Goal: Task Accomplishment & Management: Use online tool/utility

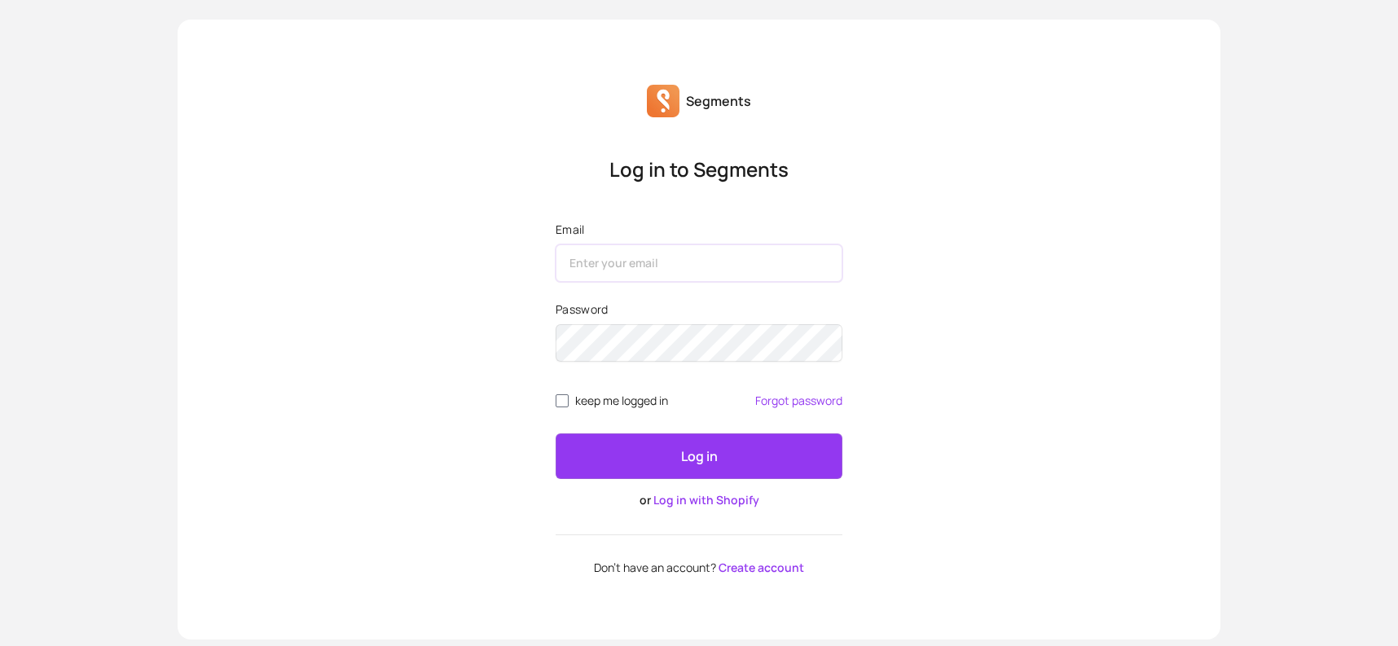
click at [719, 252] on input "Email" at bounding box center [699, 262] width 287 height 37
type input "[EMAIL_ADDRESS][DOMAIN_NAME]"
click at [691, 459] on p "Log in" at bounding box center [699, 457] width 37 height 20
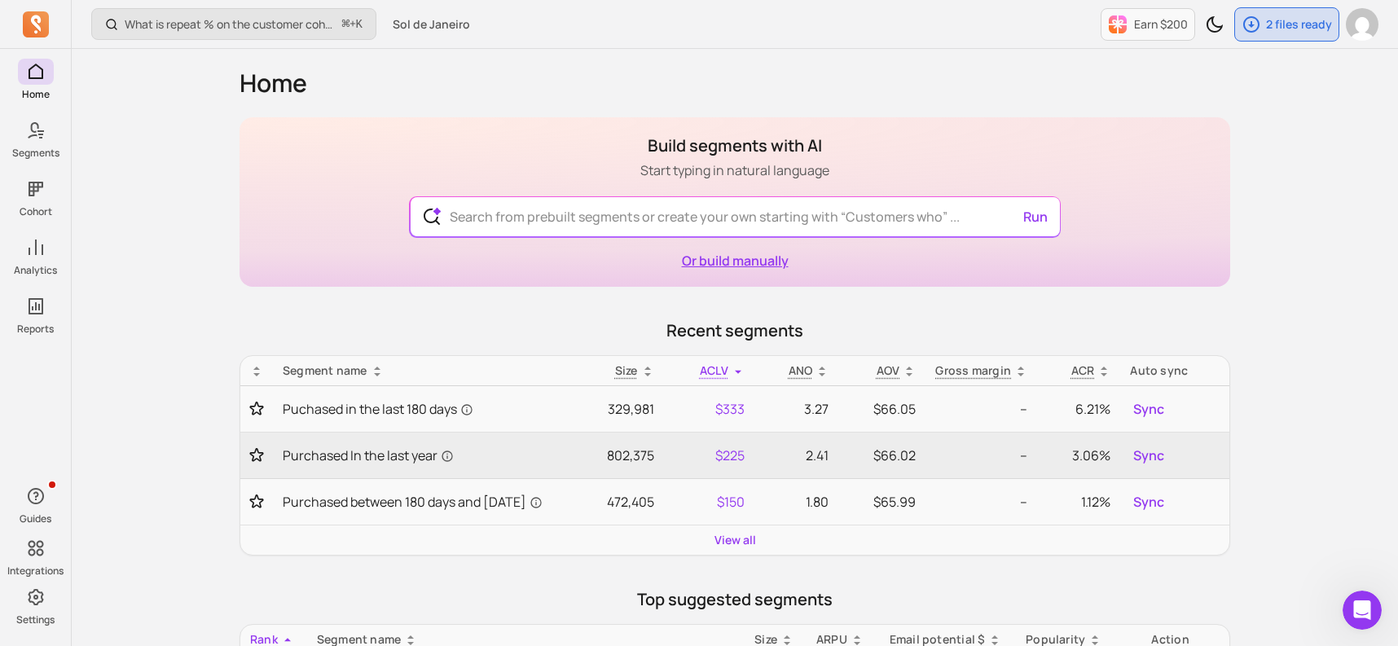
click at [716, 259] on link "Or build manually" at bounding box center [735, 261] width 107 height 18
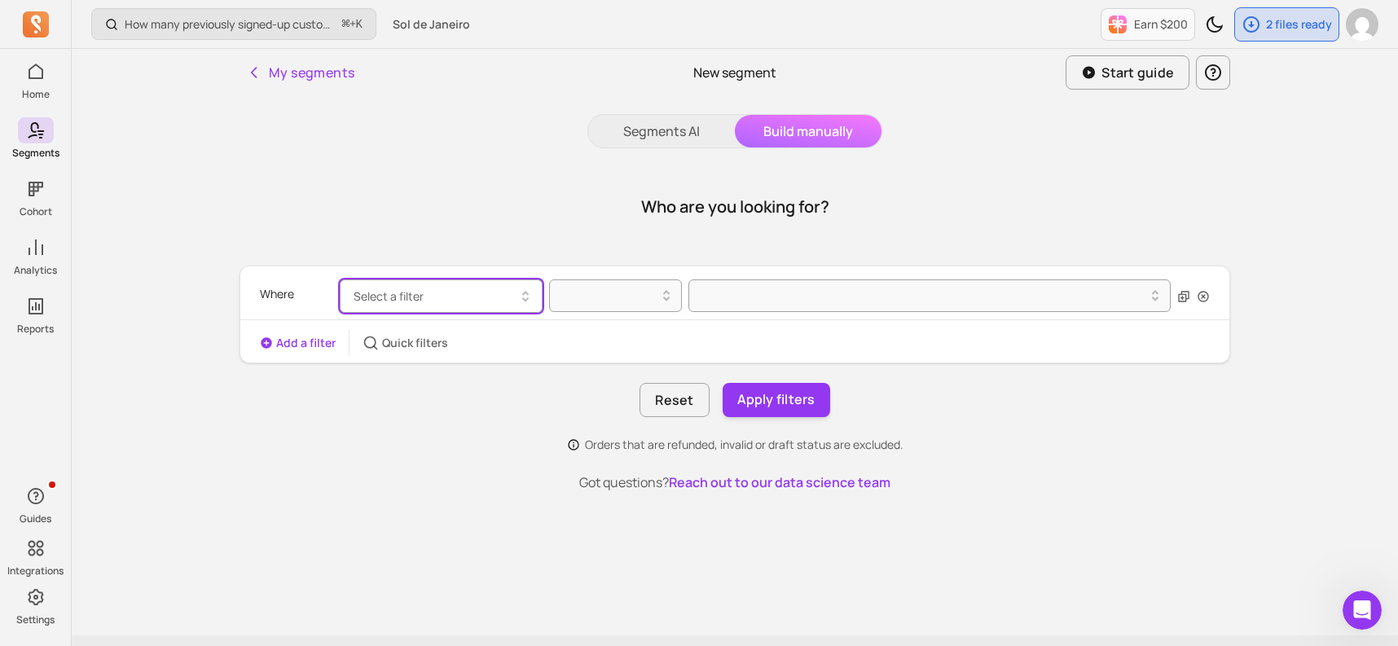
click at [485, 293] on button "Select a filter" at bounding box center [441, 296] width 203 height 33
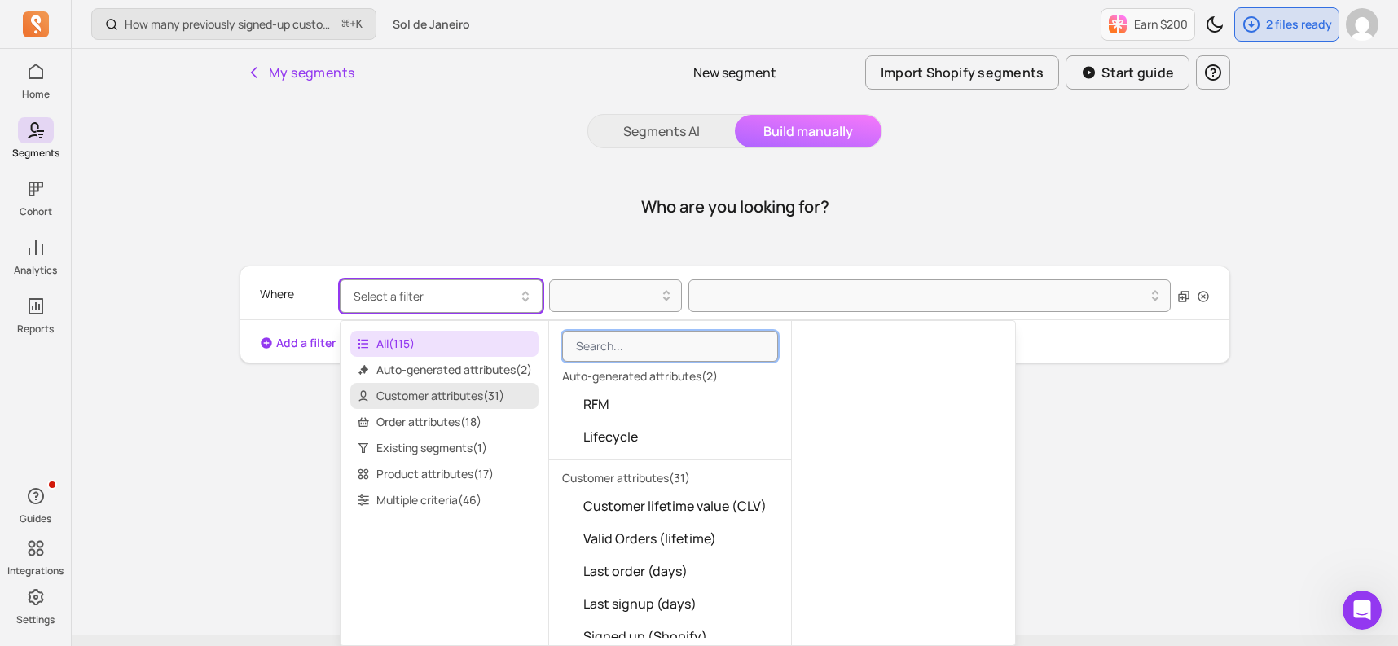
click at [473, 390] on span "Customer attributes ( 31 )" at bounding box center [444, 396] width 188 height 26
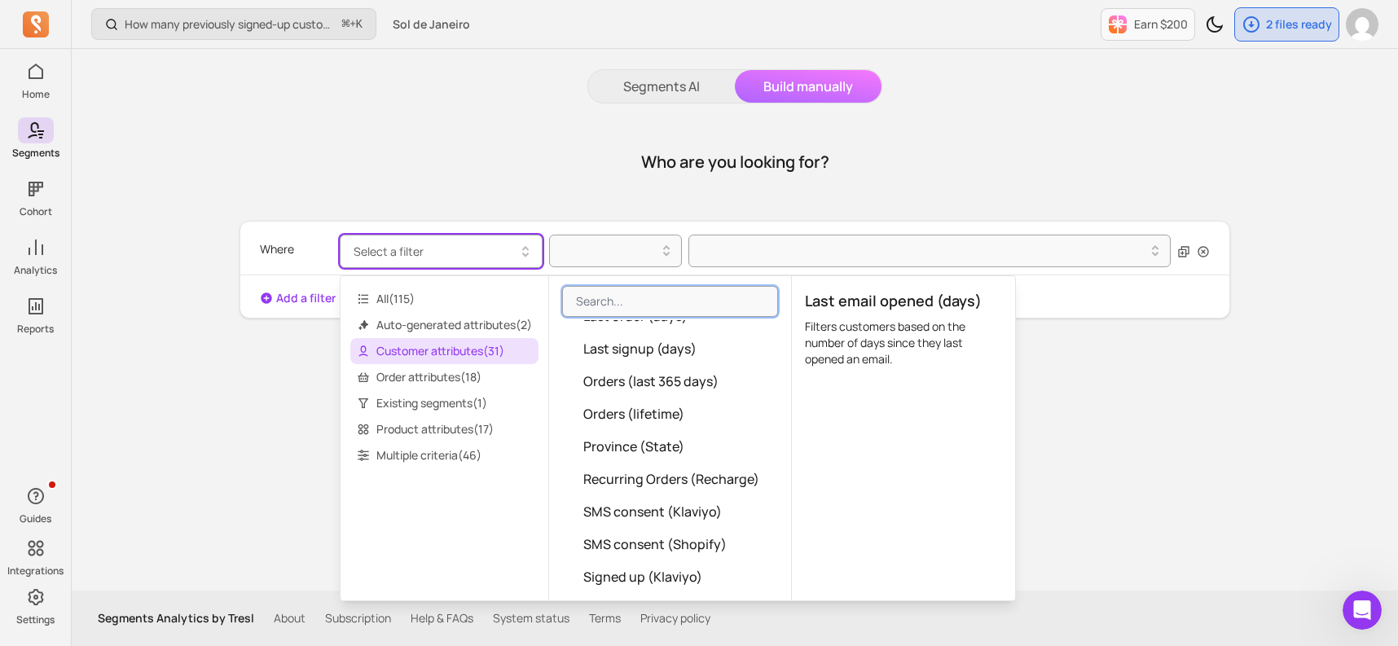
scroll to position [553, 0]
click at [715, 384] on span "Orders (last 365 days)" at bounding box center [651, 380] width 135 height 20
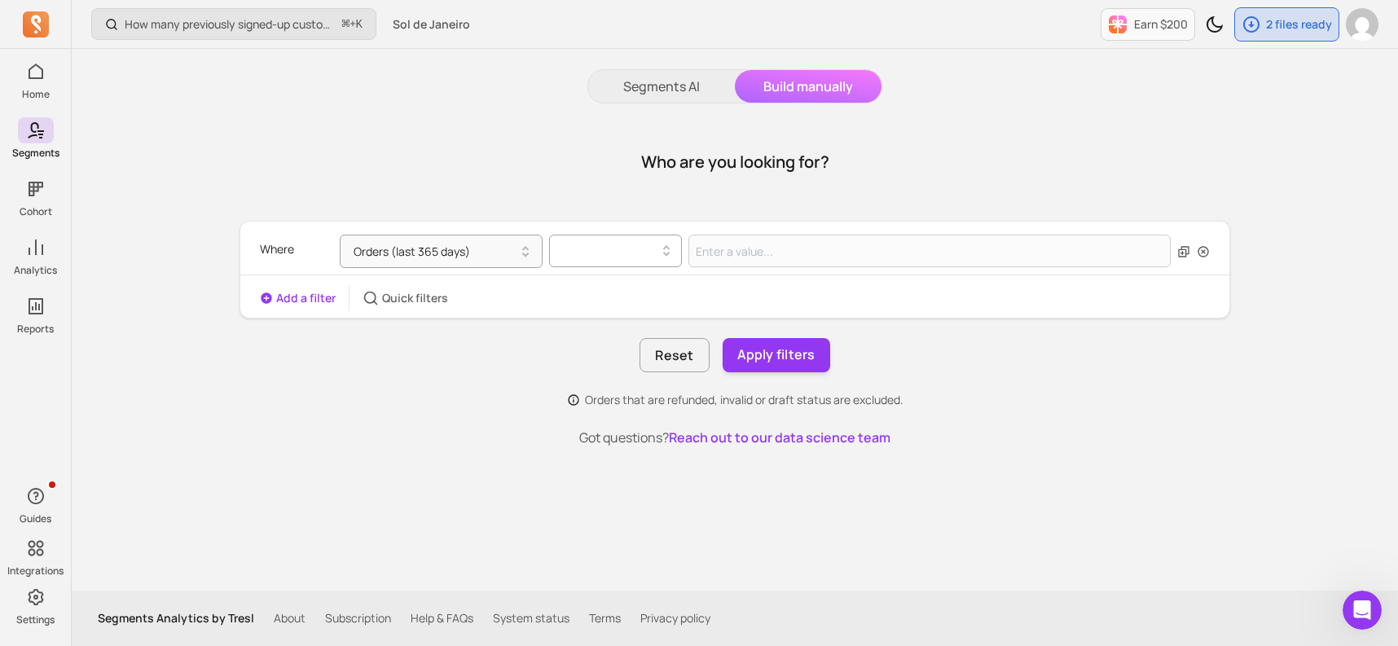
click at [657, 254] on icon at bounding box center [667, 251] width 20 height 20
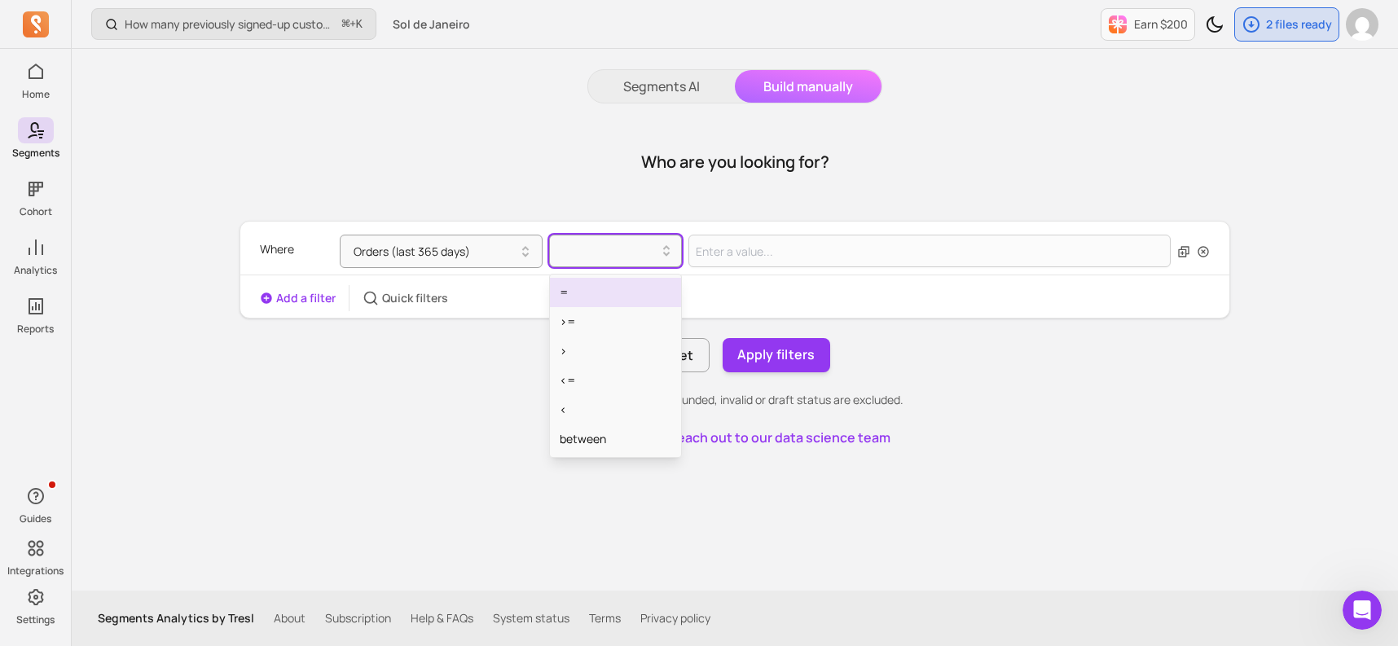
click at [634, 288] on div "=" at bounding box center [615, 292] width 131 height 29
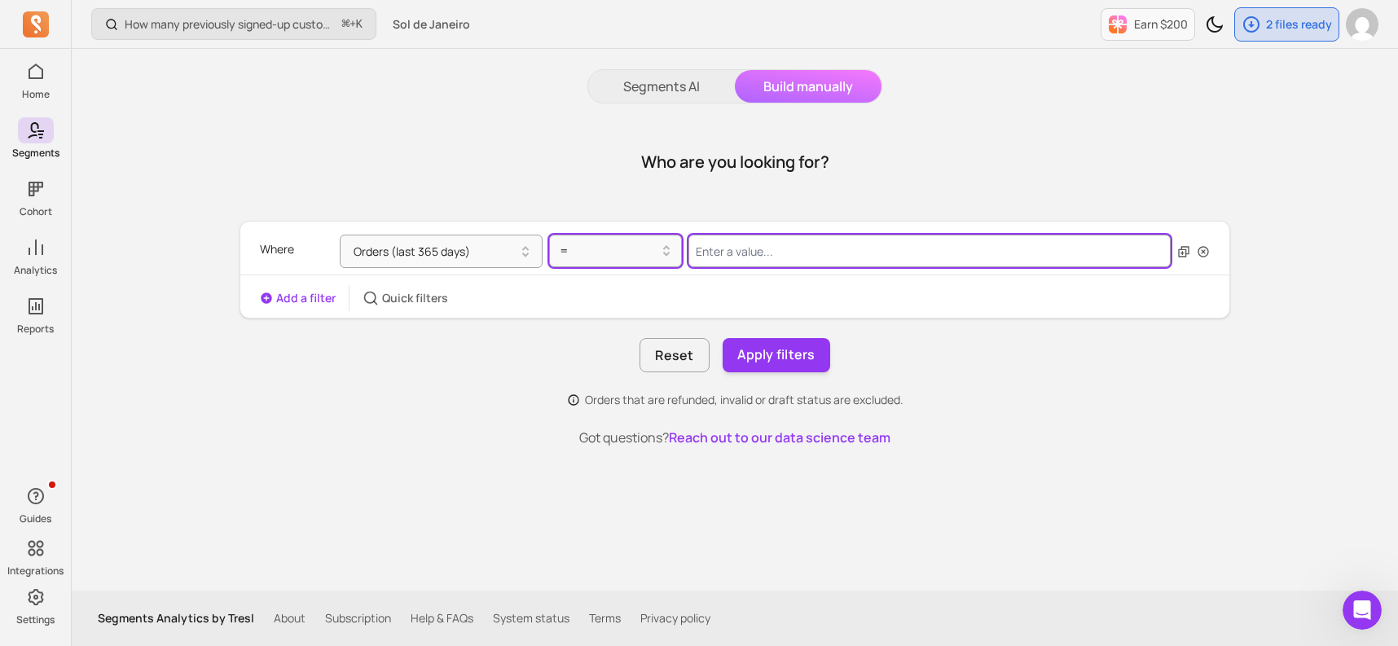
click at [738, 241] on input "Value for filter clause" at bounding box center [930, 251] width 482 height 33
click at [478, 252] on button "Orders (last 365 days)" at bounding box center [441, 251] width 203 height 33
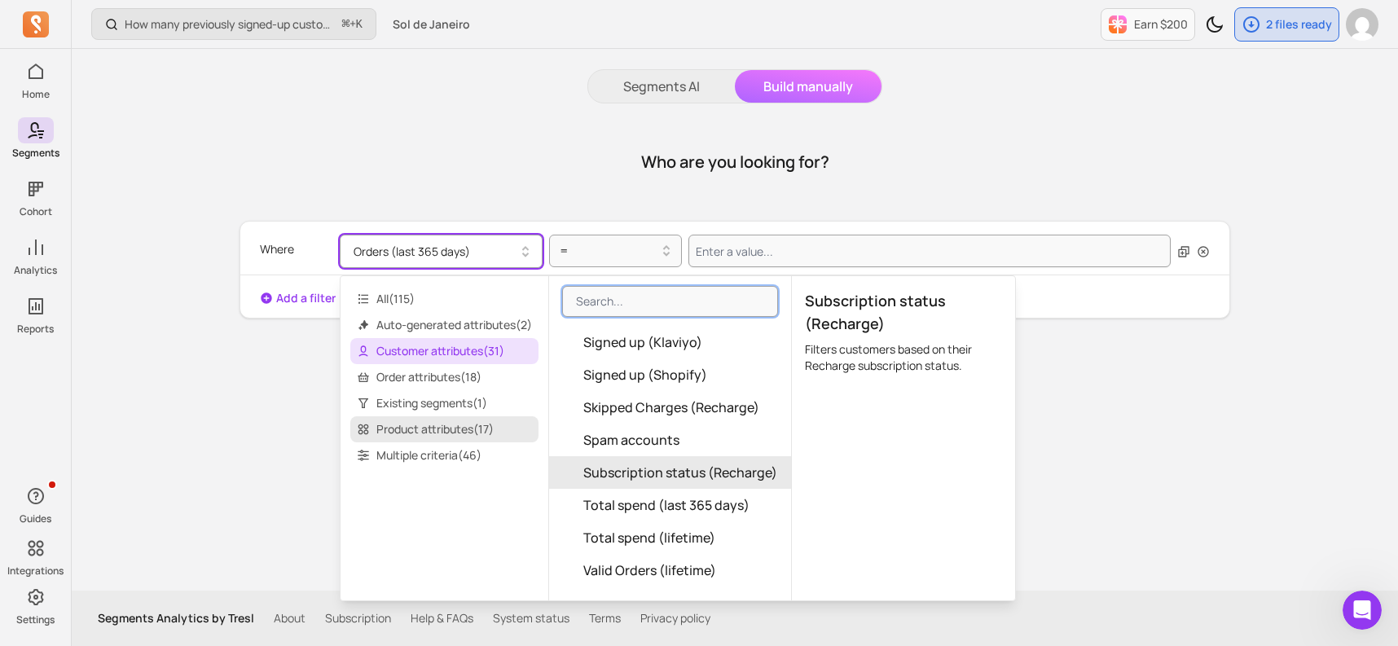
click at [451, 429] on span "Product attributes ( 17 )" at bounding box center [444, 429] width 188 height 26
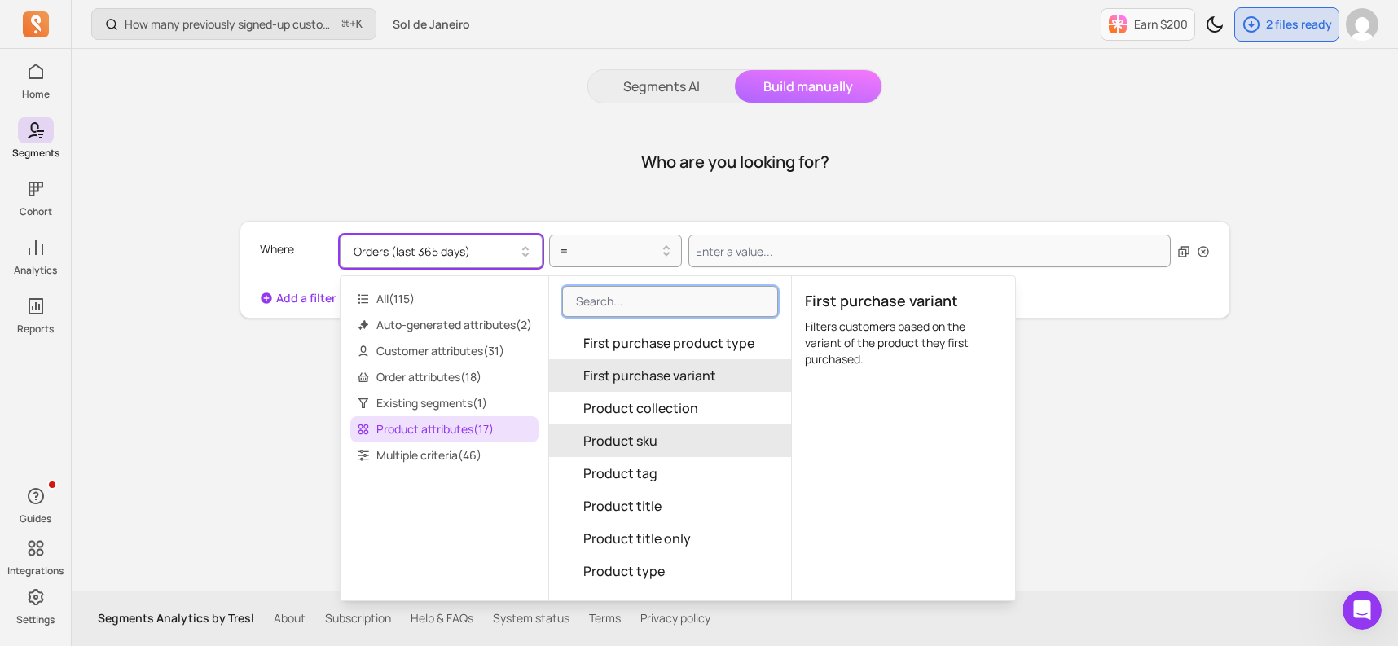
scroll to position [187, 0]
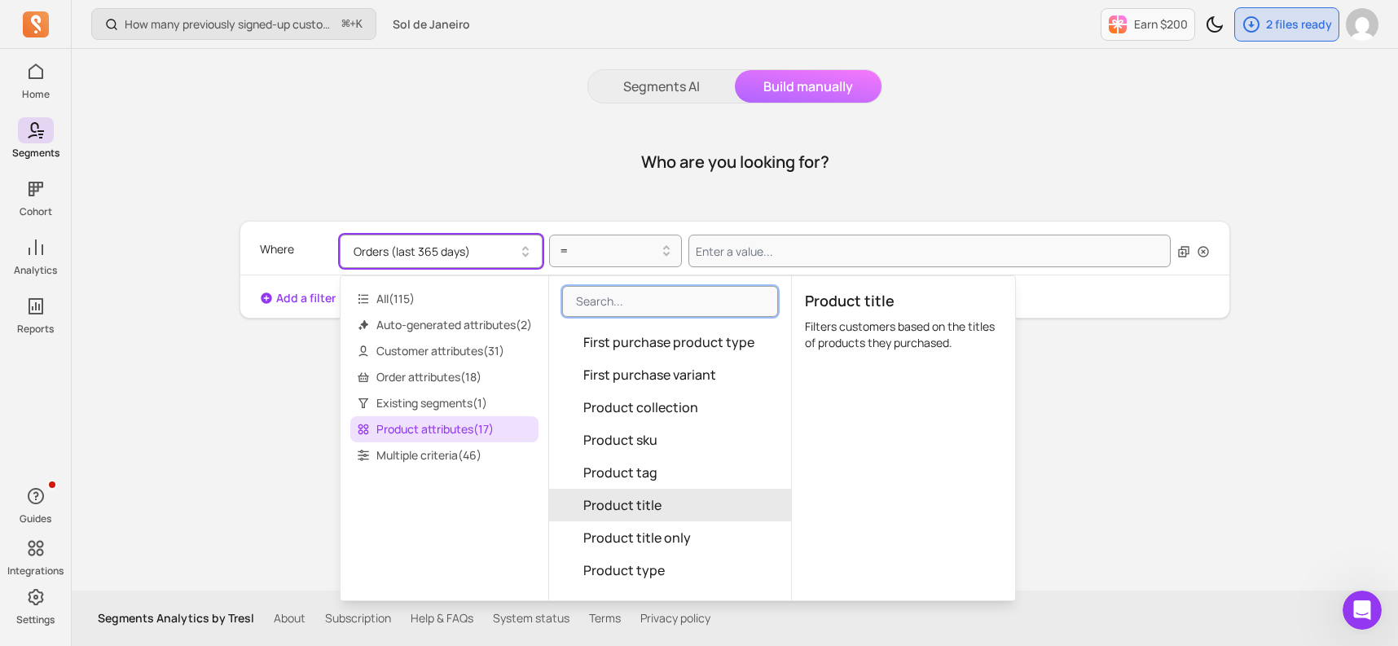
click at [658, 509] on span "Product title" at bounding box center [623, 505] width 78 height 20
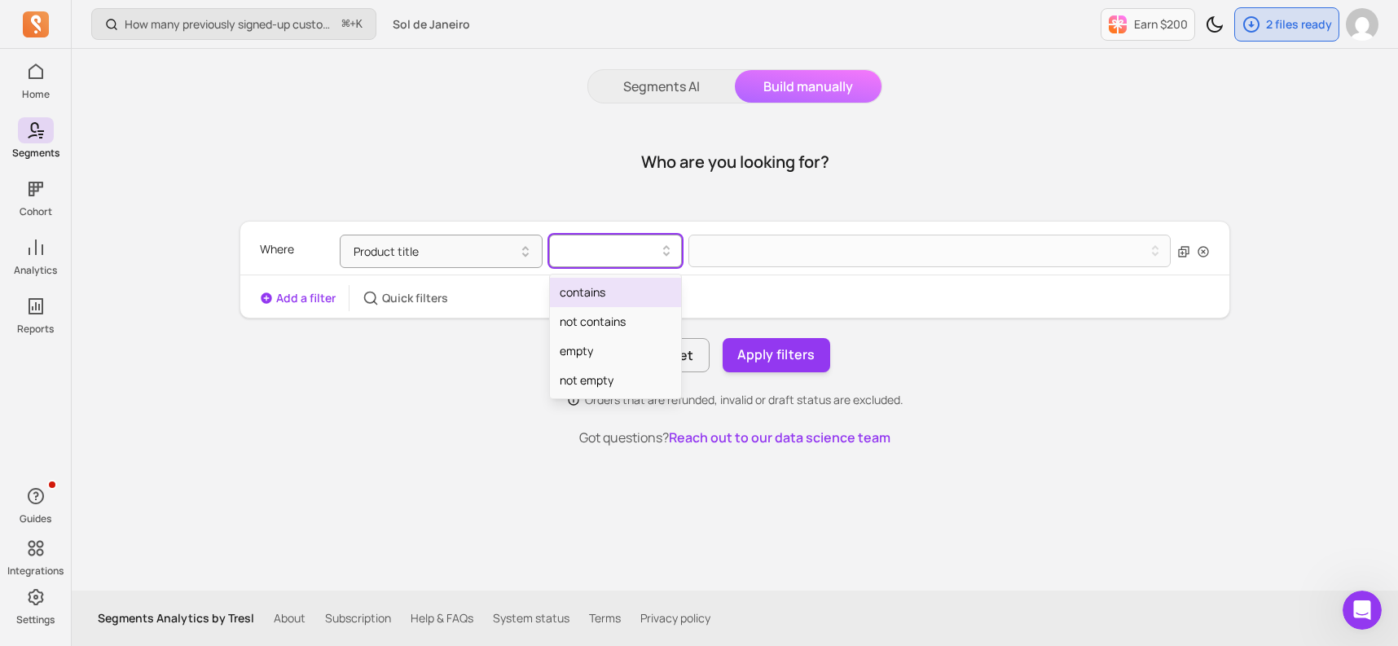
click at [650, 236] on div at bounding box center [615, 251] width 133 height 33
click at [632, 305] on div "contains" at bounding box center [615, 292] width 131 height 29
click at [639, 256] on div at bounding box center [609, 251] width 99 height 20
click at [725, 262] on button at bounding box center [930, 251] width 482 height 33
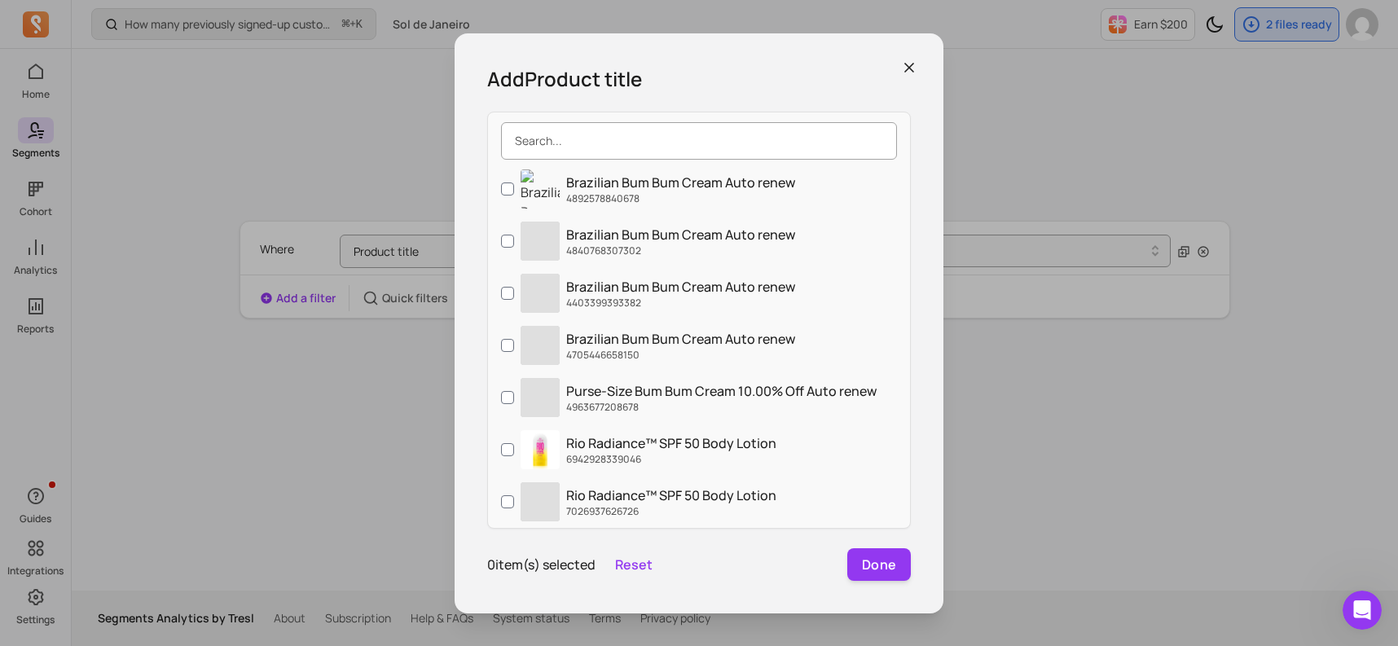
click at [710, 144] on input "search" at bounding box center [699, 140] width 396 height 37
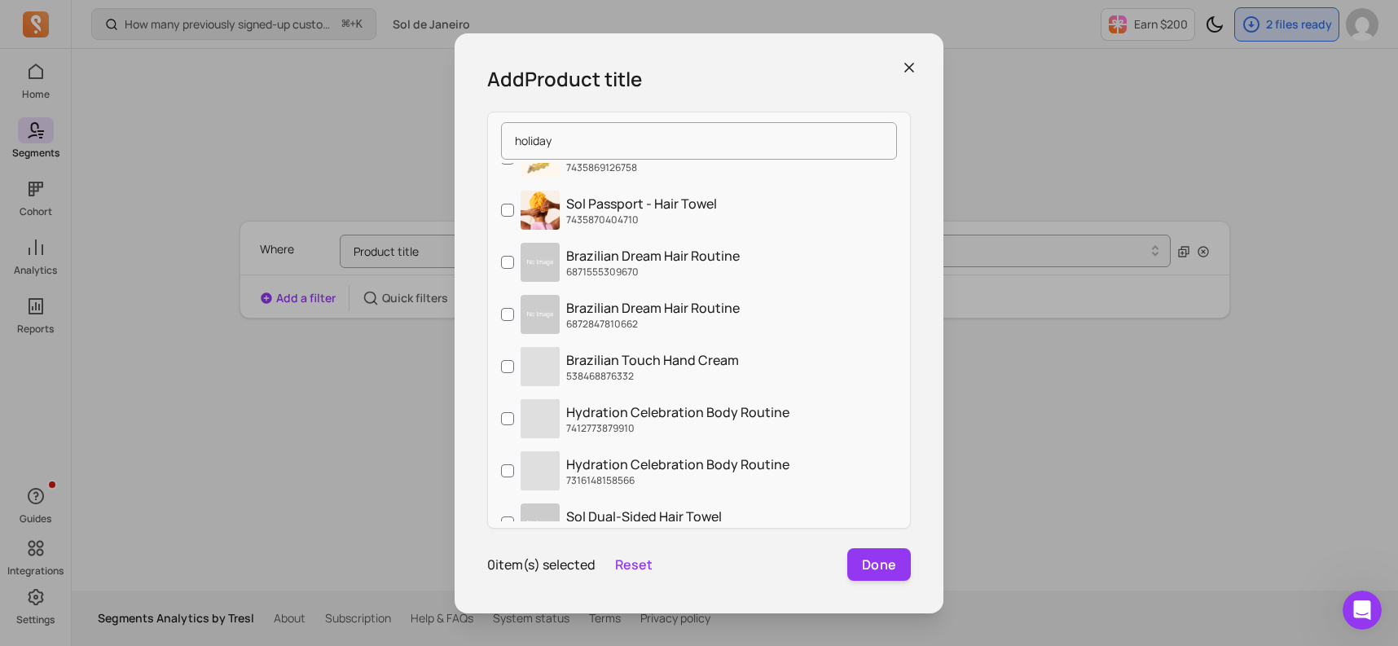
scroll to position [1008, 0]
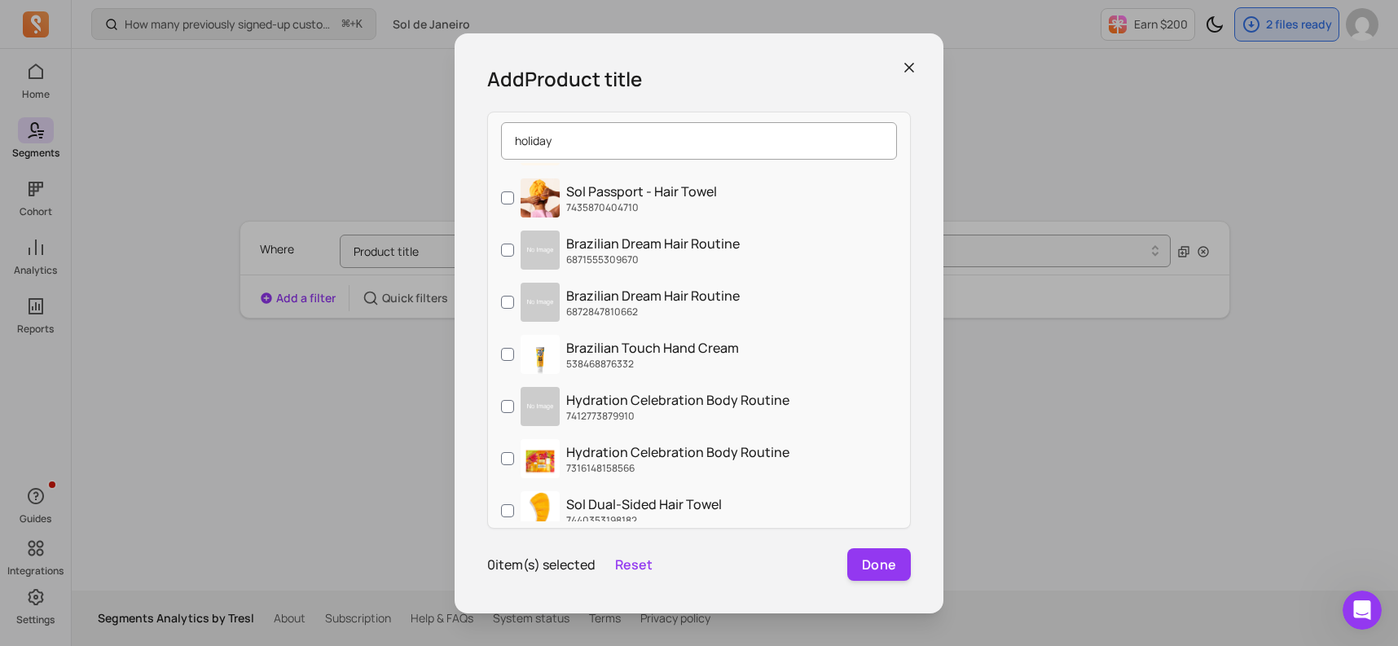
click at [874, 146] on input "holiday" at bounding box center [699, 140] width 396 height 37
drag, startPoint x: 585, startPoint y: 139, endPoint x: 478, endPoint y: 139, distance: 106.8
click at [478, 139] on div "Add Product title holiday Sol Trip Holiday Gift set [CREDIT_CARD_NUMBER] Sol Pa…" at bounding box center [699, 323] width 489 height 580
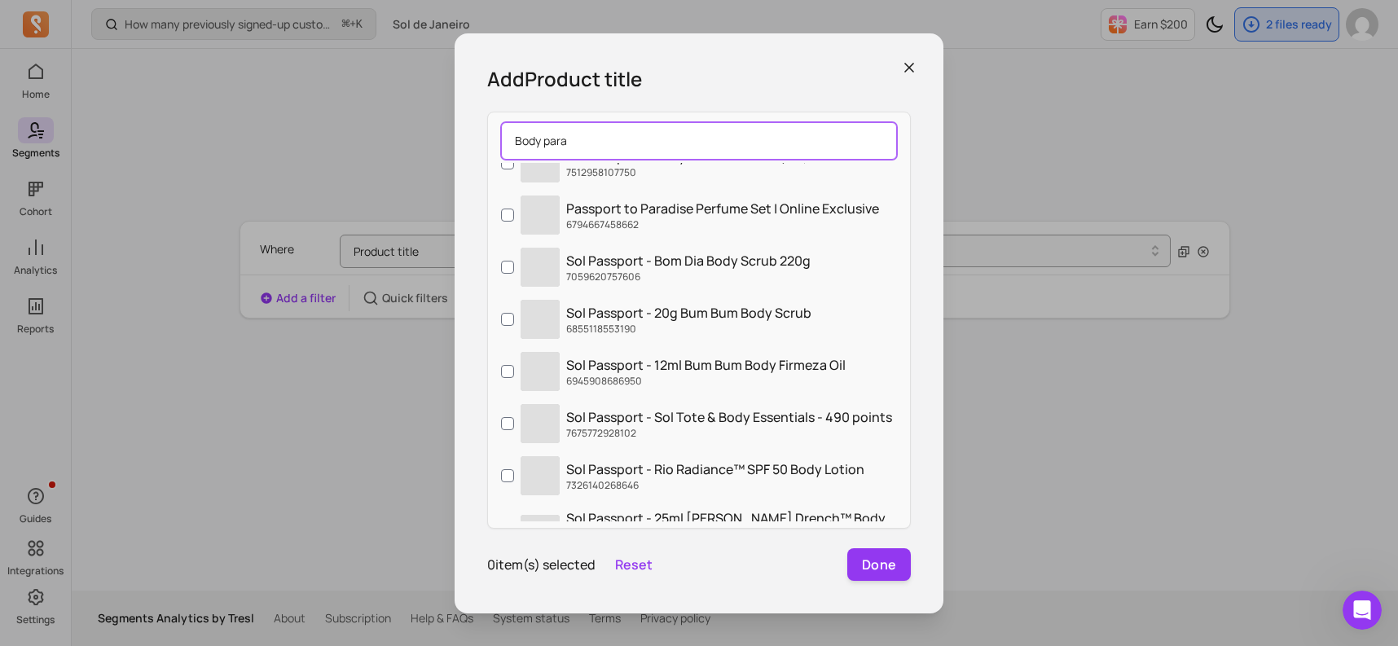
scroll to position [0, 0]
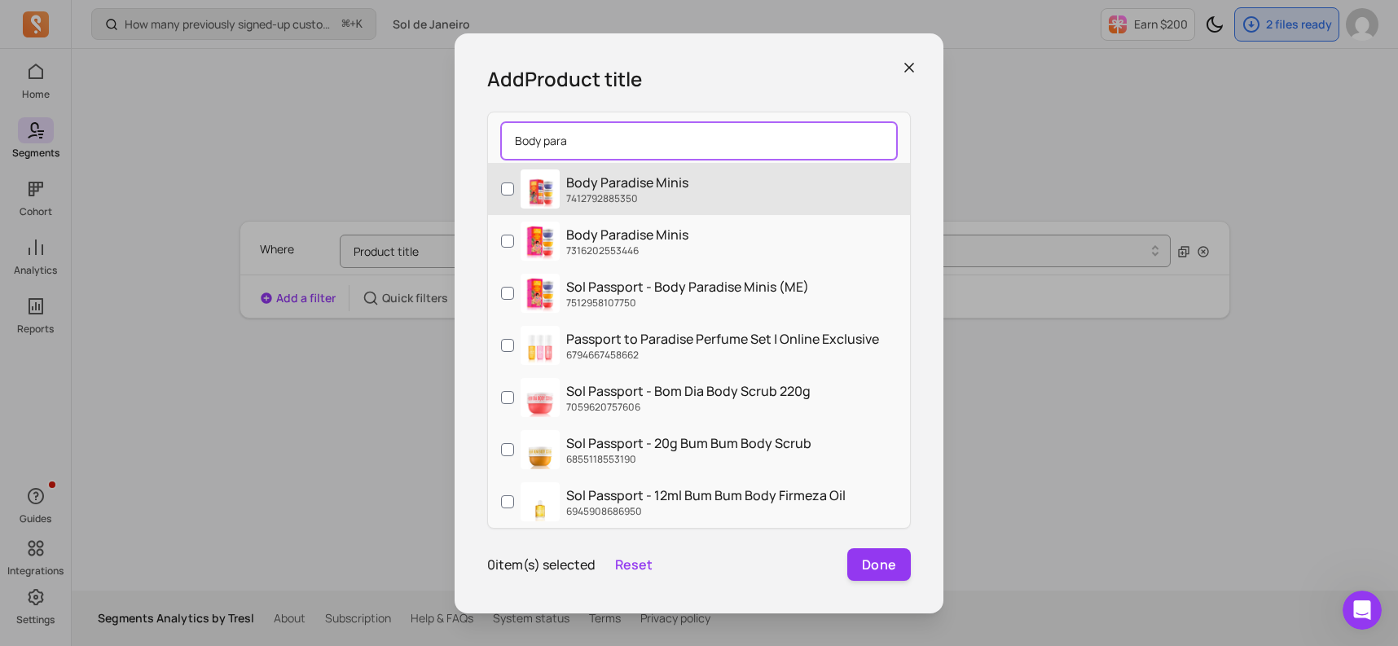
type input "Body para"
click at [504, 191] on input "Body Paradise Minis 7412792885350" at bounding box center [507, 189] width 13 height 13
checkbox input "true"
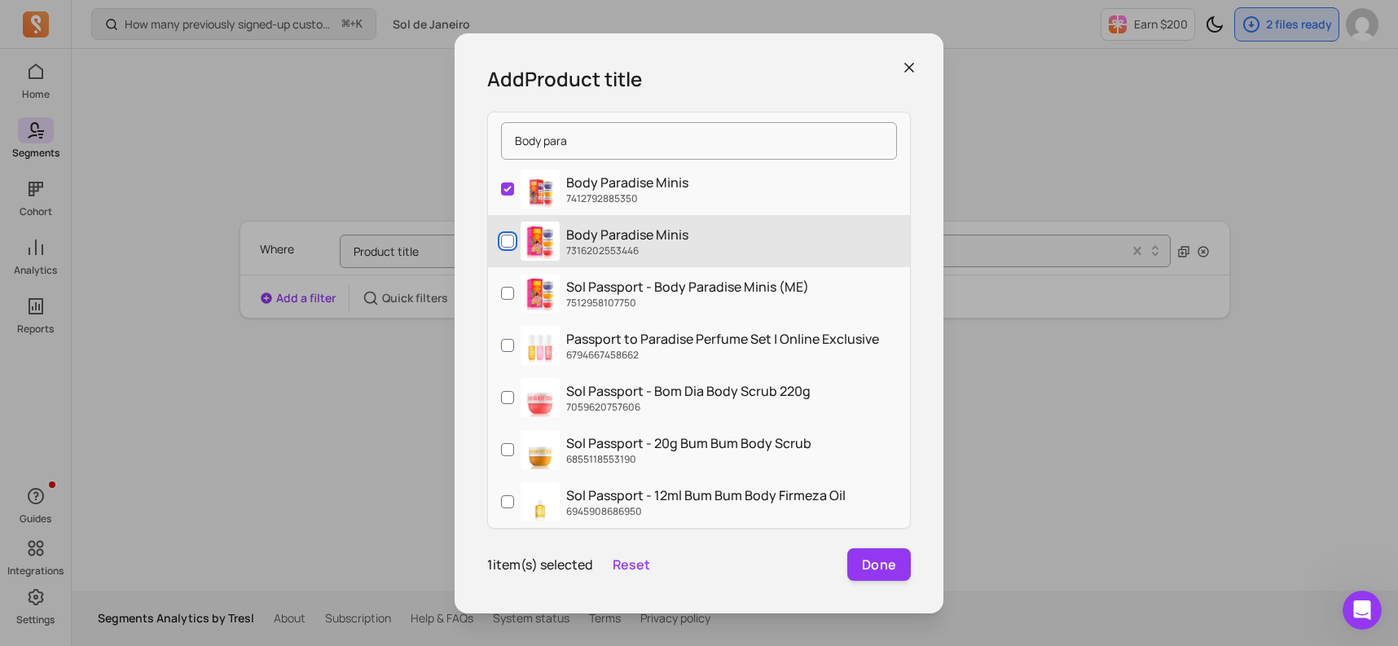
click at [508, 235] on input "Body Paradise Minis 7316202553446" at bounding box center [507, 241] width 13 height 13
checkbox input "true"
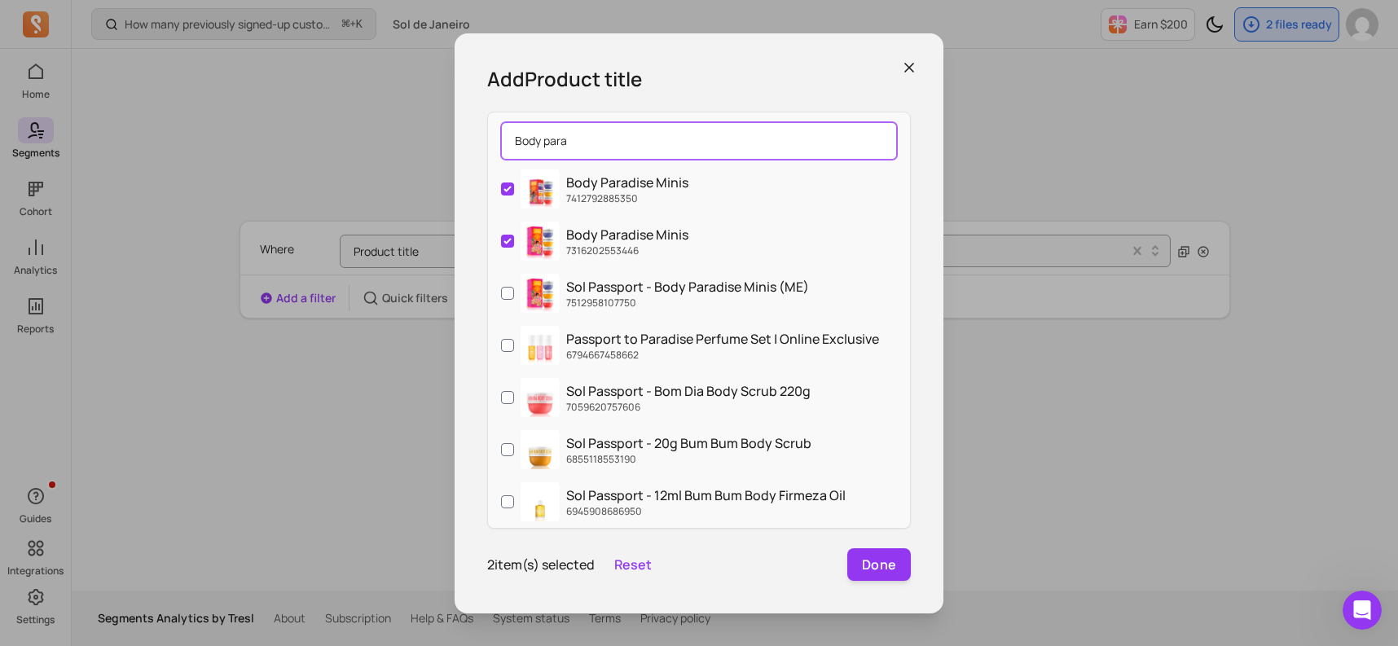
click at [876, 137] on input "Body para" at bounding box center [699, 140] width 396 height 37
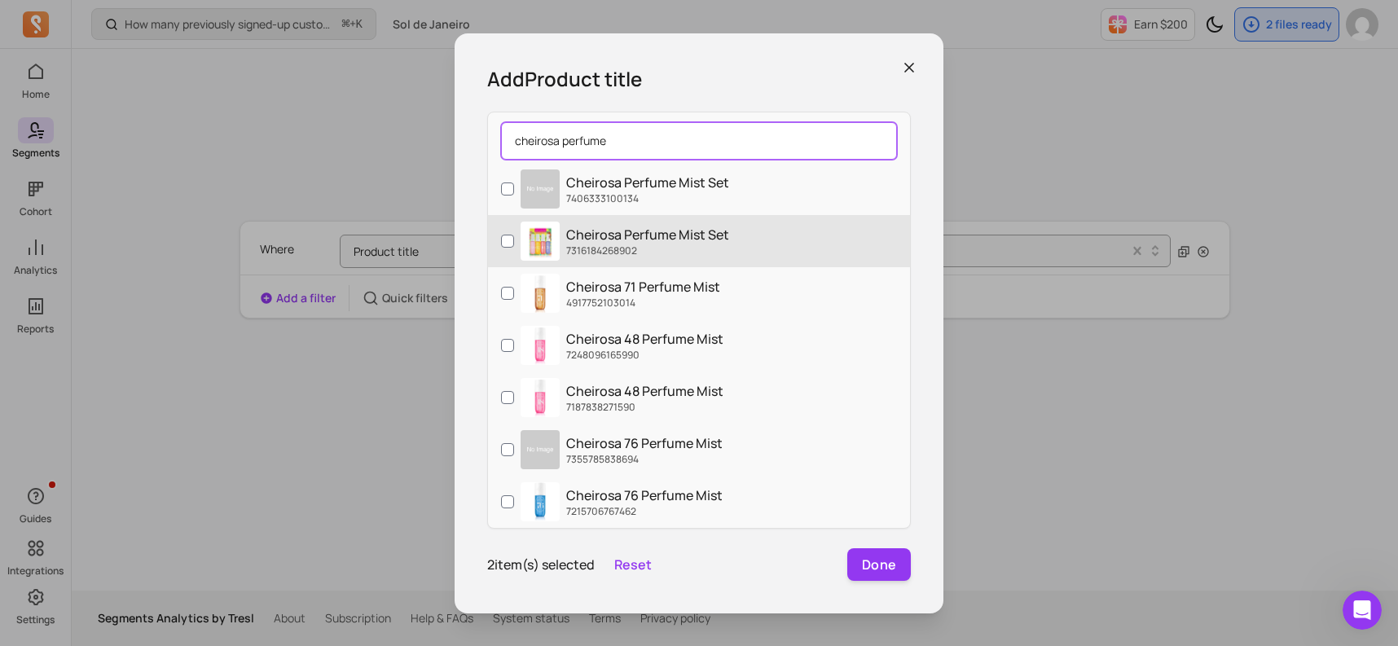
type input "cheirosa perfume"
click at [498, 241] on label "Cheirosa Perfume Mist Set 7316184268902" at bounding box center [699, 241] width 422 height 52
click at [501, 241] on input "Cheirosa Perfume Mist Set 7316184268902" at bounding box center [507, 241] width 13 height 13
checkbox input "true"
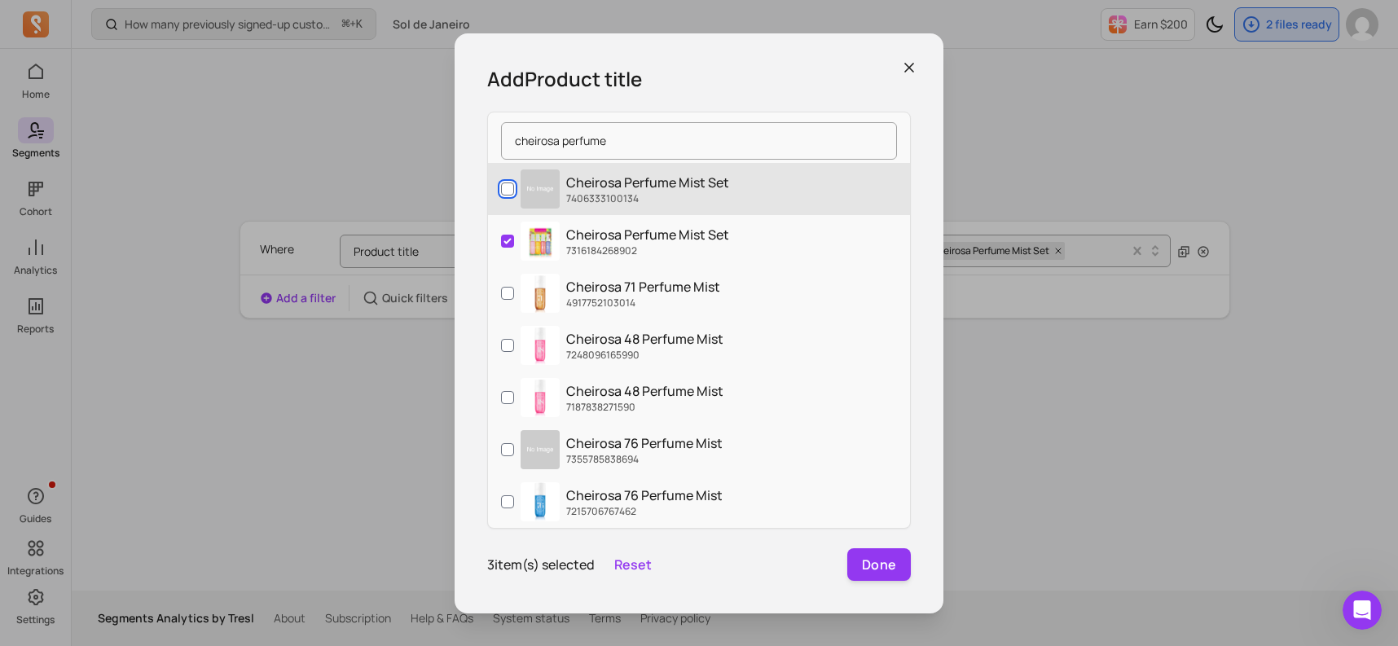
click at [511, 189] on input "Cheirosa Perfume Mist Set 7406333100134" at bounding box center [507, 189] width 13 height 13
checkbox input "true"
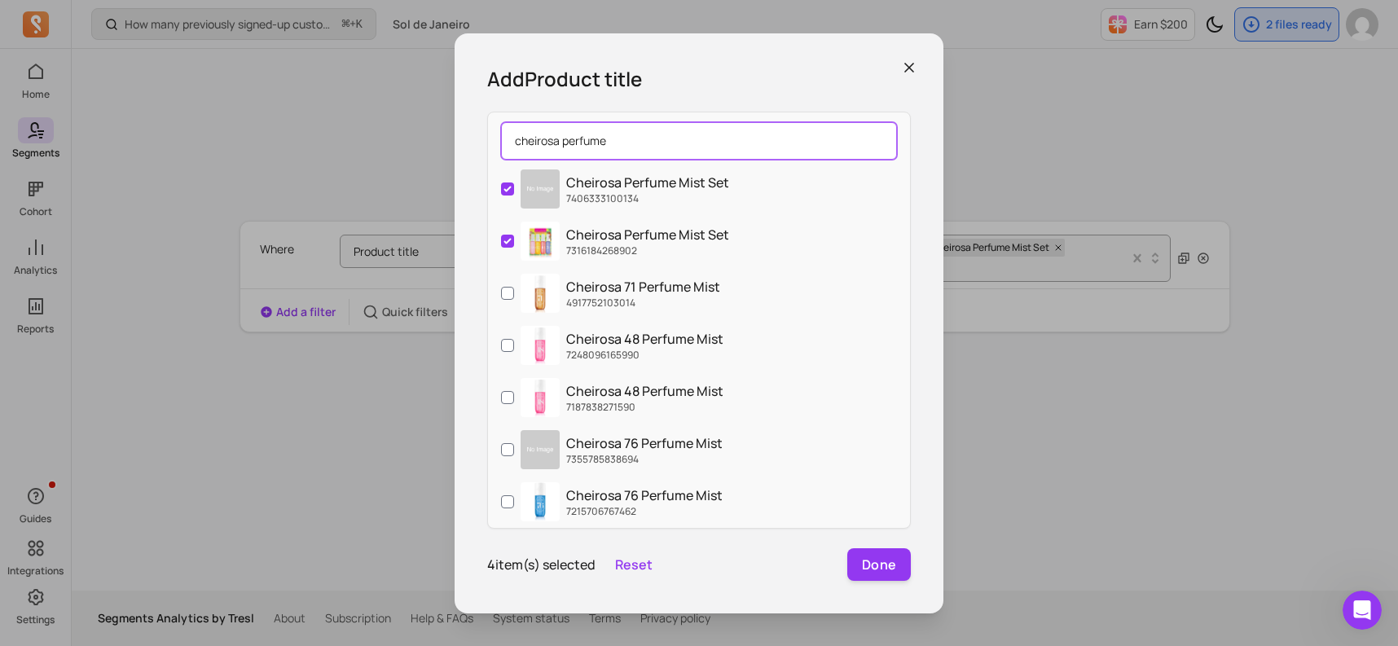
drag, startPoint x: 621, startPoint y: 148, endPoint x: 510, endPoint y: 136, distance: 111.4
click at [510, 136] on input "cheirosa perfume" at bounding box center [699, 140] width 396 height 37
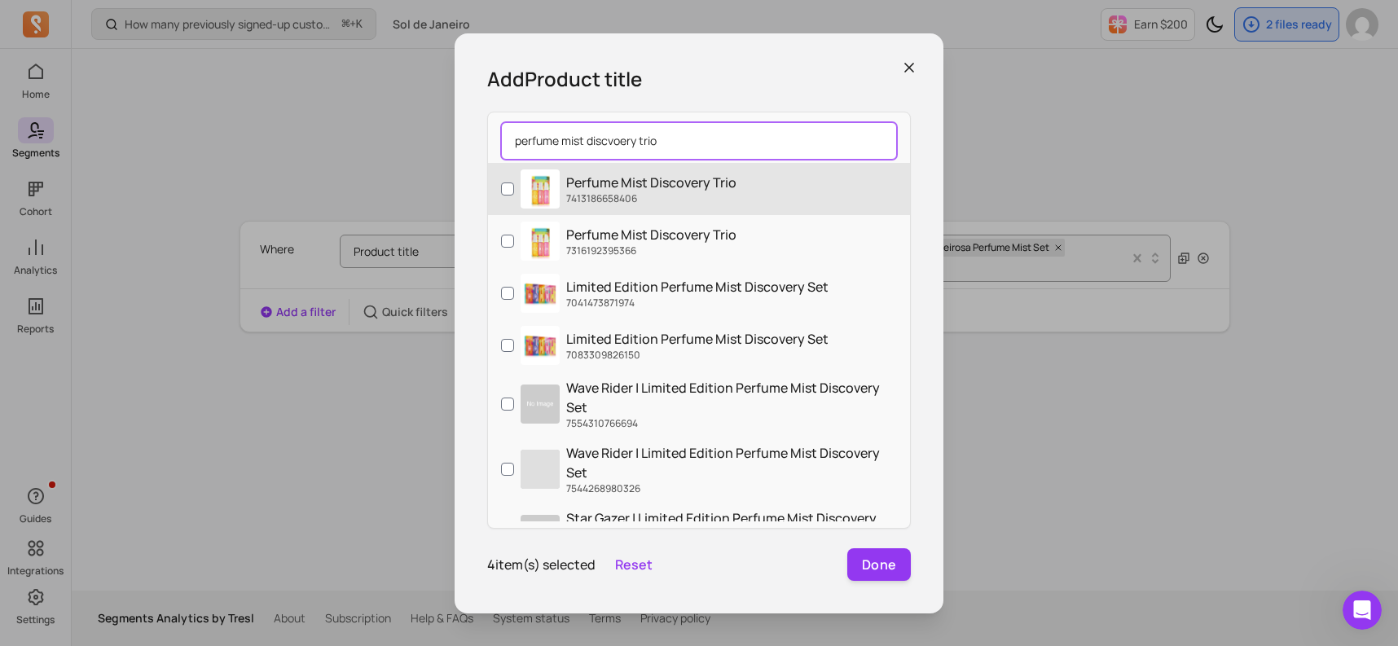
type input "perfume mist discvoery trio"
click at [504, 185] on input "Perfume Mist Discovery Trio 7413186658406" at bounding box center [507, 189] width 13 height 13
checkbox input "true"
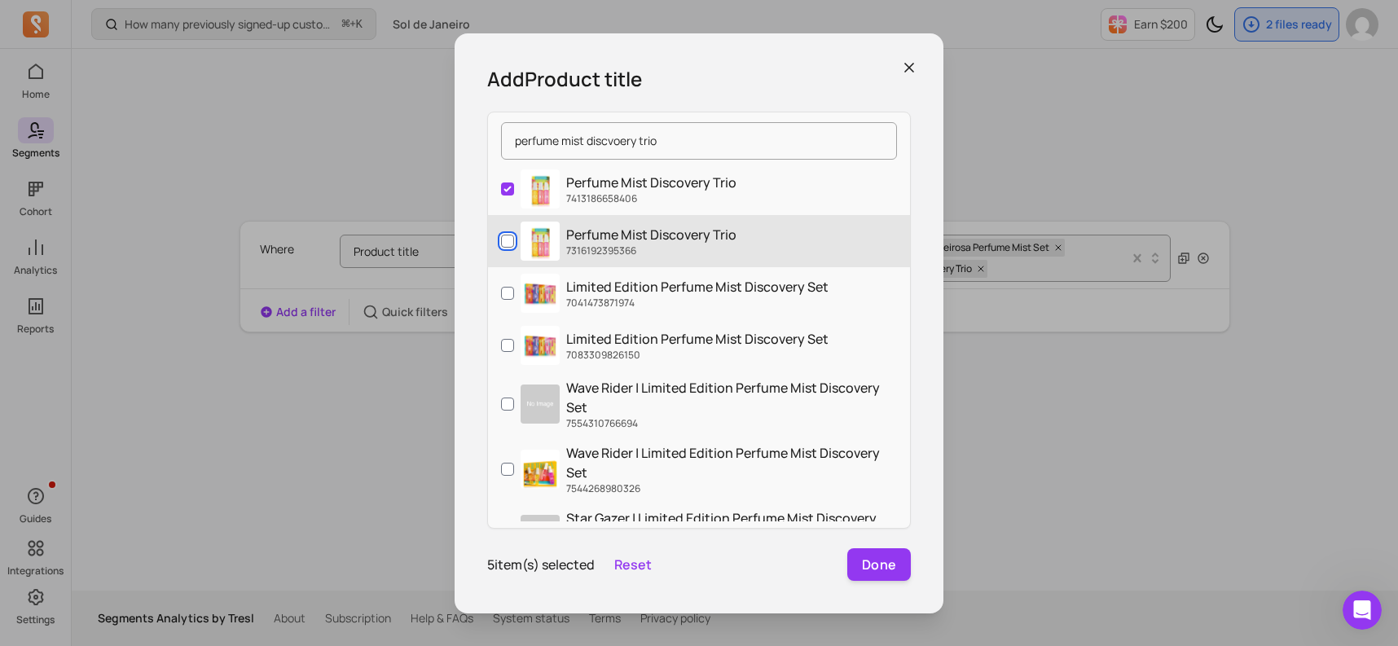
click at [501, 245] on input "Perfume Mist Discovery Trio 7316192395366" at bounding box center [507, 241] width 13 height 13
checkbox input "true"
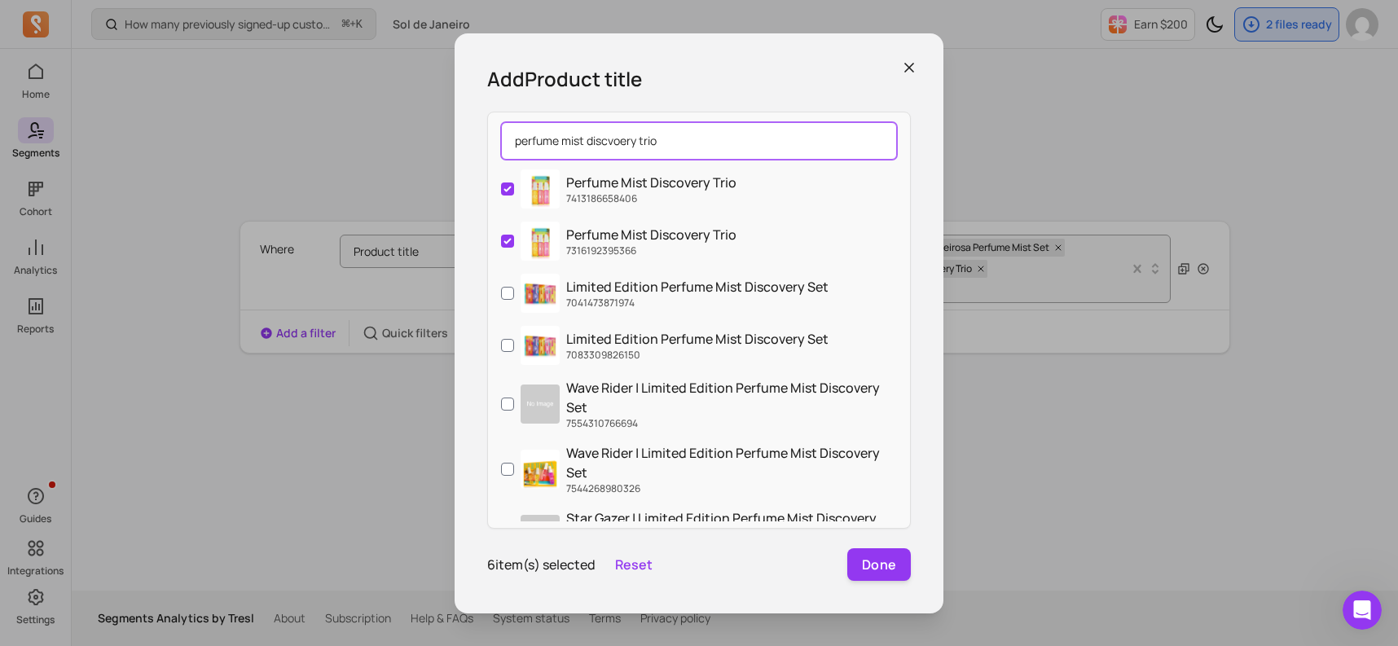
click at [657, 143] on input "perfume mist discvoery trio" at bounding box center [699, 140] width 396 height 37
drag, startPoint x: 707, startPoint y: 137, endPoint x: 537, endPoint y: 137, distance: 170.3
click at [537, 137] on input "perfume mist discvoery trio" at bounding box center [699, 140] width 396 height 37
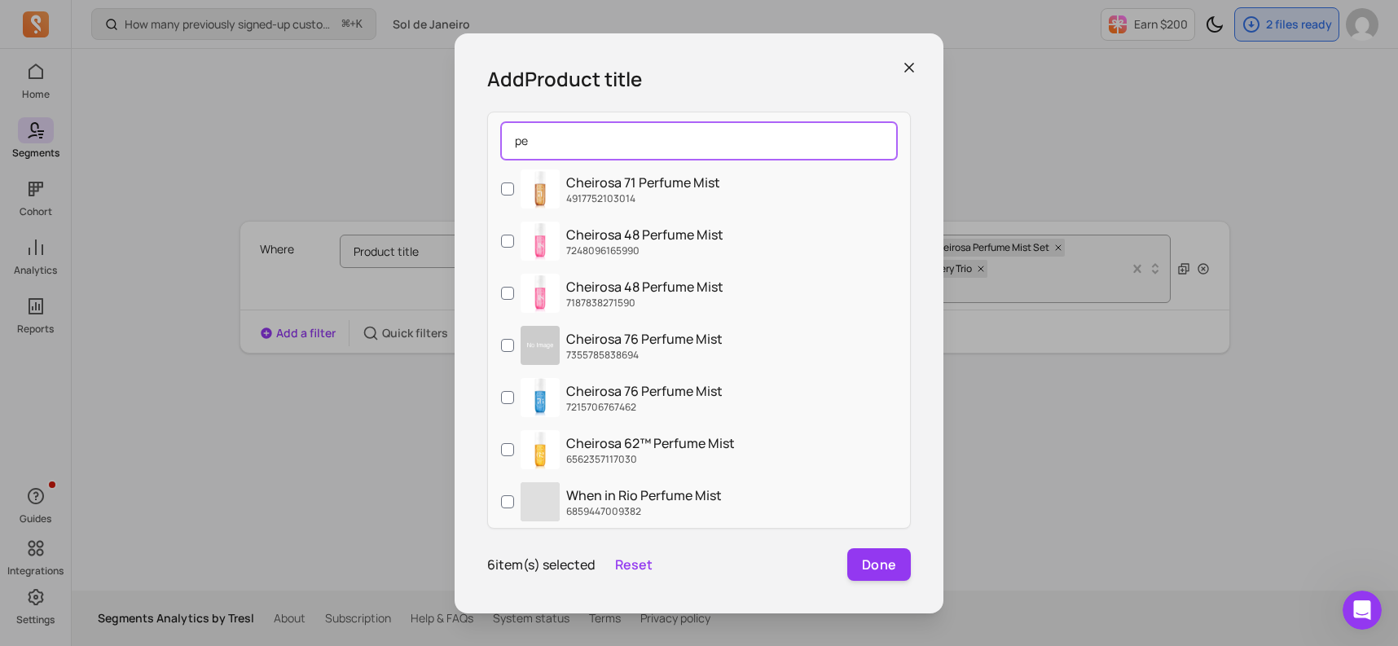
type input "p"
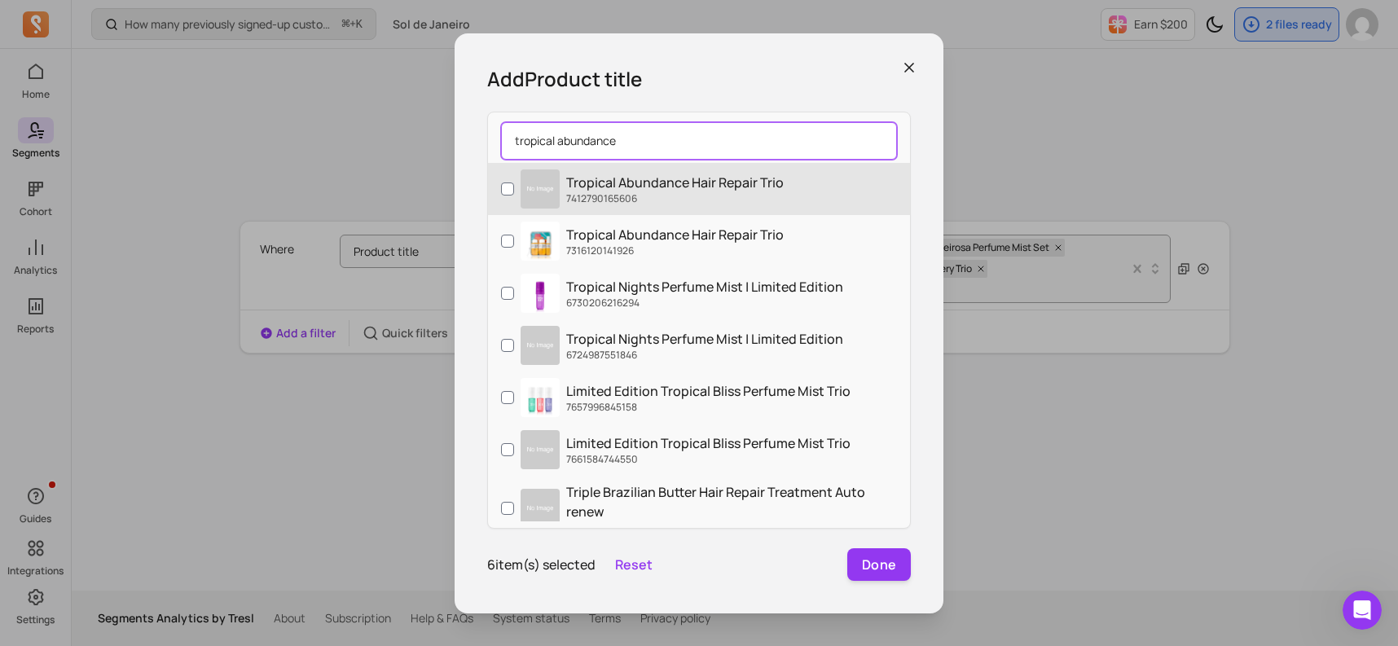
type input "tropical abundance"
click at [501, 184] on input "Tropical Abundance Hair Repair Trio 7412790165606" at bounding box center [507, 189] width 13 height 13
checkbox input "true"
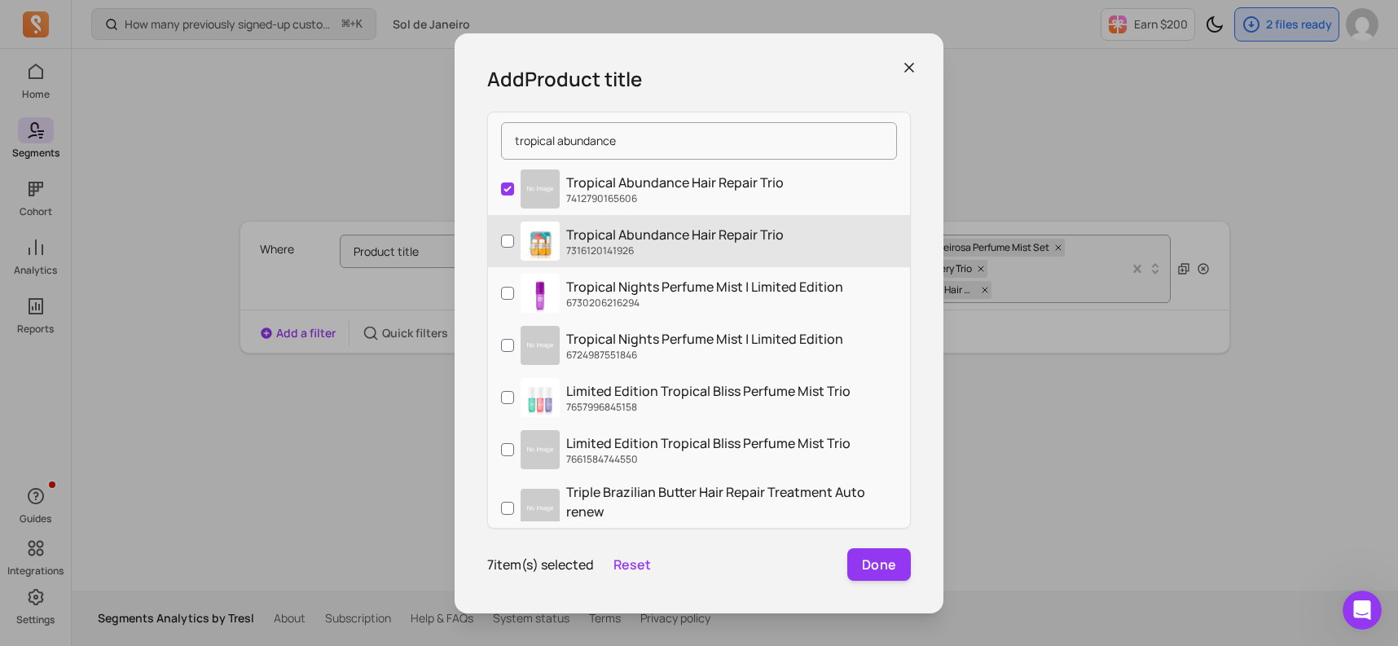
click at [504, 224] on label "Tropical Abundance Hair Repair Trio 7316120141926" at bounding box center [699, 241] width 422 height 52
click at [504, 235] on input "Tropical Abundance Hair Repair Trio 7316120141926" at bounding box center [507, 241] width 13 height 13
checkbox input "true"
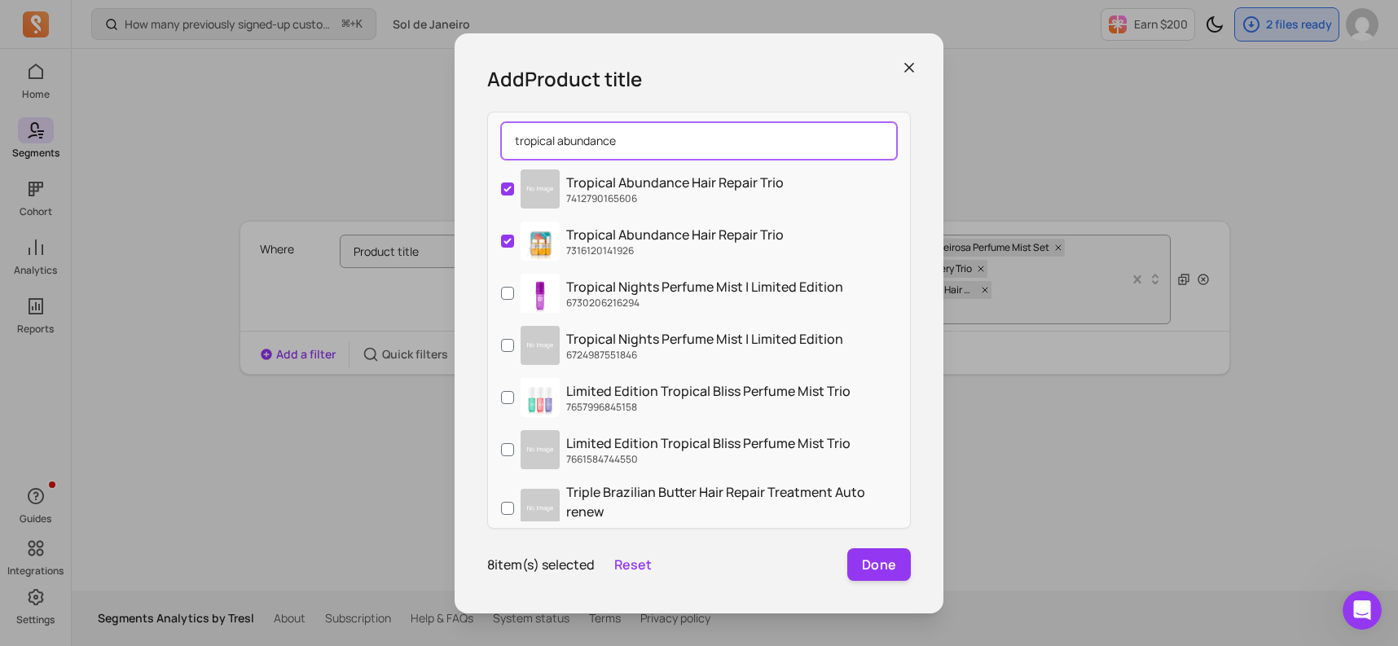
drag, startPoint x: 643, startPoint y: 134, endPoint x: 500, endPoint y: 133, distance: 142.6
click at [501, 133] on input "tropical abundance" at bounding box center [699, 140] width 396 height 37
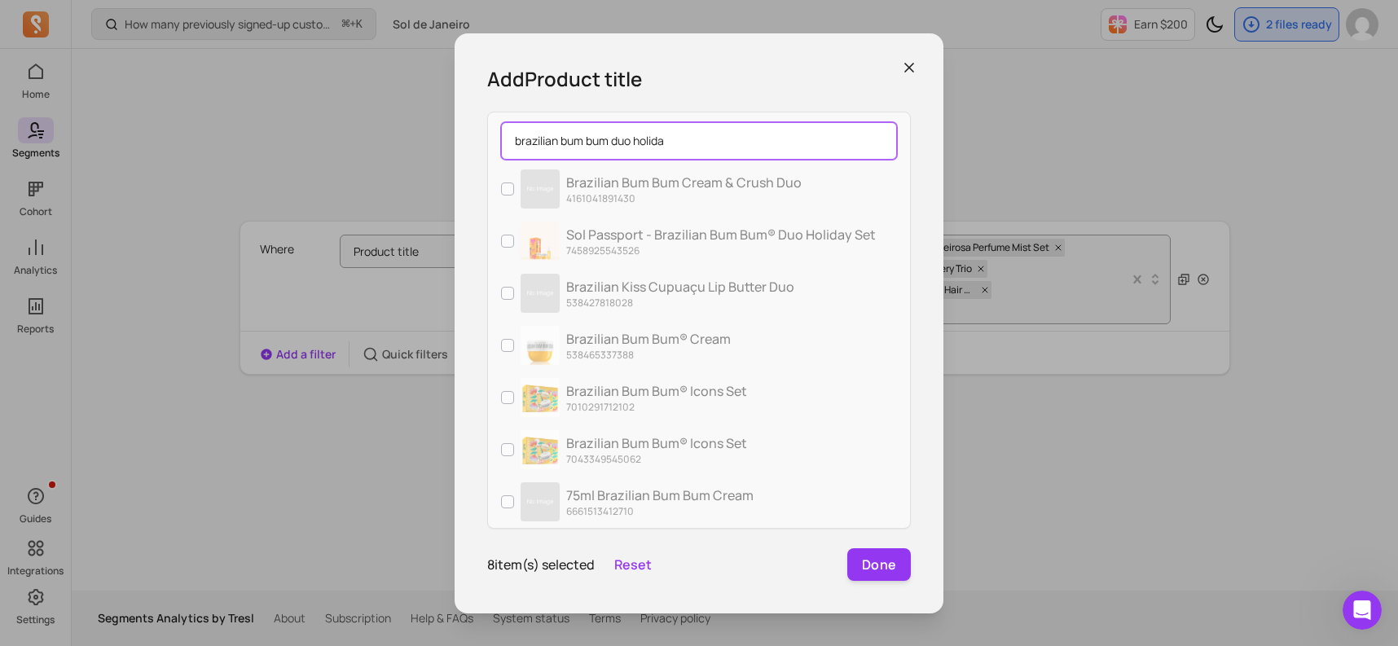
type input "brazilian bum bum duo holiday"
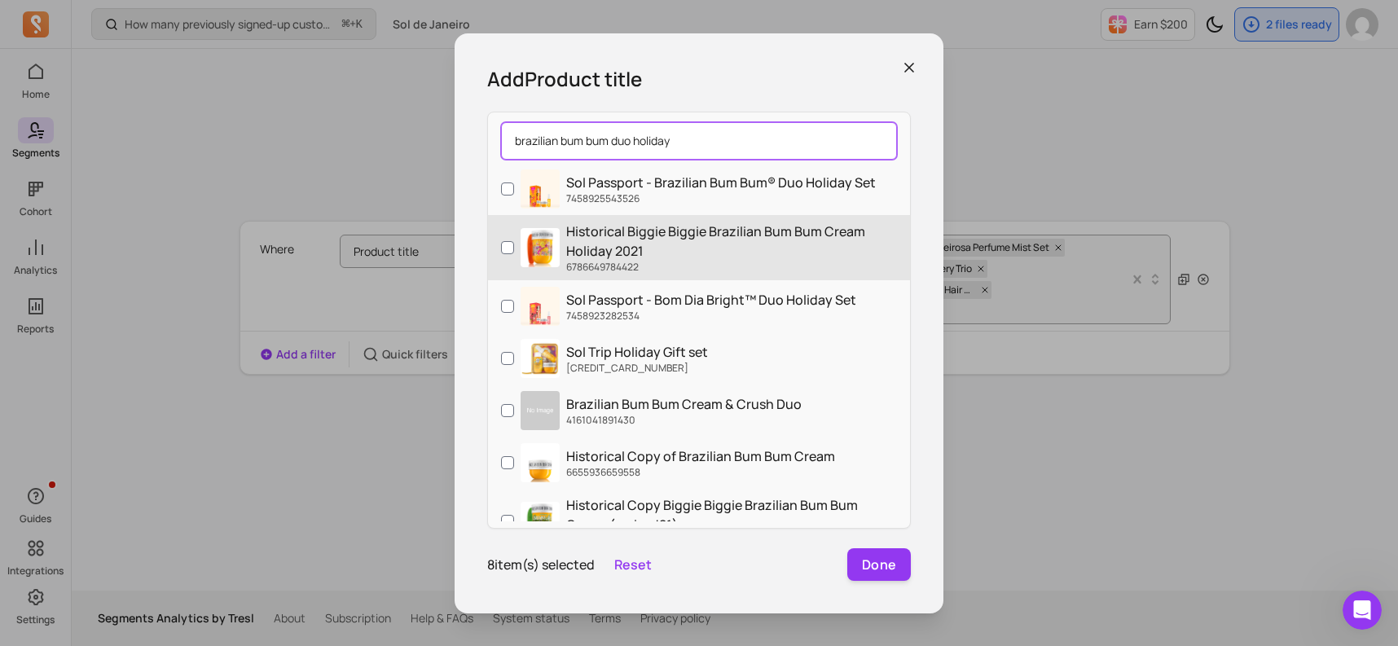
scroll to position [62, 0]
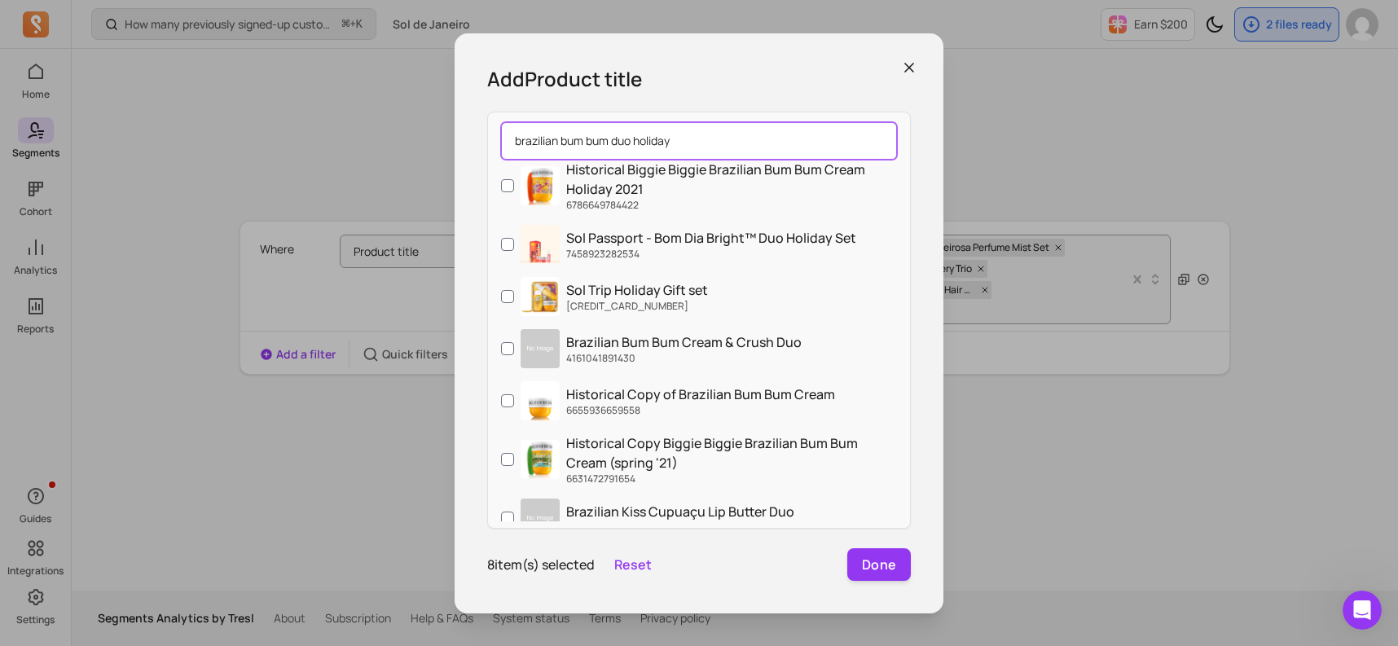
click at [874, 138] on input "brazilian bum bum duo holiday" at bounding box center [699, 140] width 396 height 37
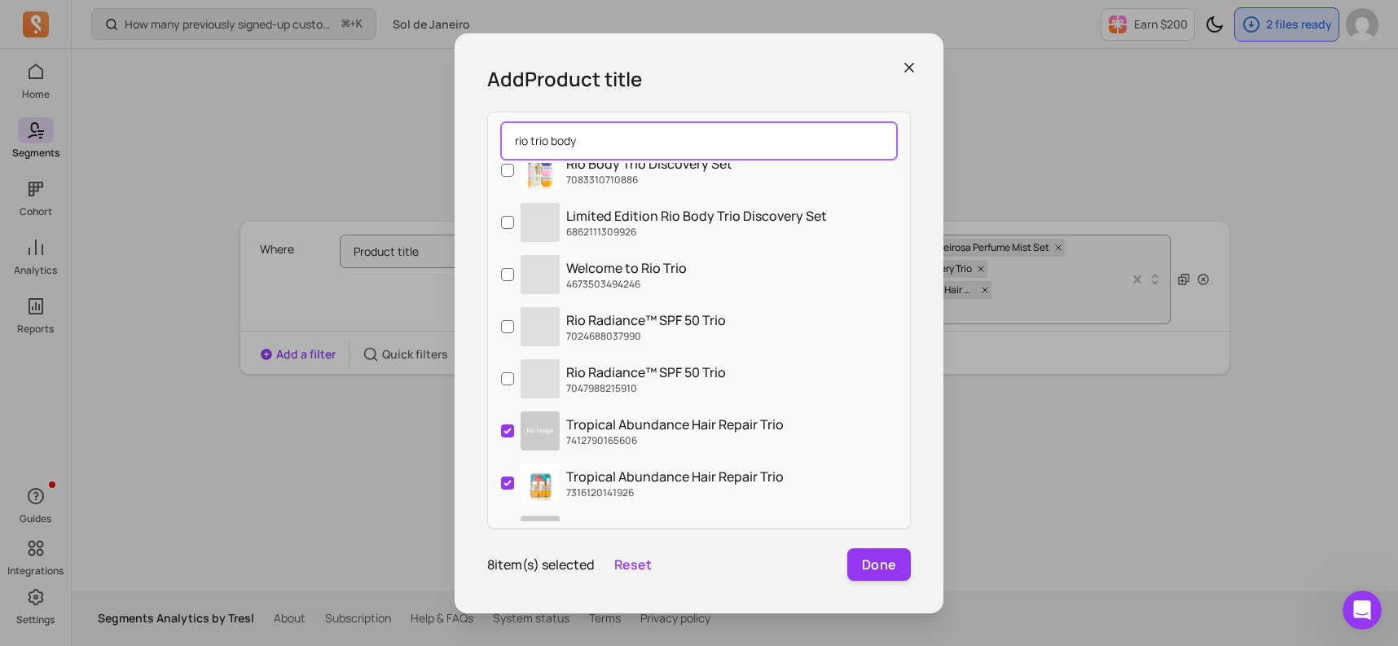
scroll to position [0, 0]
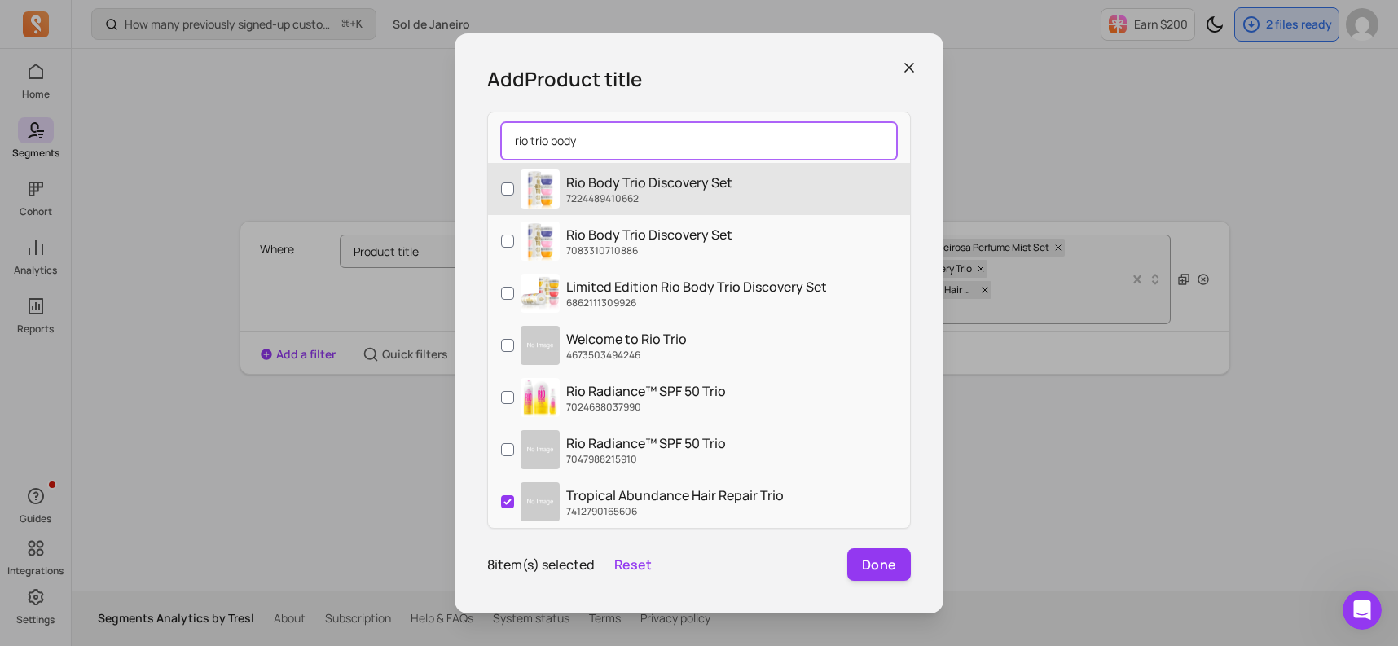
type input "rio trio body"
click at [502, 187] on input "Rio Body Trio Discovery Set 7224489410662" at bounding box center [507, 189] width 13 height 13
click at [509, 185] on input "Rio Body Trio Discovery Set 7224489410662" at bounding box center [507, 189] width 13 height 13
checkbox input "false"
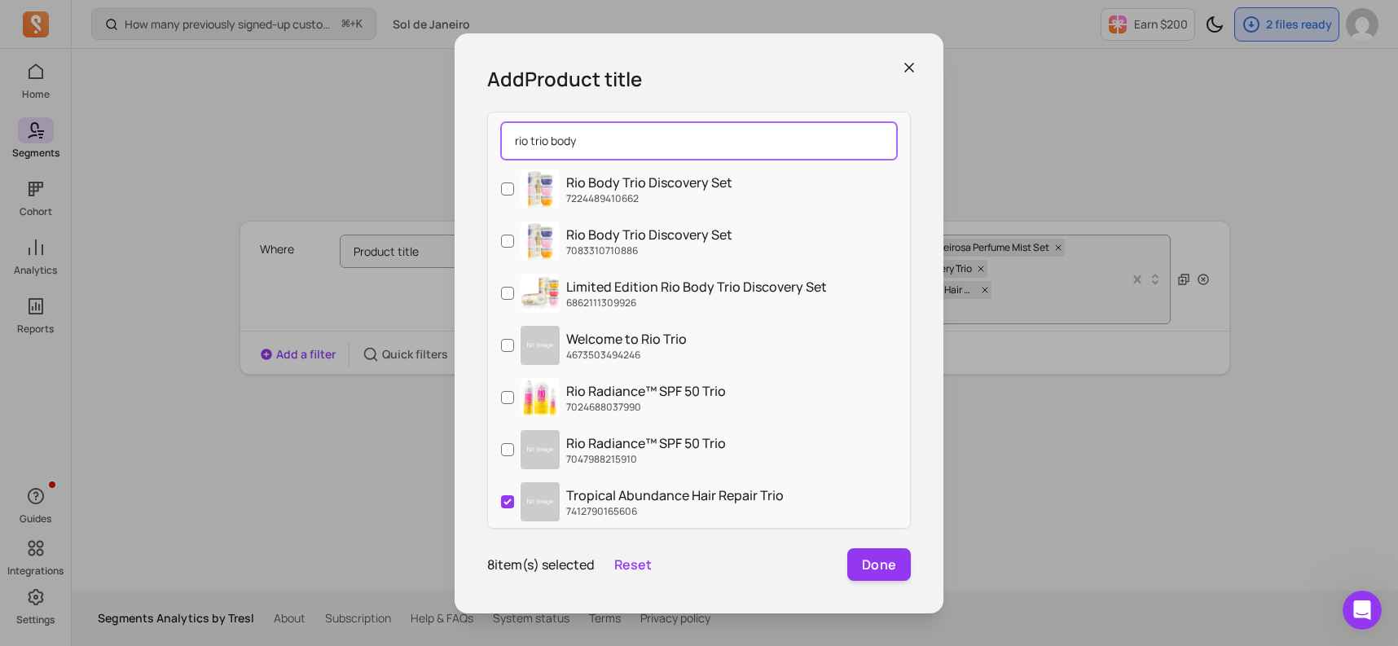
drag, startPoint x: 588, startPoint y: 148, endPoint x: 532, endPoint y: 147, distance: 56.3
click at [532, 147] on input "rio trio body" at bounding box center [699, 140] width 396 height 37
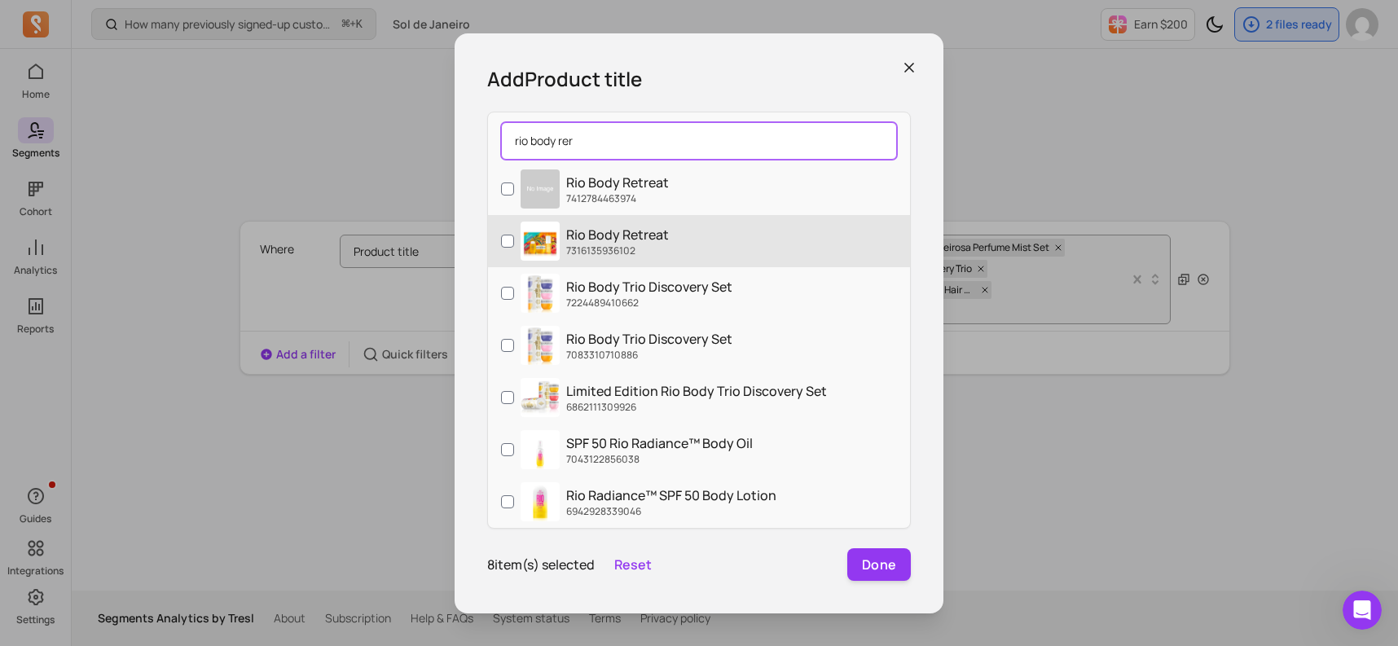
type input "rio body rer"
click at [503, 233] on label "Rio Body Retreat 7316135936102" at bounding box center [699, 241] width 422 height 52
click at [503, 235] on input "Rio Body Retreat 7316135936102" at bounding box center [507, 241] width 13 height 13
checkbox input "true"
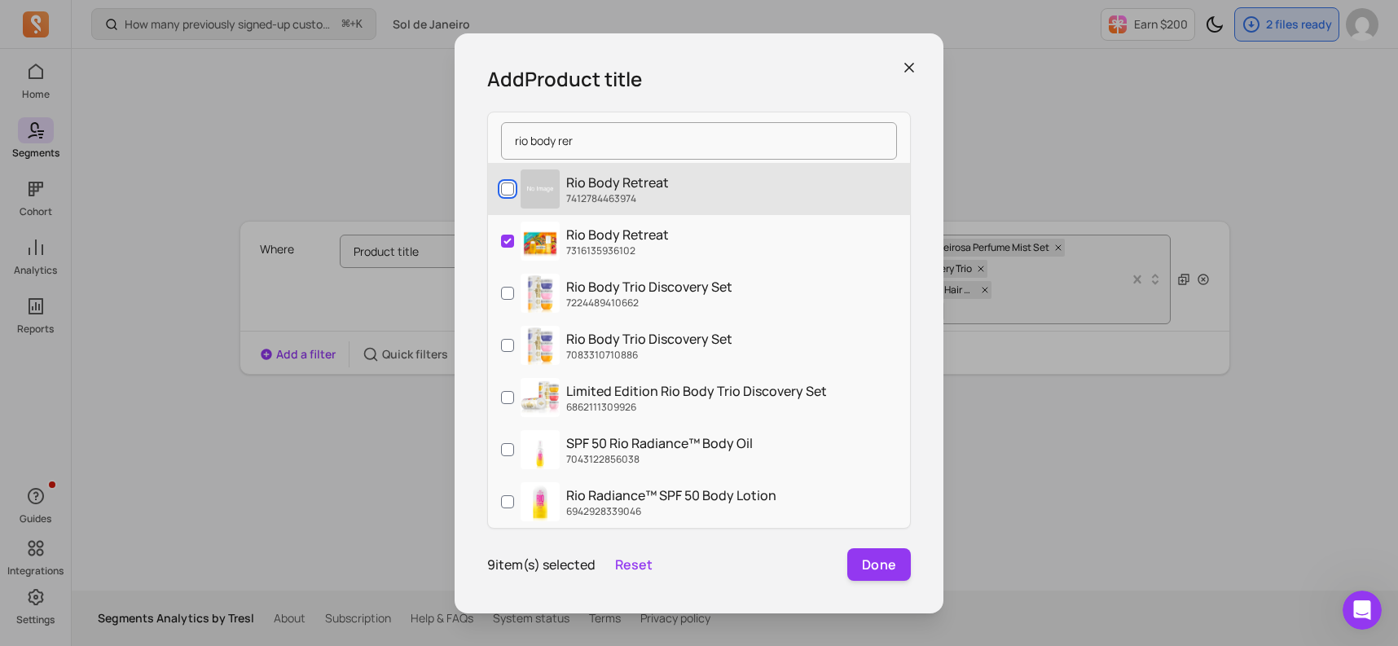
click at [505, 191] on input "Rio Body Retreat 7412784463974" at bounding box center [507, 189] width 13 height 13
checkbox input "true"
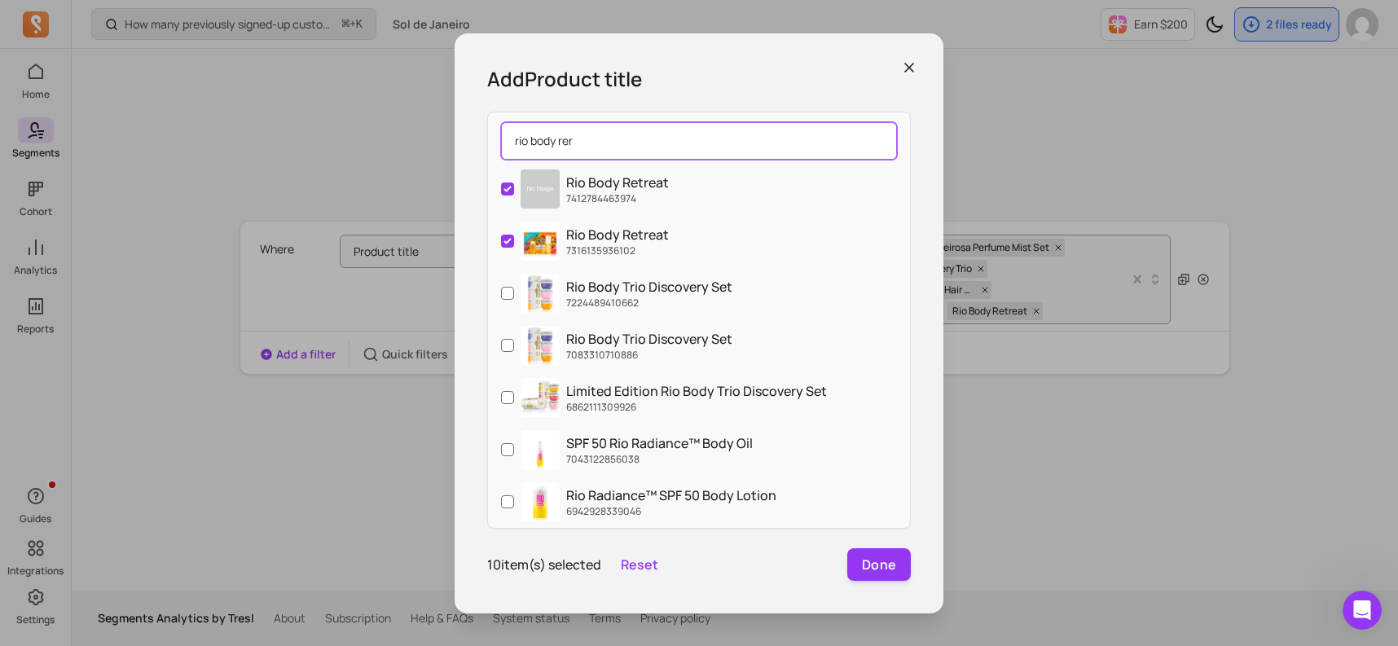
drag, startPoint x: 585, startPoint y: 150, endPoint x: 500, endPoint y: 138, distance: 85.6
click at [501, 138] on input "rio body rer" at bounding box center [699, 140] width 396 height 37
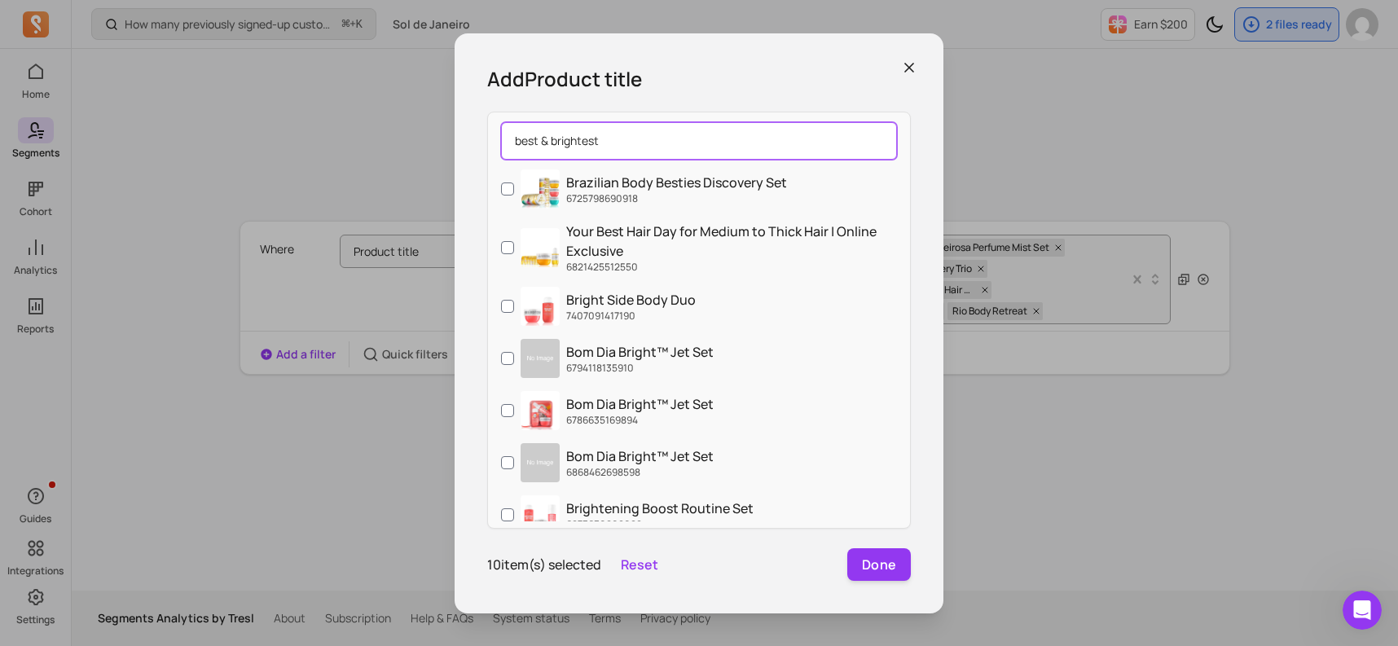
click at [547, 140] on input "best & brightest" at bounding box center [699, 140] width 396 height 37
click at [573, 143] on input "best brightest" at bounding box center [699, 140] width 396 height 37
click at [544, 140] on input "best brightest" at bounding box center [699, 140] width 396 height 37
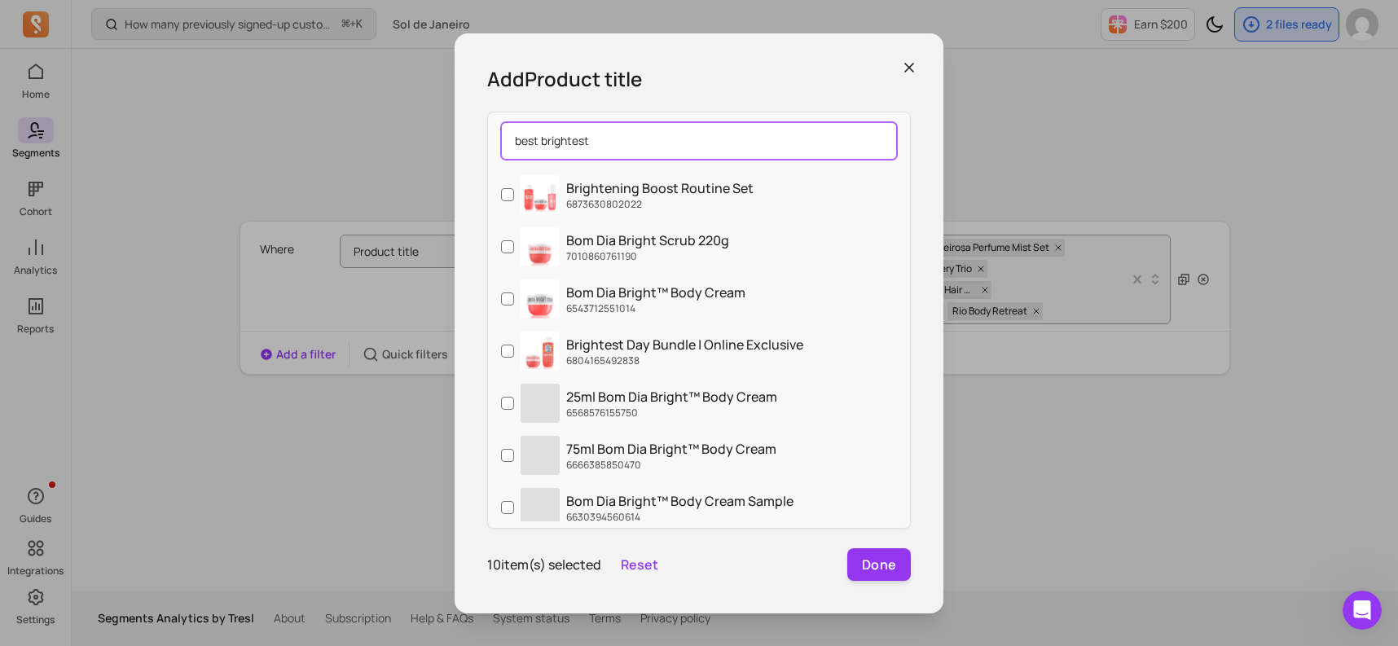
scroll to position [324, 0]
drag, startPoint x: 607, startPoint y: 138, endPoint x: 473, endPoint y: 138, distance: 134.5
click at [473, 138] on div "Add Product title best brightest Brazilian Body Besties Discovery Set 672579869…" at bounding box center [699, 323] width 489 height 580
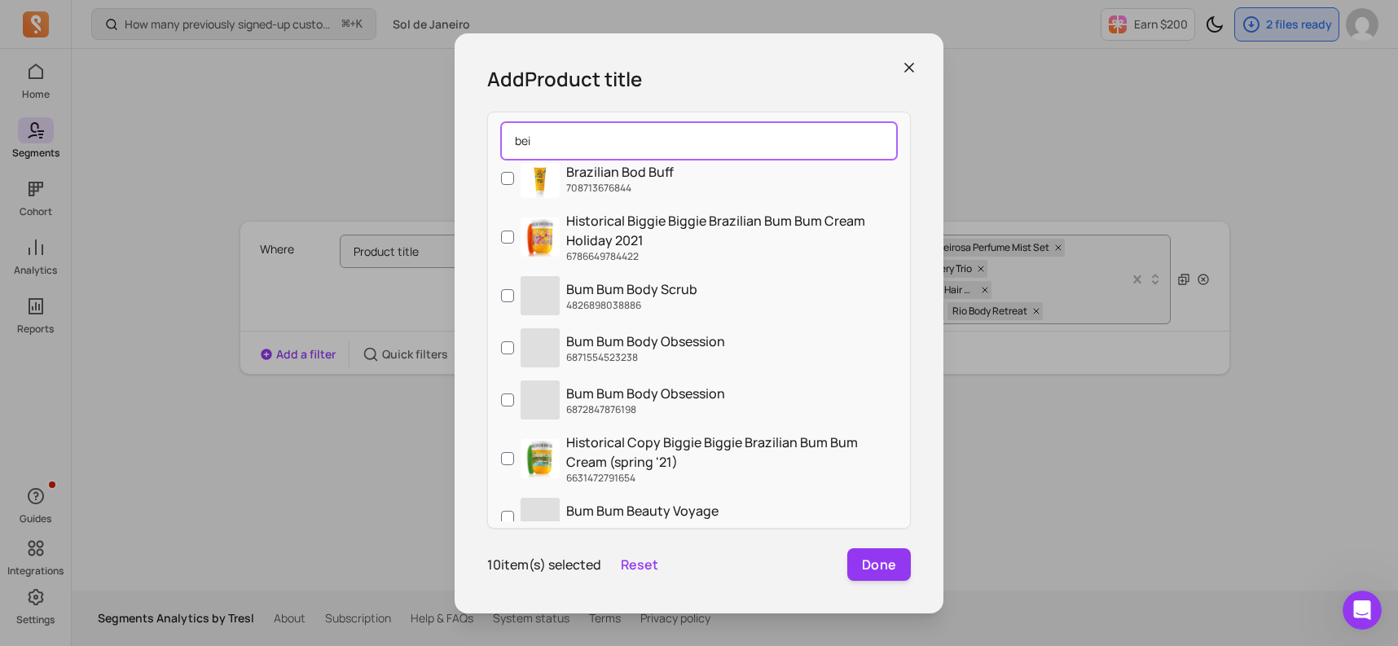
scroll to position [0, 0]
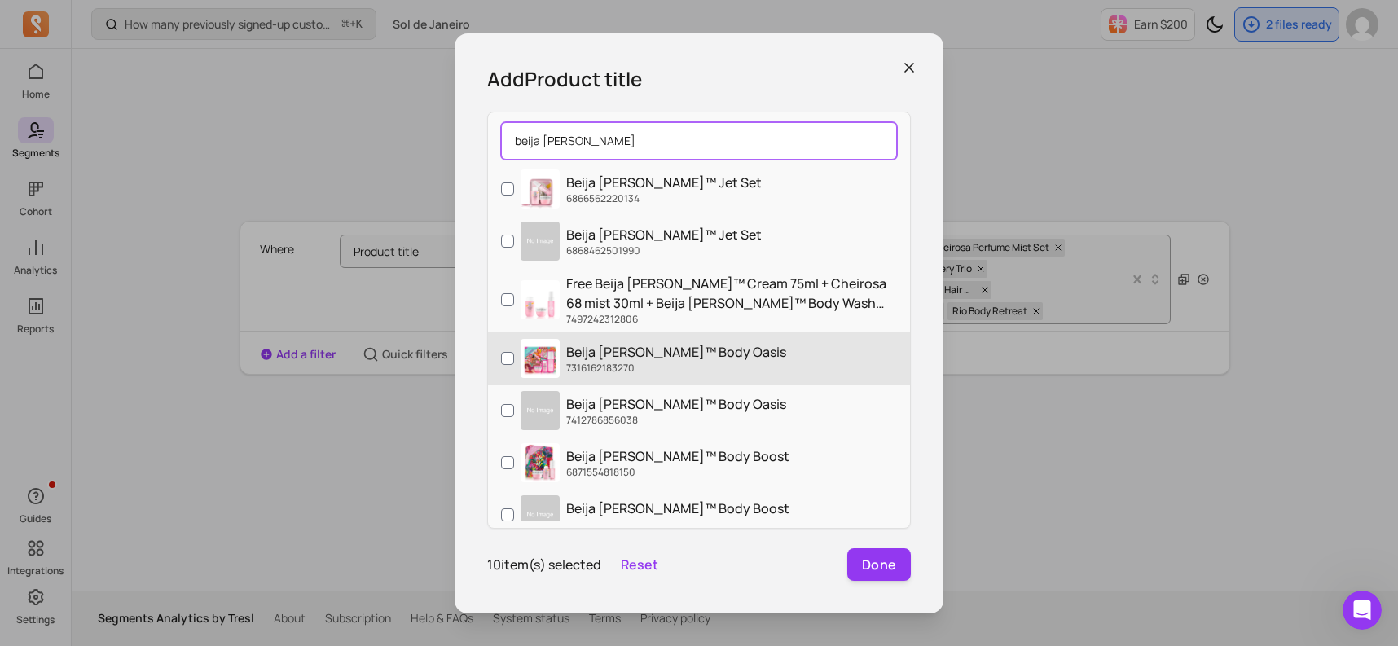
type input "beija [PERSON_NAME]"
click at [505, 350] on label "Beija [PERSON_NAME]™ Body Oasis 7316162183270" at bounding box center [699, 359] width 422 height 52
click at [505, 352] on input "Beija [PERSON_NAME]™ Body Oasis 7316162183270" at bounding box center [507, 358] width 13 height 13
checkbox input "true"
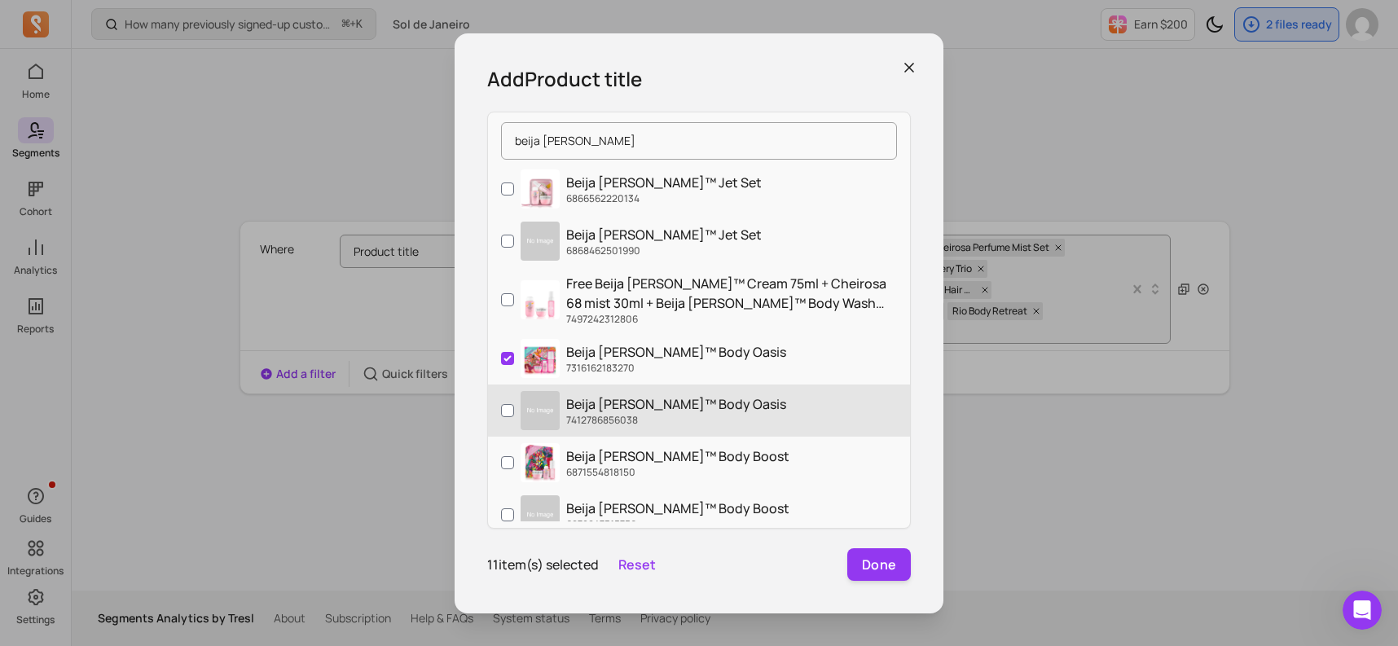
click at [500, 403] on label "Beija [PERSON_NAME]™ Body Oasis 7412786856038" at bounding box center [699, 411] width 422 height 52
click at [501, 404] on input "Beija [PERSON_NAME]™ Body Oasis 7412786856038" at bounding box center [507, 410] width 13 height 13
checkbox input "true"
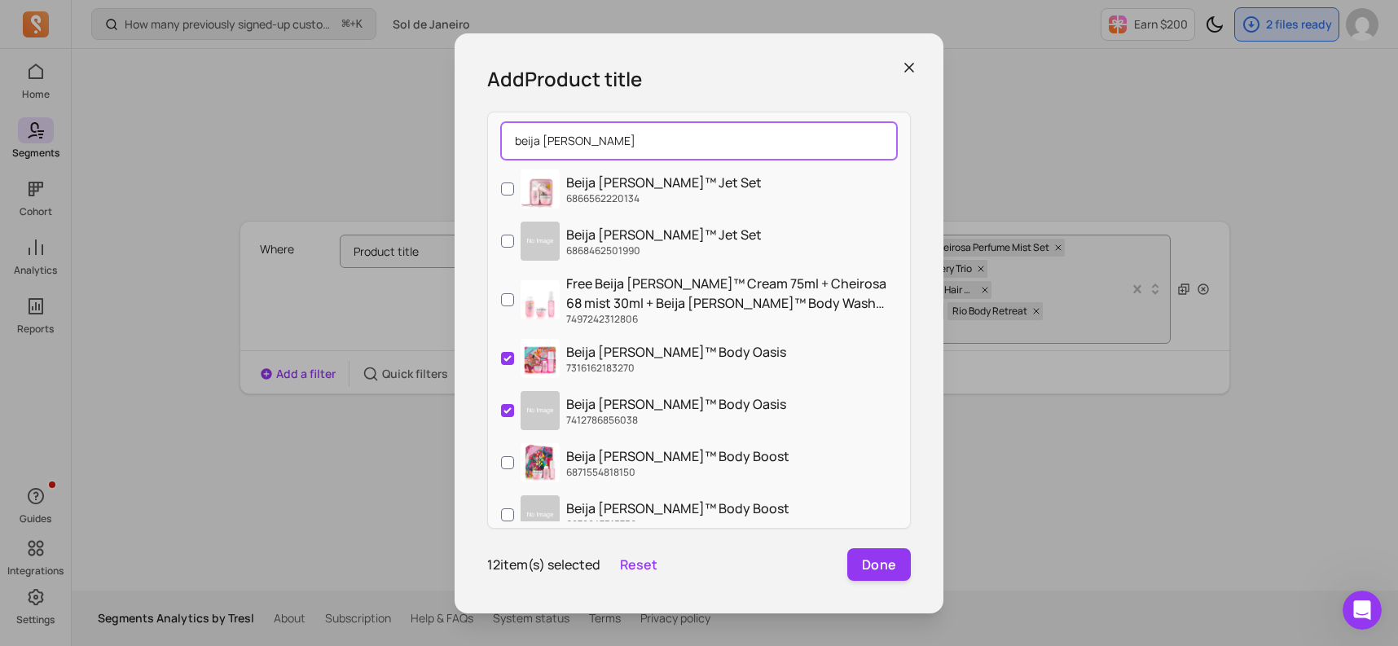
click at [600, 135] on input "beija [PERSON_NAME]" at bounding box center [699, 140] width 396 height 37
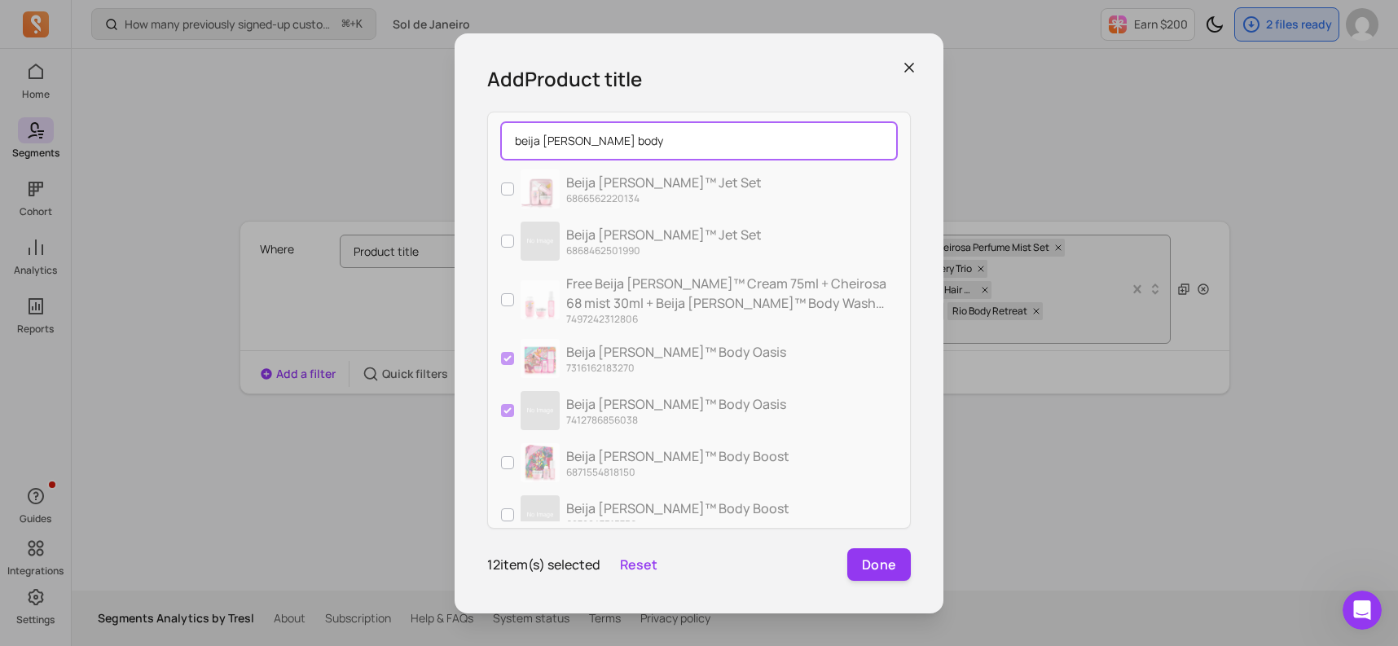
type input "beija [PERSON_NAME] body"
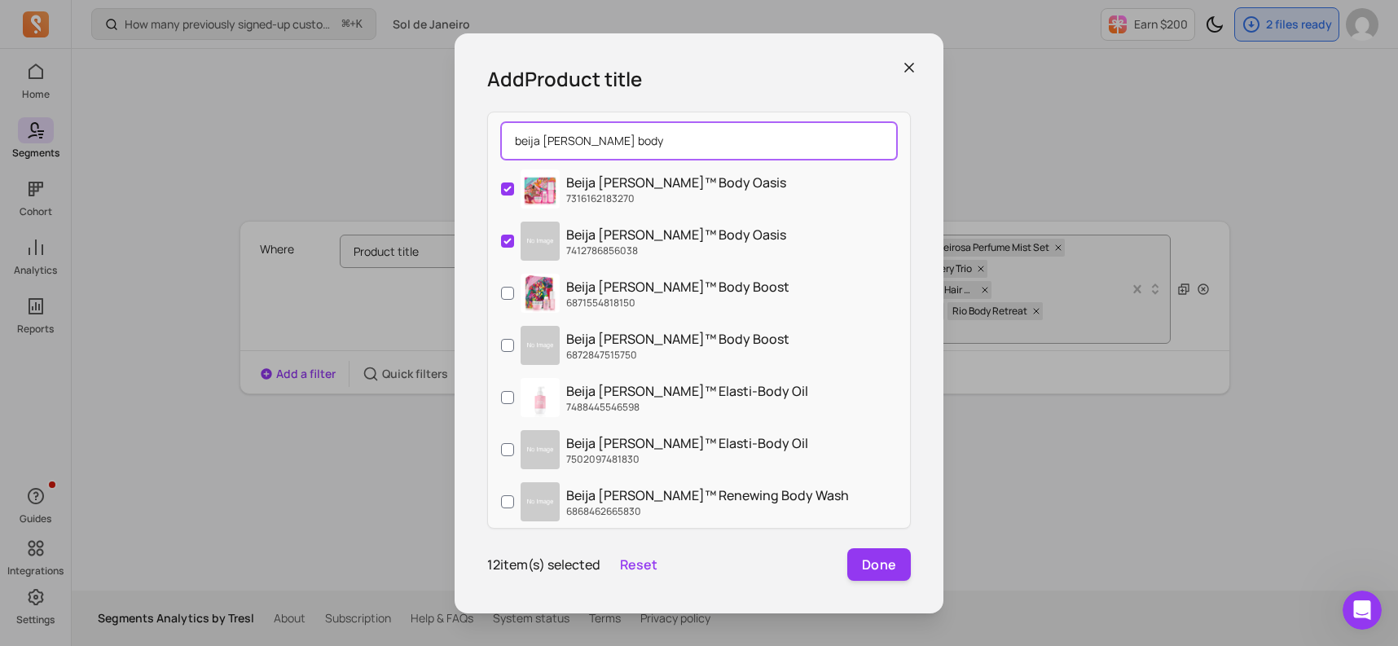
click at [883, 143] on input "beija [PERSON_NAME] body" at bounding box center [699, 140] width 396 height 37
click at [879, 139] on input "beija [PERSON_NAME] body" at bounding box center [699, 140] width 396 height 37
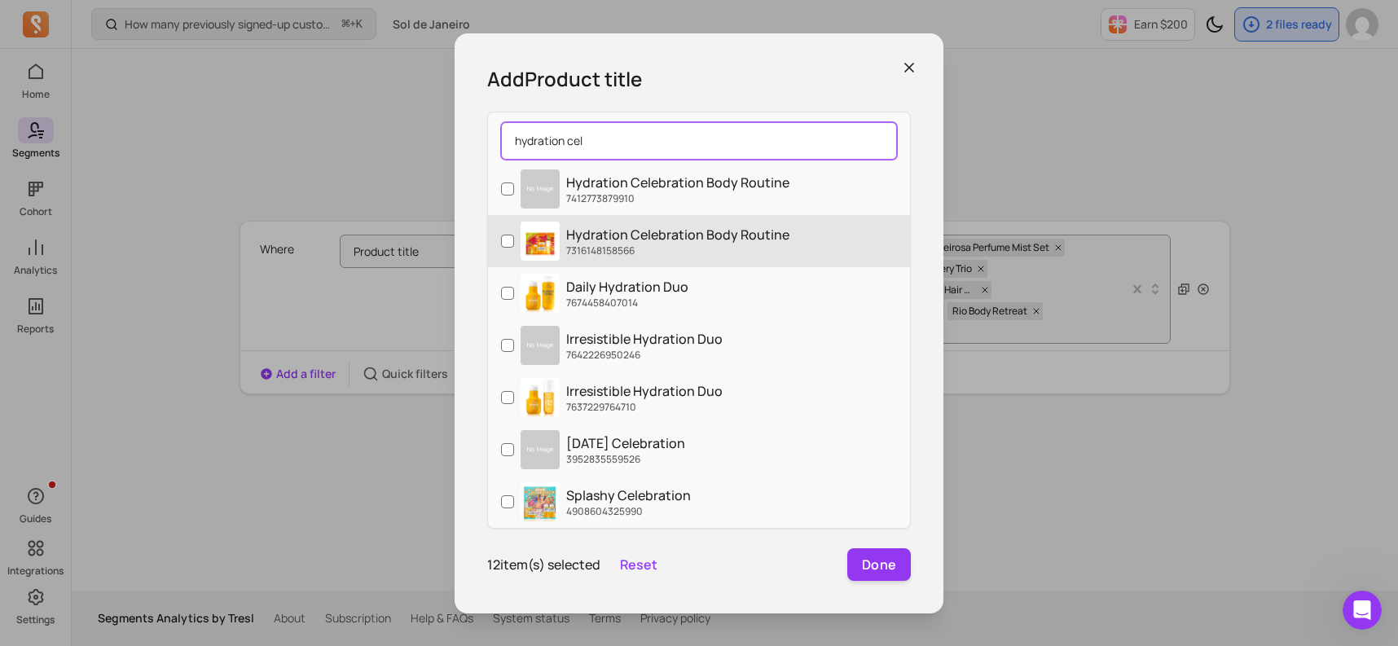
type input "hydration cel"
click at [639, 229] on p "Hydration Celebration Body Routine" at bounding box center [677, 235] width 223 height 20
click at [514, 235] on input "Hydration Celebration Body Routine 7316148158566" at bounding box center [507, 241] width 13 height 13
checkbox input "true"
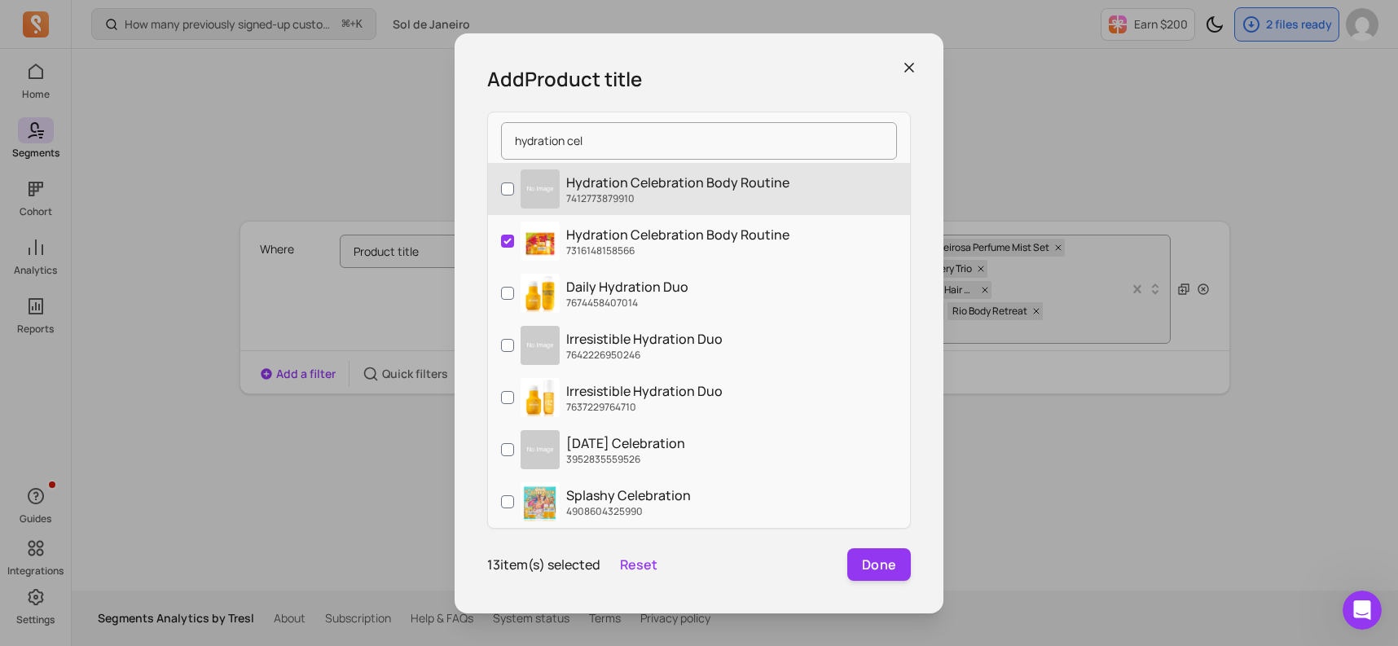
click at [638, 196] on p "7412773879910" at bounding box center [677, 198] width 223 height 13
click at [514, 196] on input "Hydration Celebration Body Routine 7412773879910" at bounding box center [507, 189] width 13 height 13
checkbox input "true"
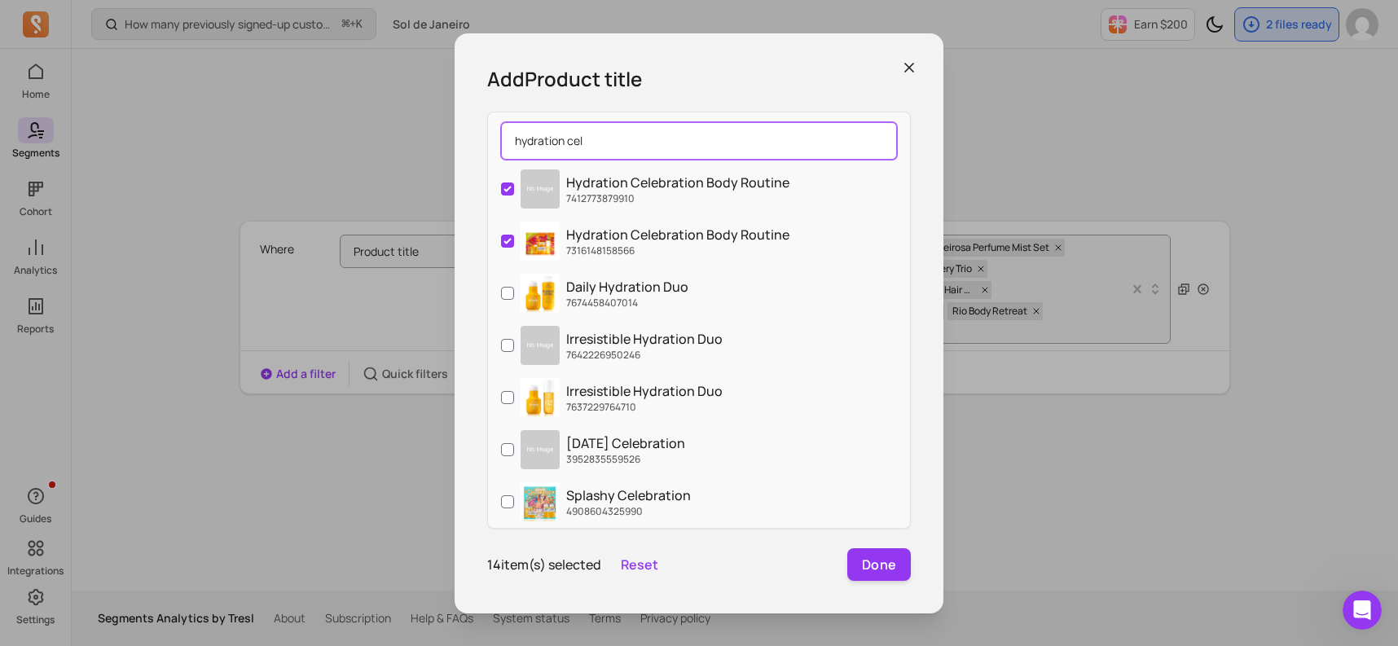
drag, startPoint x: 604, startPoint y: 140, endPoint x: 508, endPoint y: 140, distance: 96.2
click at [508, 140] on input "hydration cel" at bounding box center [699, 140] width 396 height 37
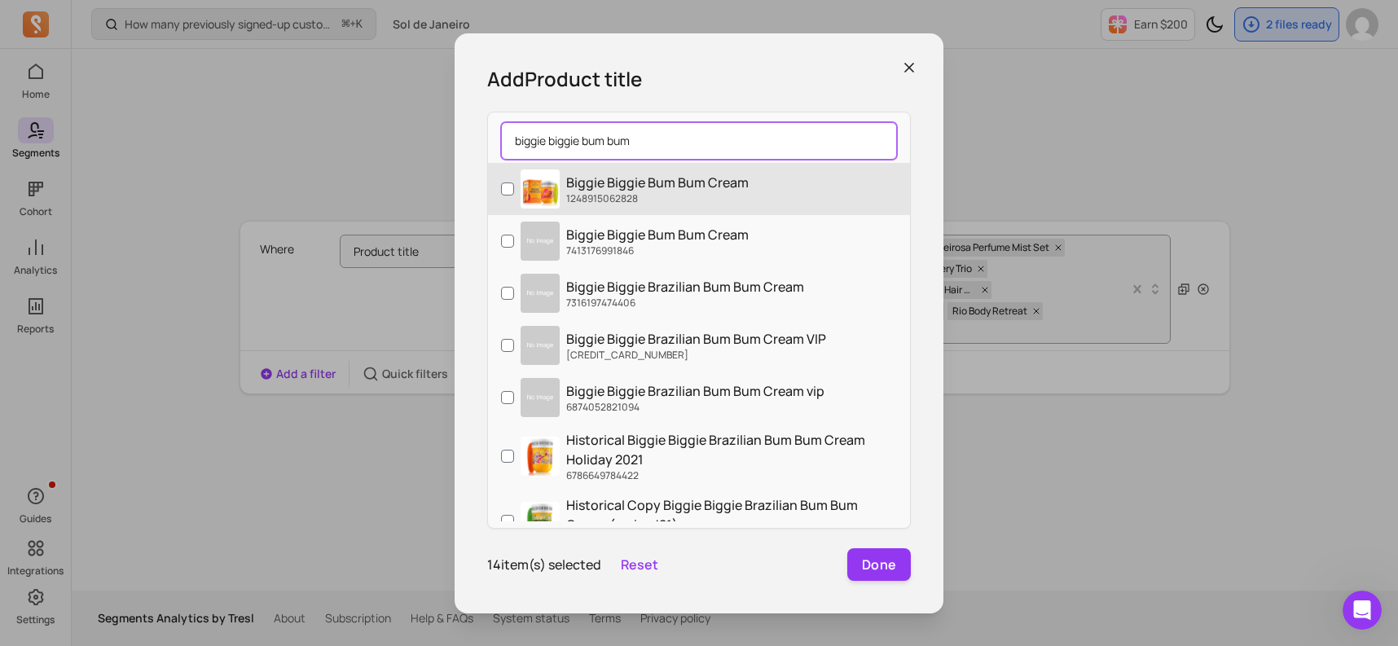
type input "biggie biggie bum bum"
click at [577, 197] on p "1248915062828" at bounding box center [657, 198] width 183 height 13
click at [514, 196] on input "Biggie Biggie Bum Bum Cream 1248915062828" at bounding box center [507, 189] width 13 height 13
checkbox input "true"
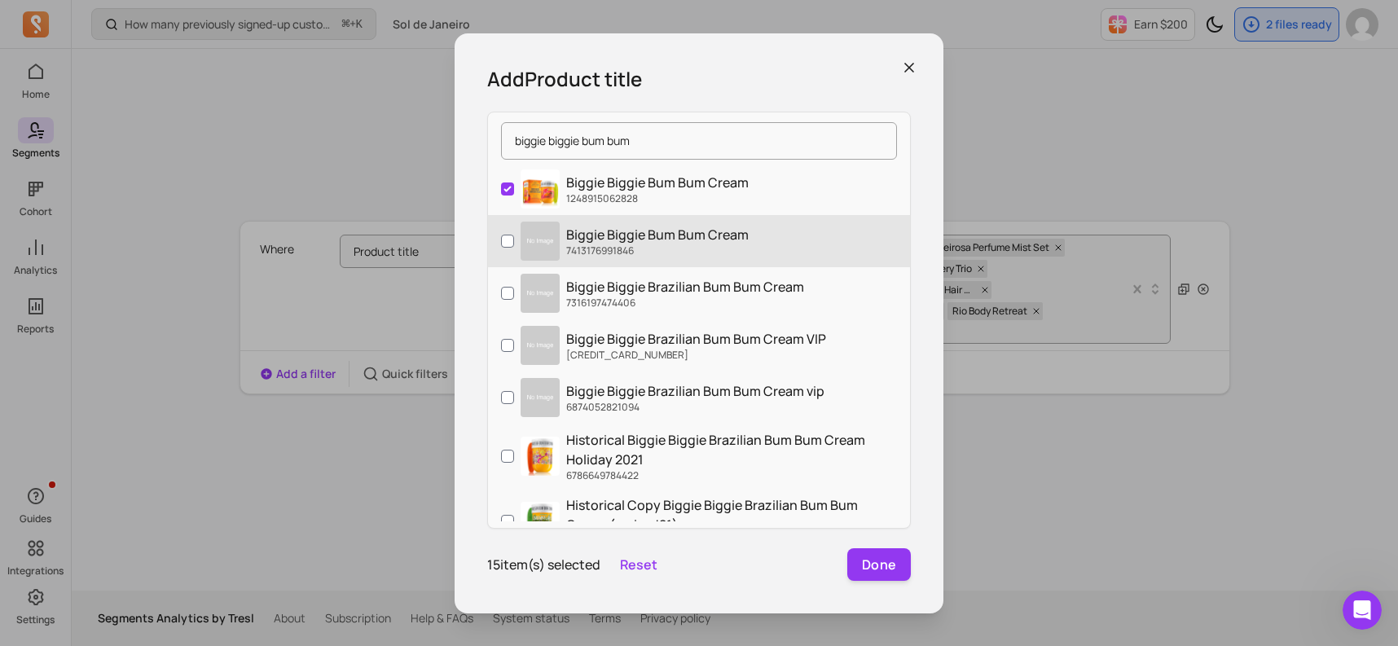
click at [579, 227] on p "Biggie Biggie Bum Bum Cream" at bounding box center [657, 235] width 183 height 20
click at [514, 235] on input "Biggie Biggie Bum Bum Cream 7413176991846" at bounding box center [507, 241] width 13 height 13
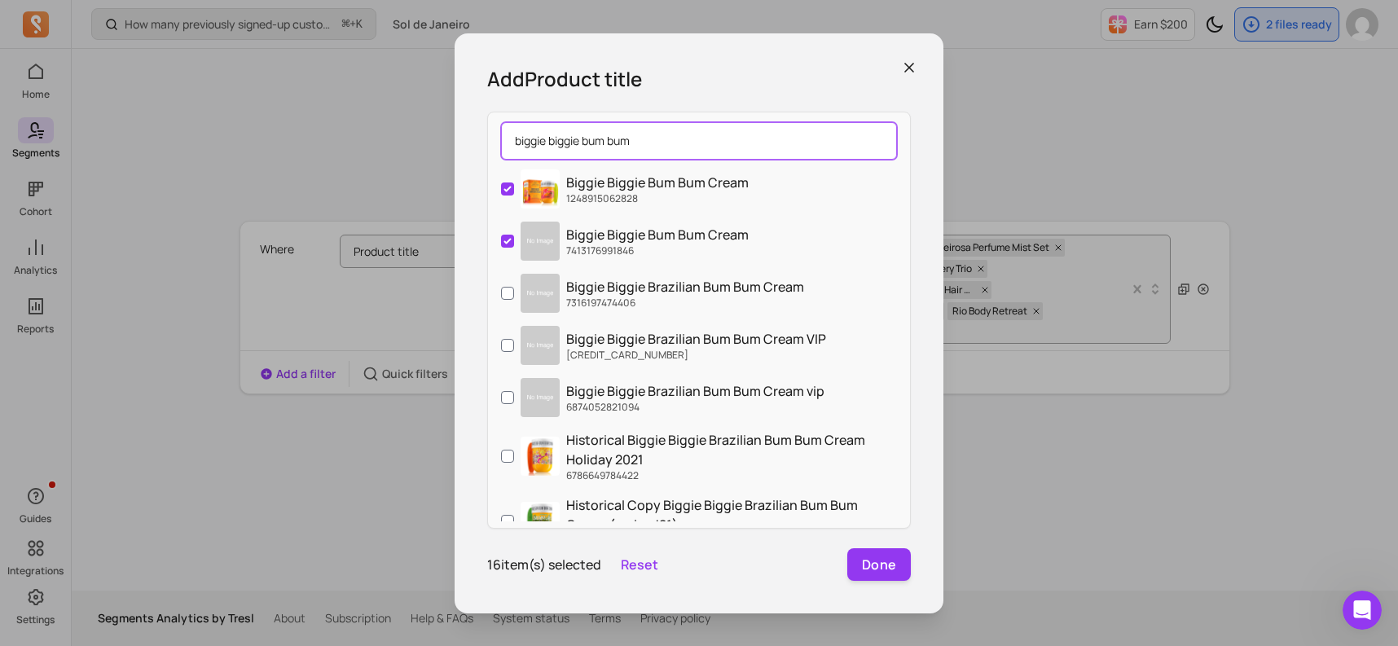
drag, startPoint x: 642, startPoint y: 137, endPoint x: 513, endPoint y: 135, distance: 128.8
click at [513, 135] on input "biggie biggie bum bum" at bounding box center [699, 140] width 396 height 37
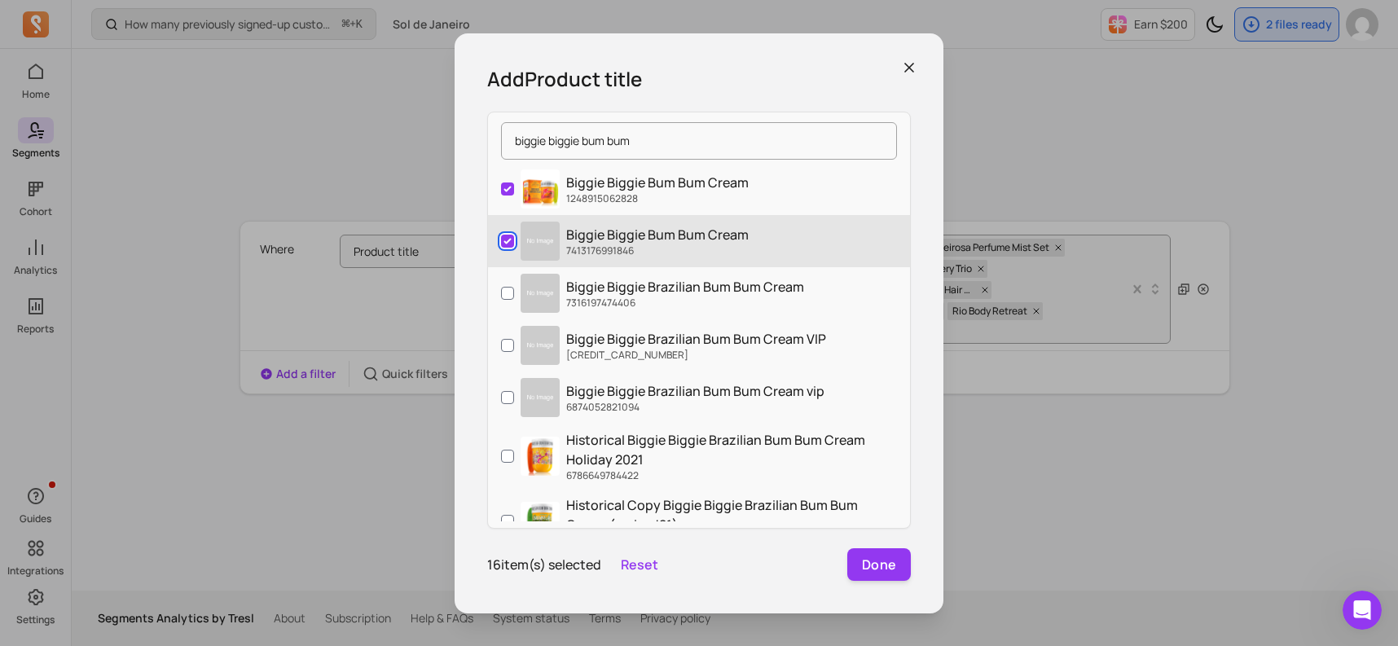
click at [507, 240] on input "Biggie Biggie Bum Bum Cream 7413176991846" at bounding box center [507, 241] width 13 height 13
checkbox input "false"
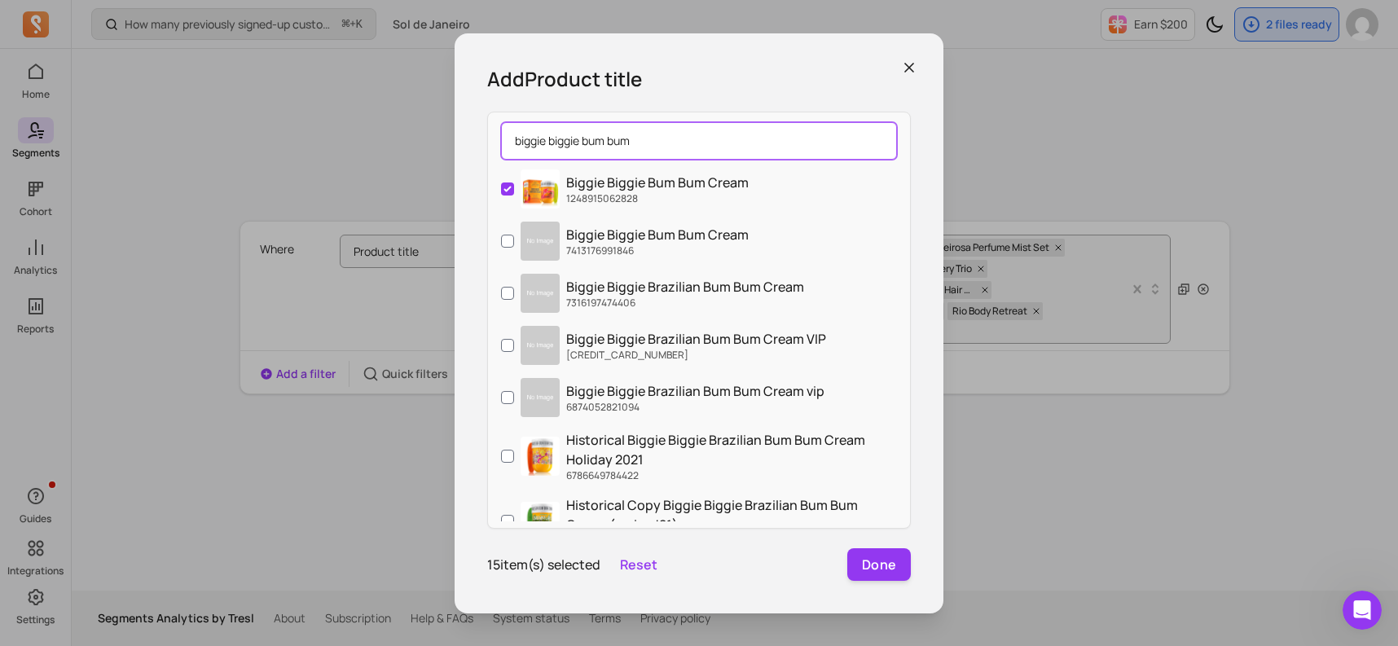
drag, startPoint x: 680, startPoint y: 139, endPoint x: 484, endPoint y: 138, distance: 196.4
click at [484, 138] on div "Add Product title biggie biggie bum bum Biggie Biggie Bum Bum Cream 12489150628…" at bounding box center [699, 323] width 489 height 580
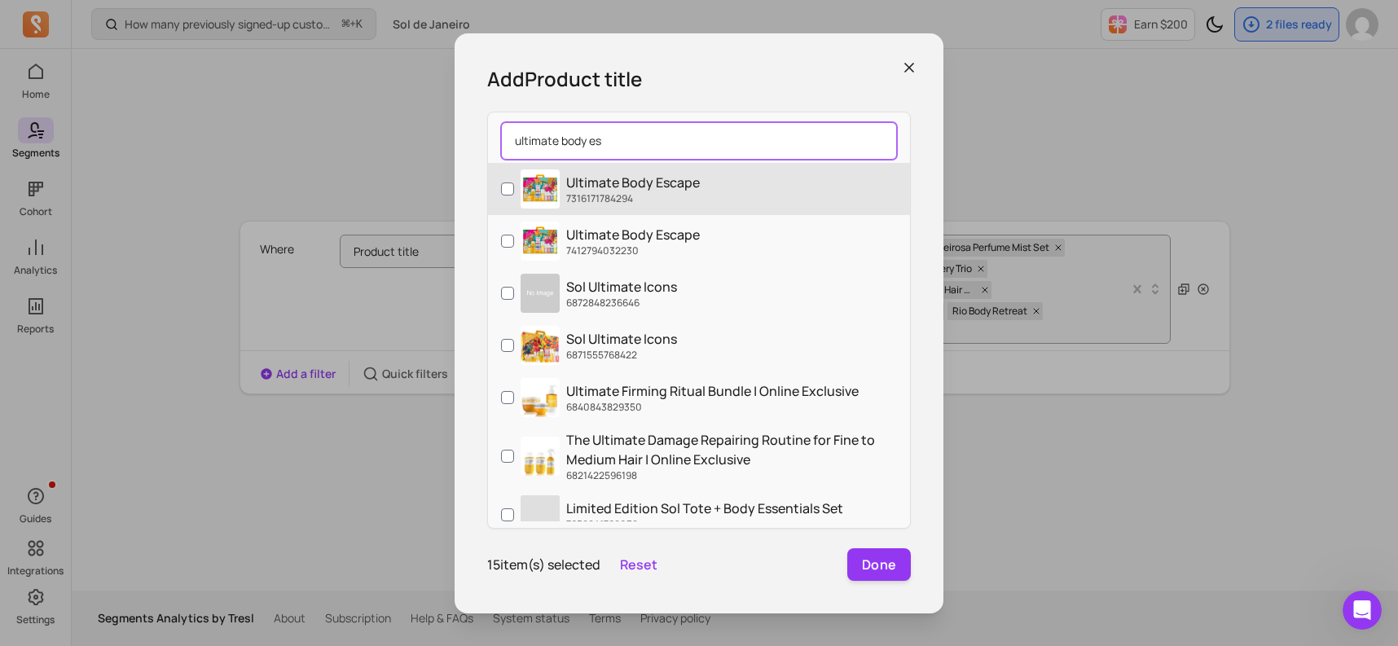
type input "ultimate body es"
click at [506, 179] on label "Ultimate Body Escape 7316171784294" at bounding box center [699, 189] width 422 height 52
click at [506, 183] on input "Ultimate Body Escape 7316171784294" at bounding box center [507, 189] width 13 height 13
click at [506, 202] on label "Ultimate Body Escape 7316171784294" at bounding box center [699, 189] width 422 height 52
click at [506, 196] on input "Ultimate Body Escape 7316171784294" at bounding box center [507, 189] width 13 height 13
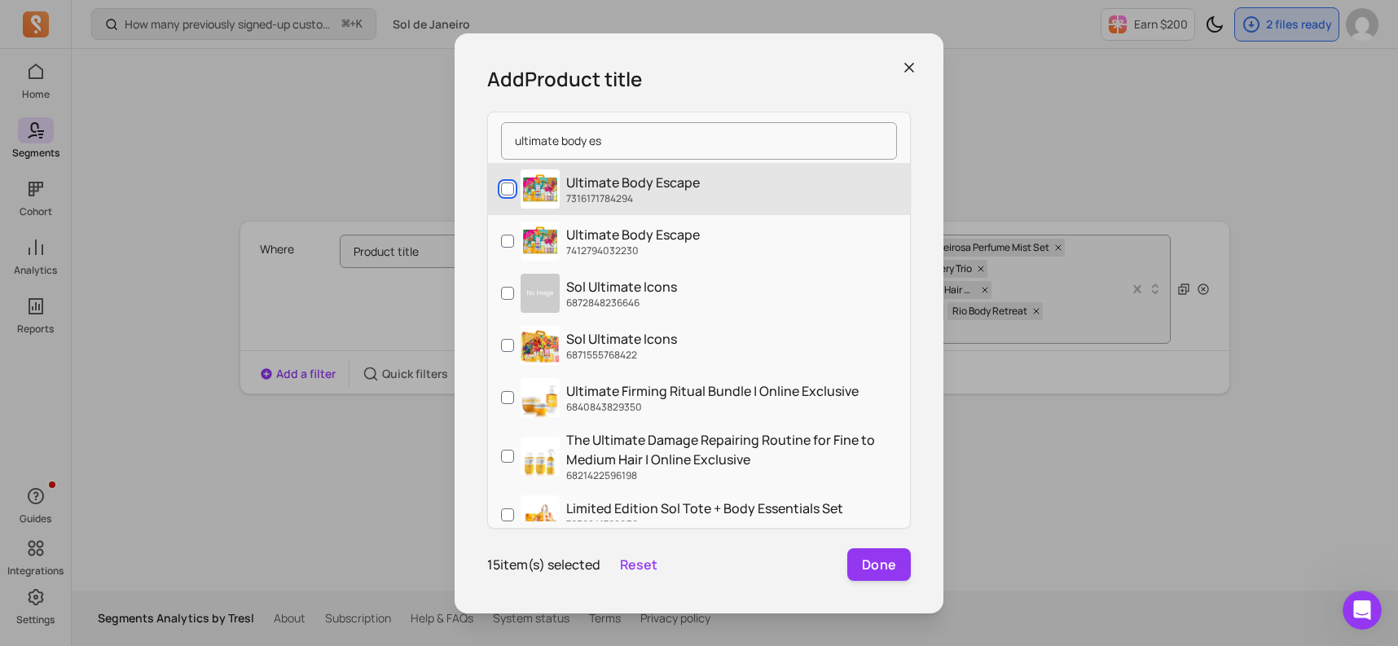
click at [506, 188] on input "Ultimate Body Escape 7316171784294" at bounding box center [507, 189] width 13 height 13
checkbox input "true"
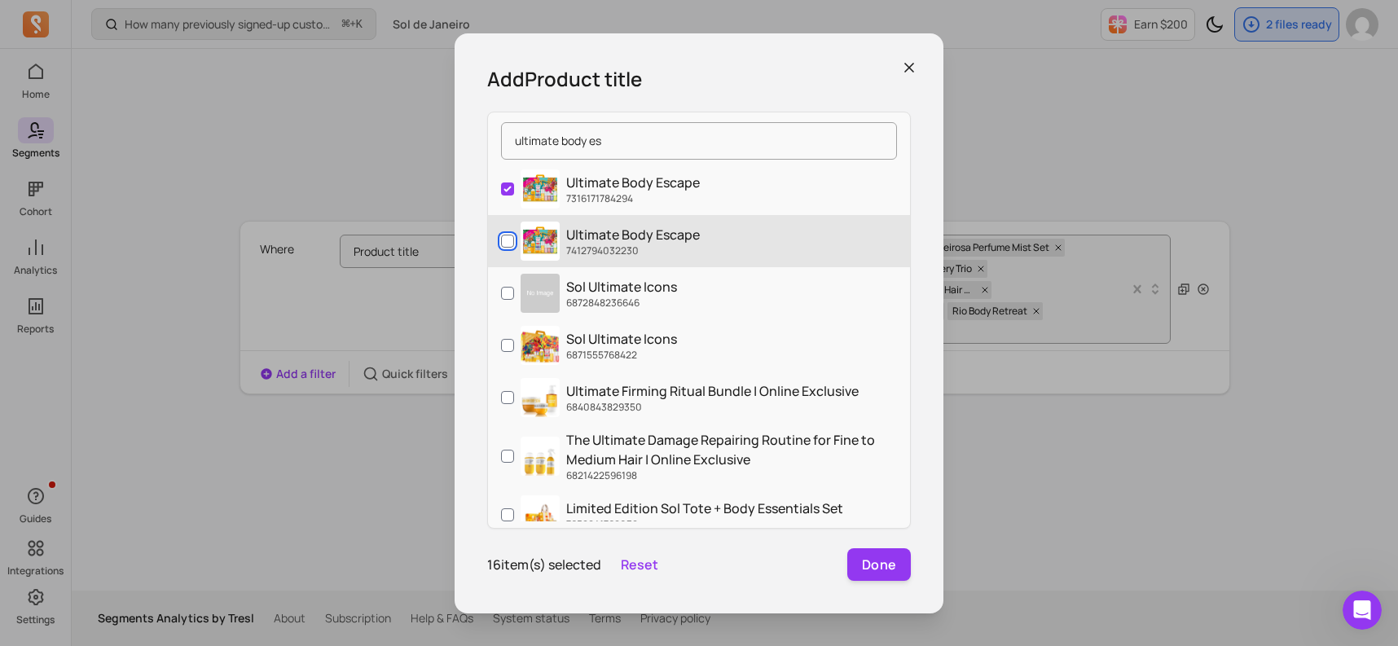
click at [504, 236] on input "Ultimate Body Escape 7412794032230" at bounding box center [507, 241] width 13 height 13
checkbox input "true"
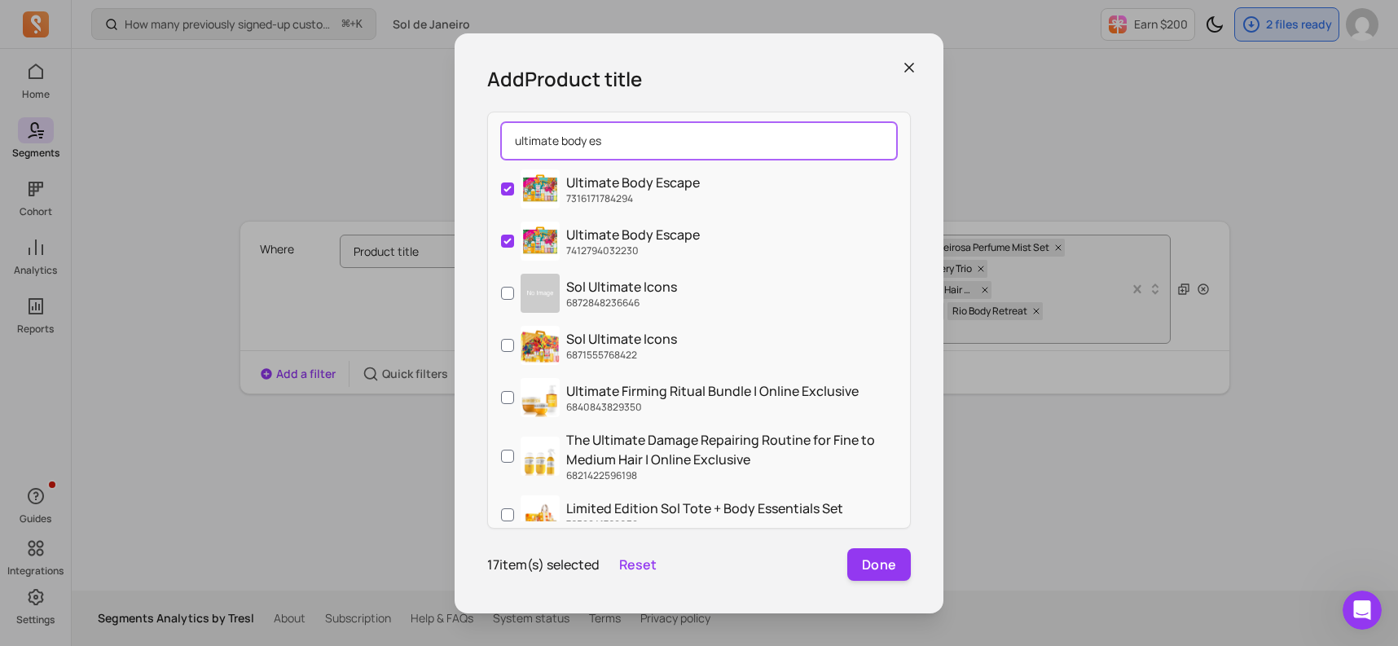
drag, startPoint x: 622, startPoint y: 148, endPoint x: 504, endPoint y: 126, distance: 119.4
click at [504, 126] on input "ultimate body es" at bounding box center [699, 140] width 396 height 37
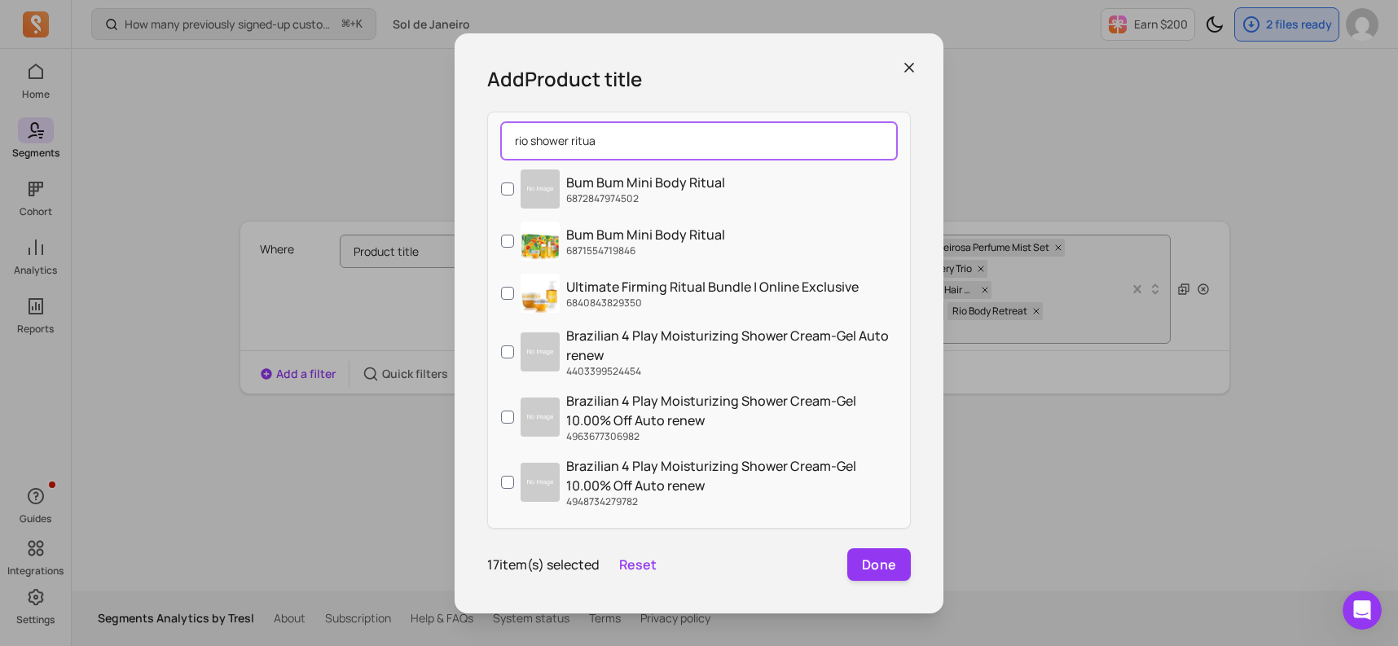
drag, startPoint x: 571, startPoint y: 138, endPoint x: 531, endPoint y: 141, distance: 40.1
click at [531, 141] on input "rio shower ritua" at bounding box center [699, 140] width 396 height 37
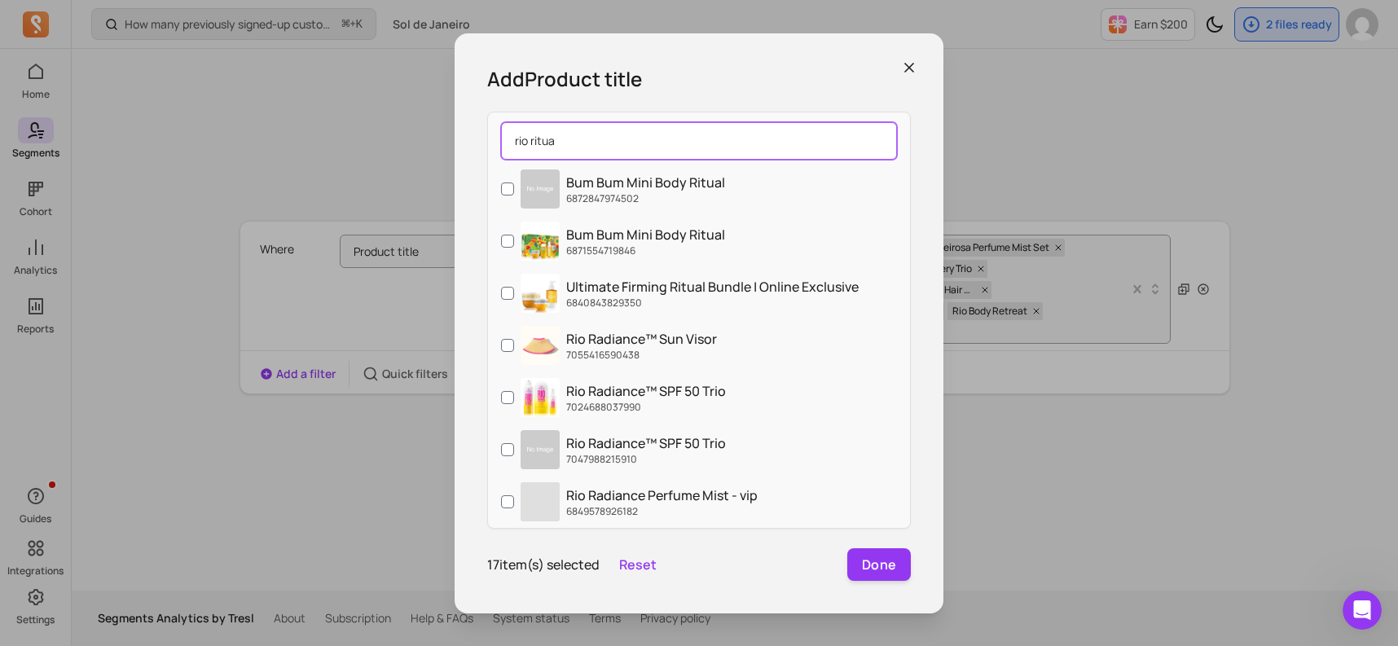
click at [567, 147] on input "rio ritua" at bounding box center [699, 140] width 396 height 37
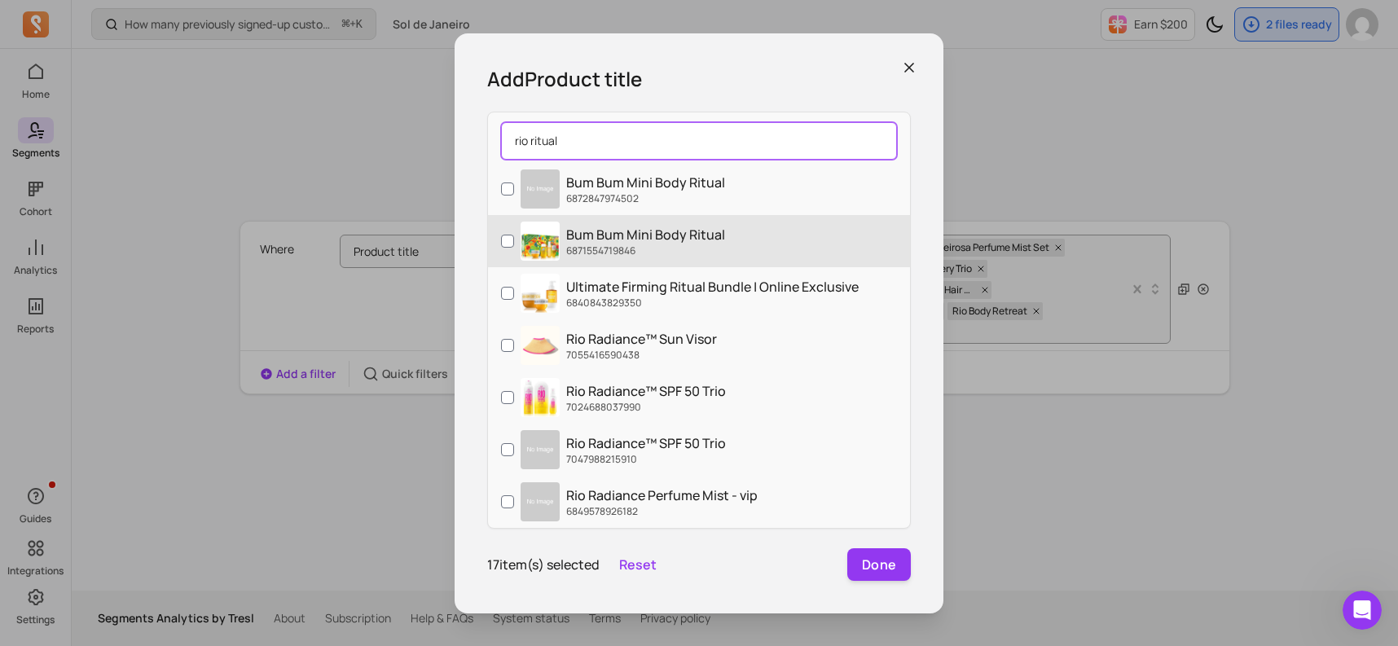
type input "rio ritual"
click at [585, 244] on p "6871554719846" at bounding box center [645, 250] width 159 height 13
click at [514, 243] on input "Bum Bum Mini Body Ritual 6871554719846" at bounding box center [507, 241] width 13 height 13
checkbox input "true"
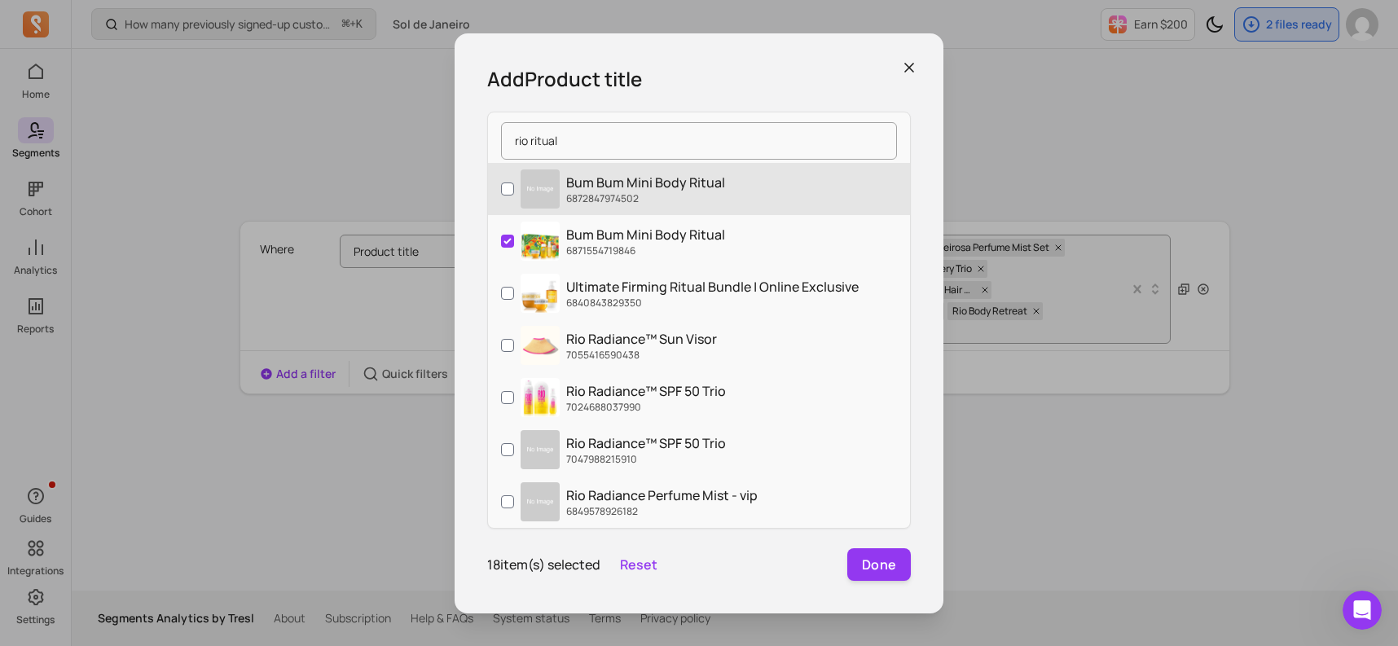
click at [597, 192] on p "6872847974502" at bounding box center [645, 198] width 159 height 13
click at [514, 191] on input "Bum Bum Mini Body Ritual 6872847974502" at bounding box center [507, 189] width 13 height 13
checkbox input "true"
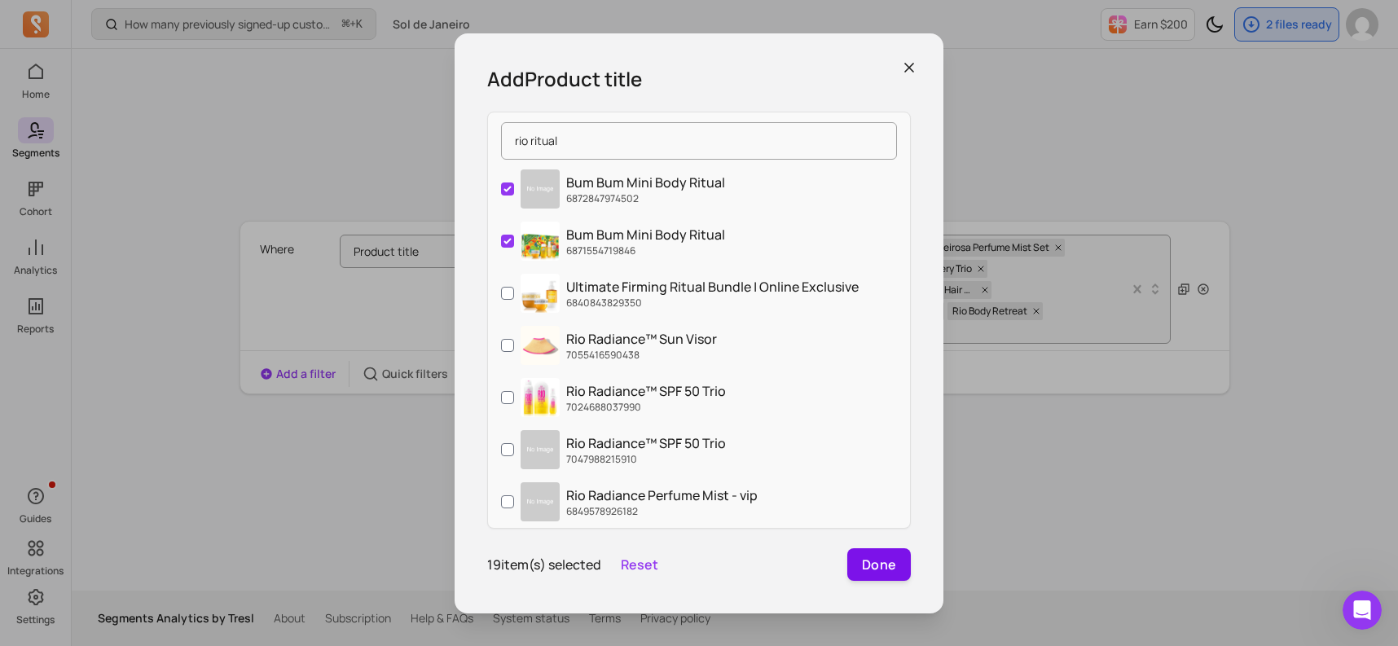
click at [871, 562] on button "Done" at bounding box center [880, 564] width 64 height 33
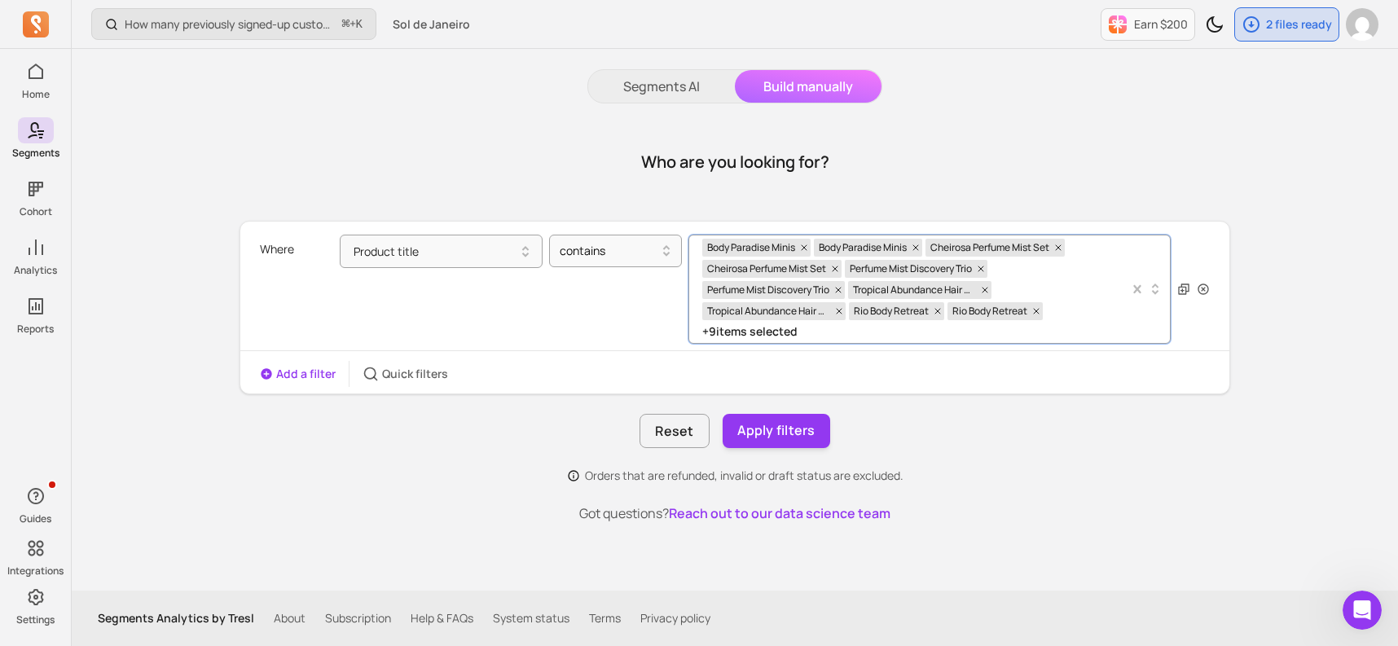
click at [1064, 310] on div "Body Paradise Minis Body Paradise Minis Cheirosa Perfume Mist Set Cheirosa Perf…" at bounding box center [915, 290] width 427 height 108
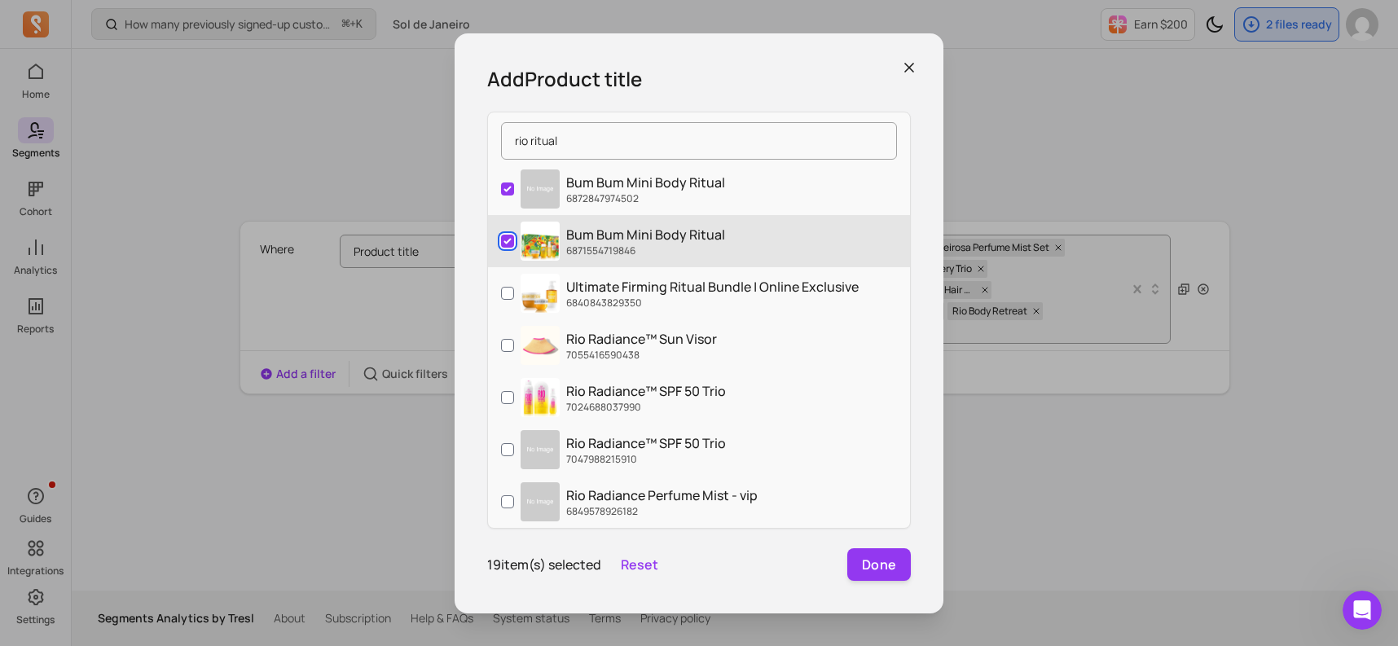
click at [503, 240] on input "Bum Bum Mini Body Ritual 6871554719846" at bounding box center [507, 241] width 13 height 13
checkbox input "false"
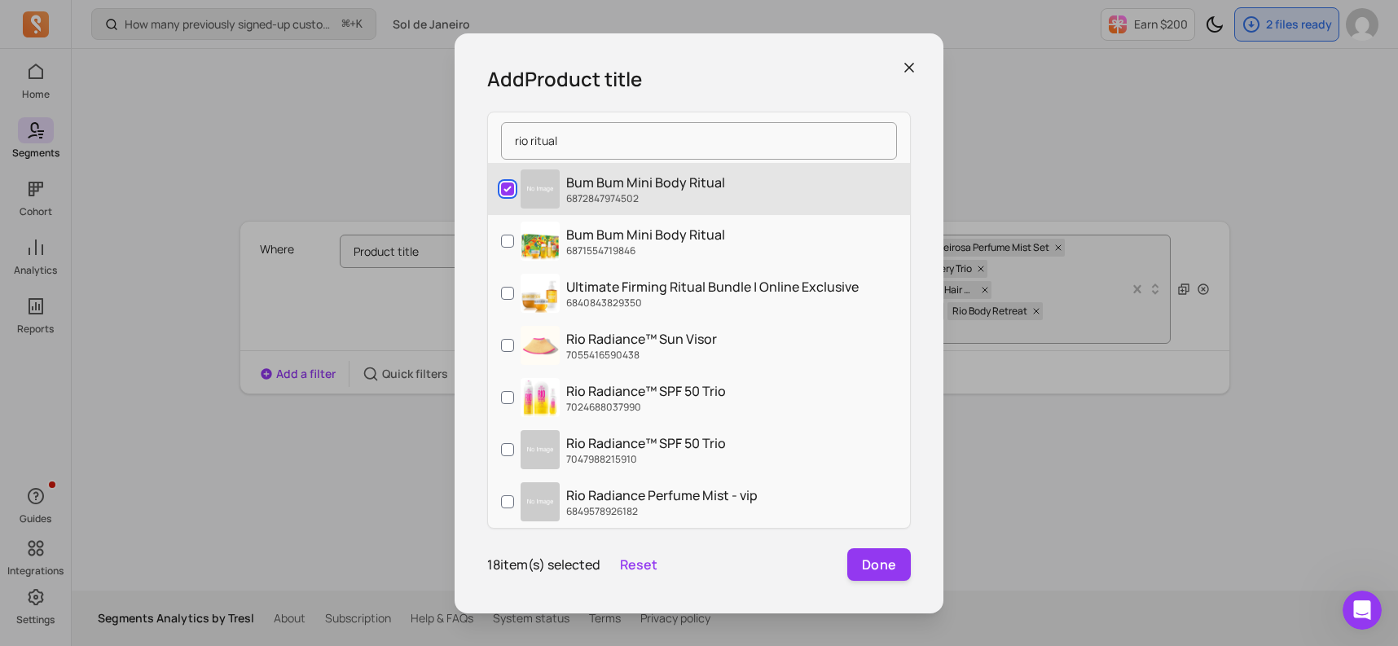
click at [508, 189] on input "Bum Bum Mini Body Ritual 6872847974502" at bounding box center [507, 189] width 13 height 13
checkbox input "false"
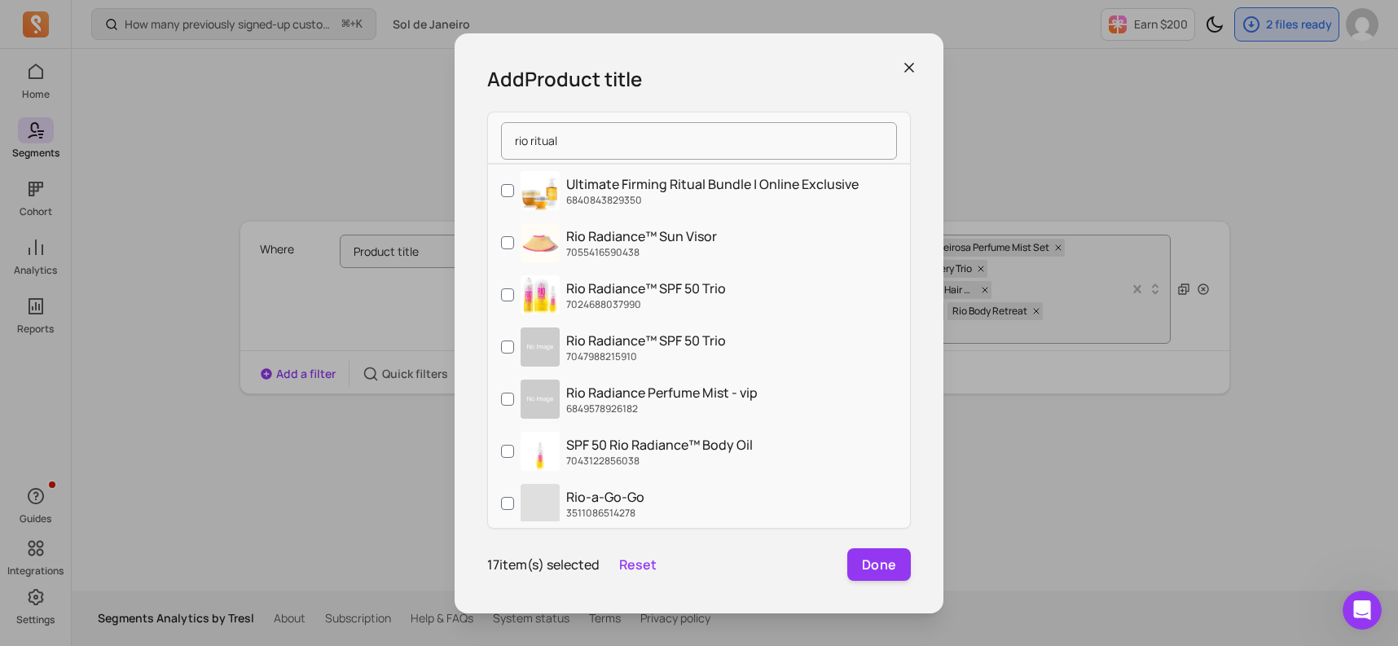
scroll to position [104, 0]
drag, startPoint x: 564, startPoint y: 140, endPoint x: 500, endPoint y: 140, distance: 64.4
click at [500, 140] on div "rio ritual" at bounding box center [699, 141] width 422 height 44
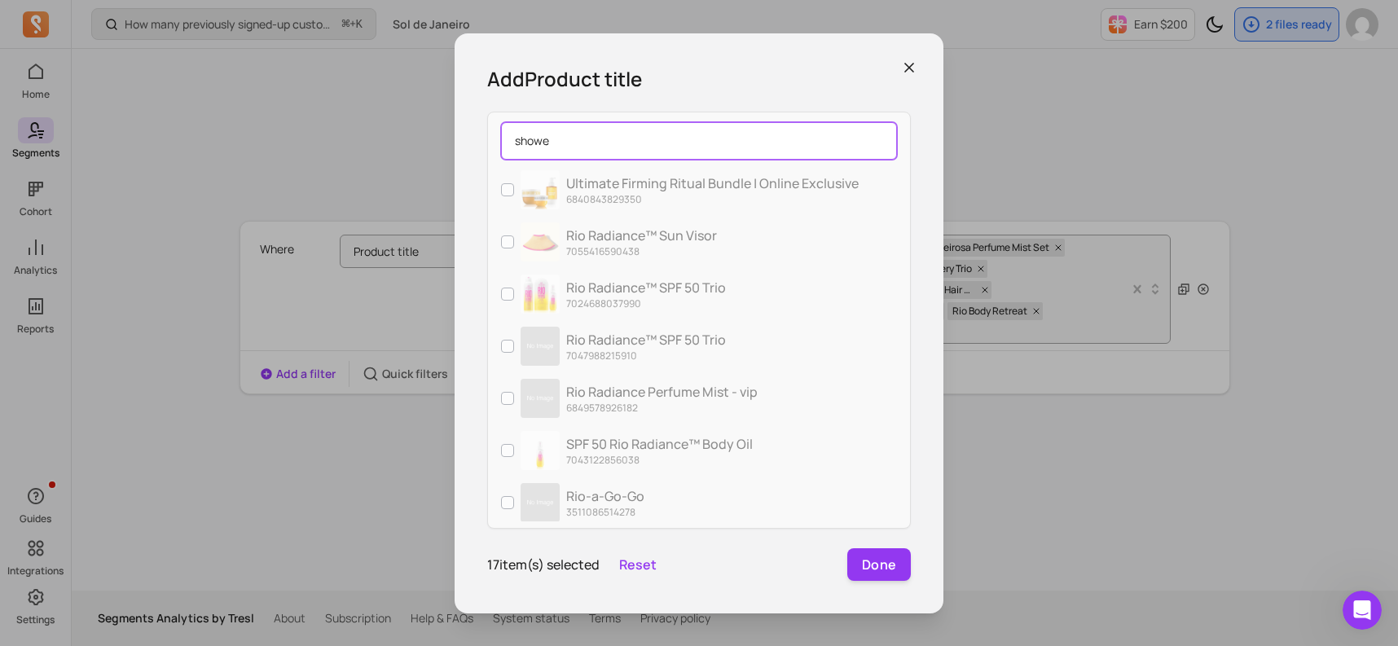
type input "shower"
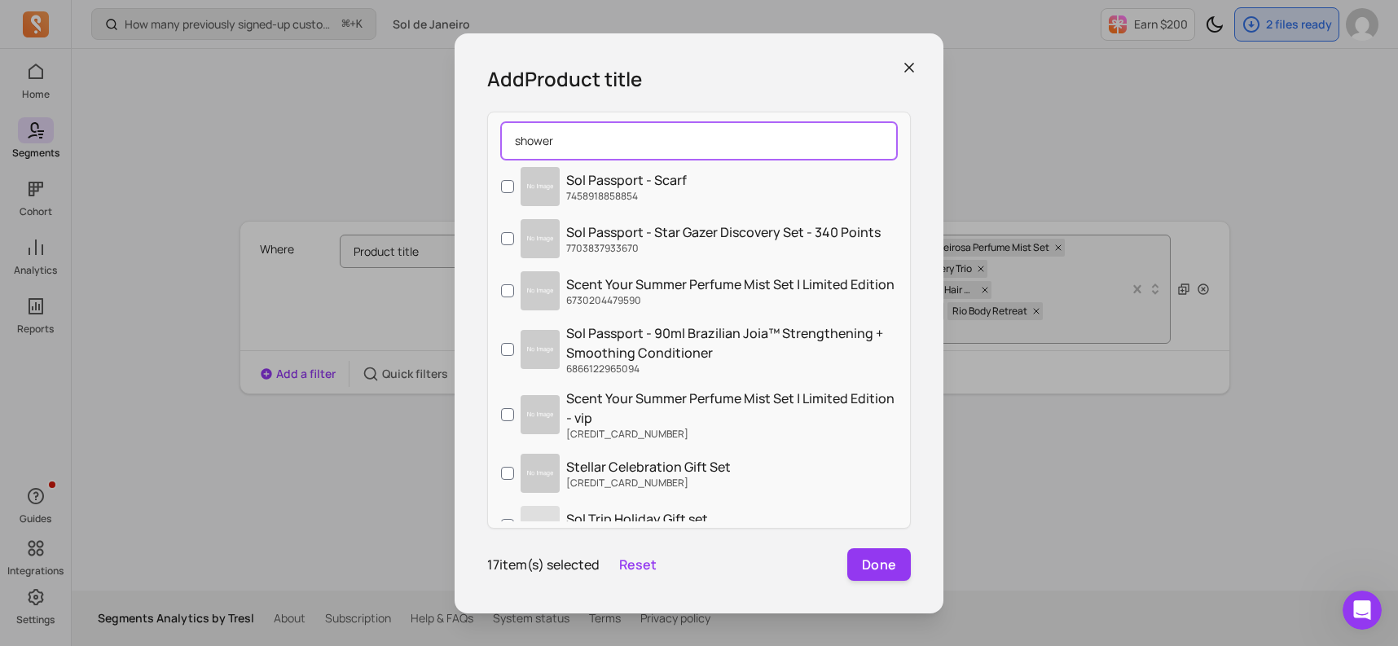
scroll to position [5470, 0]
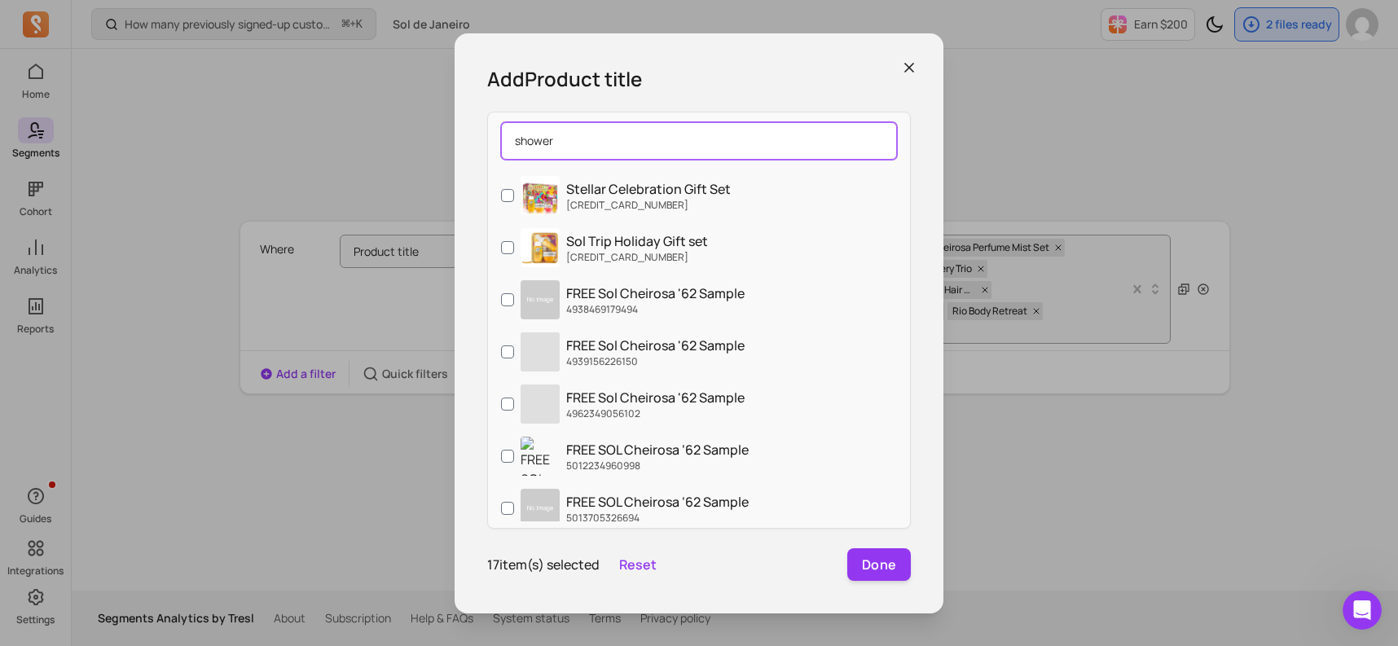
click at [875, 143] on input "shower" at bounding box center [699, 140] width 396 height 37
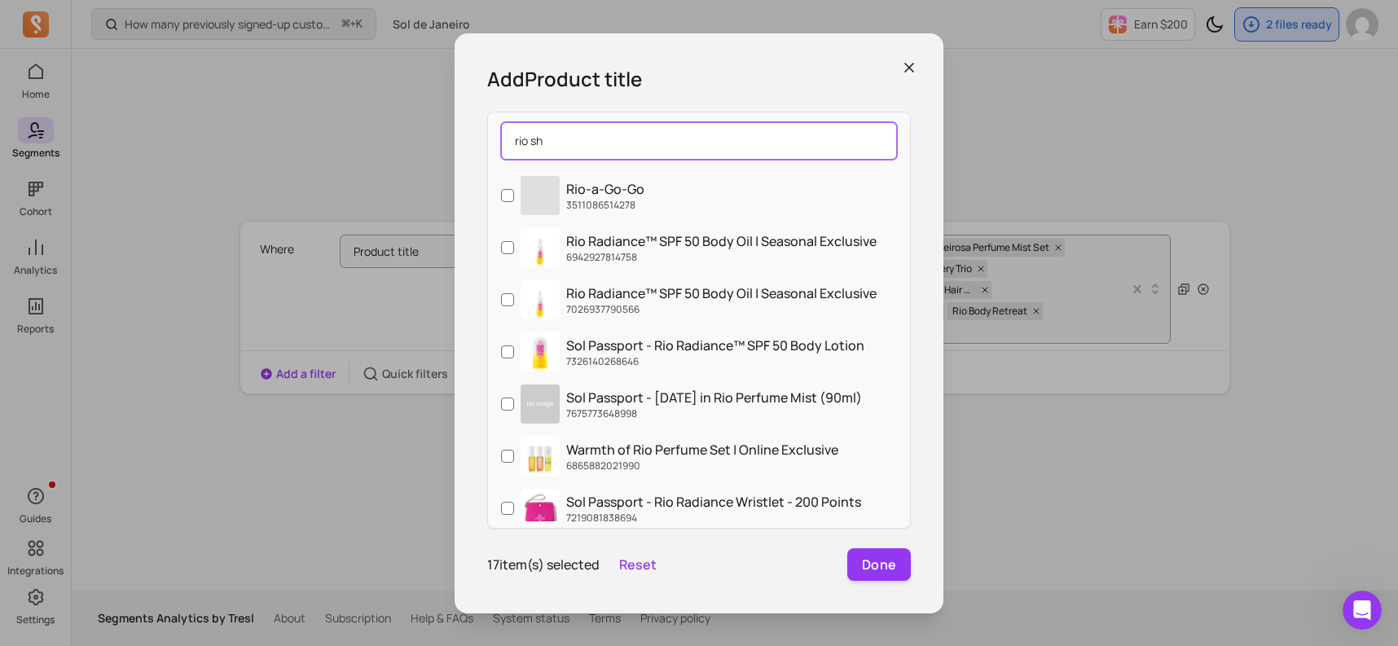
scroll to position [0, 0]
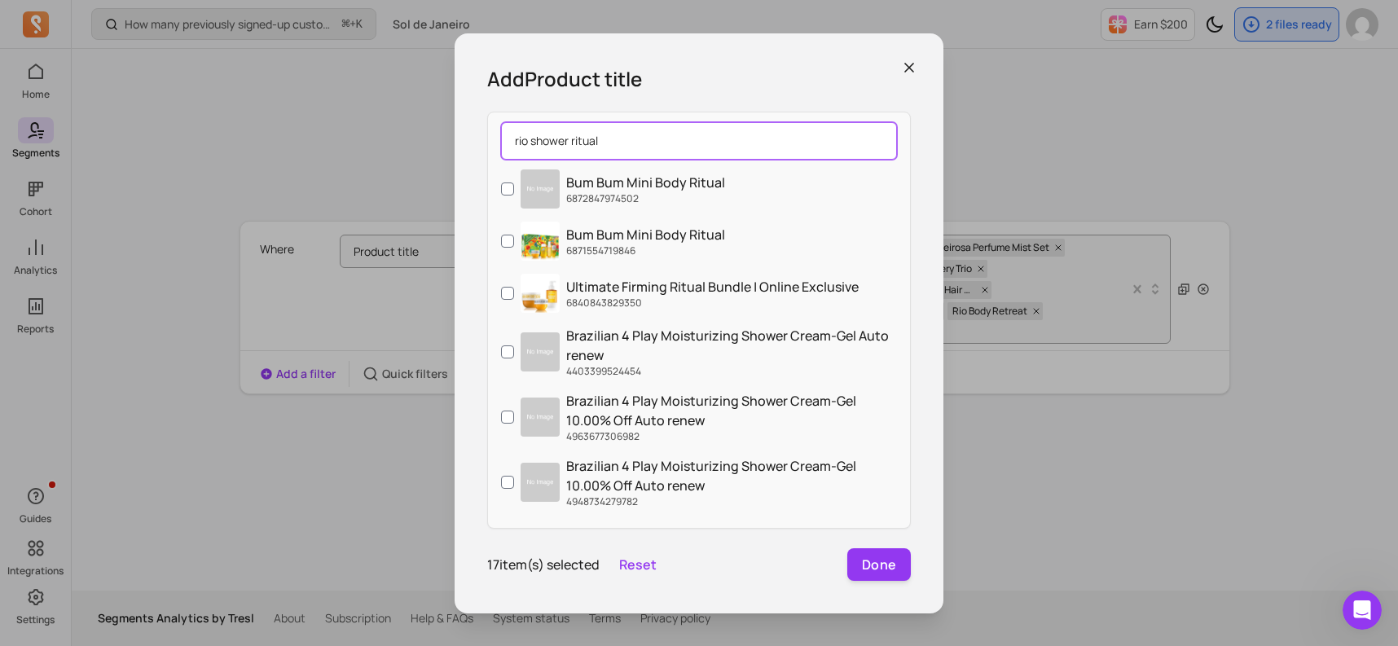
type input "rio shower ritual"
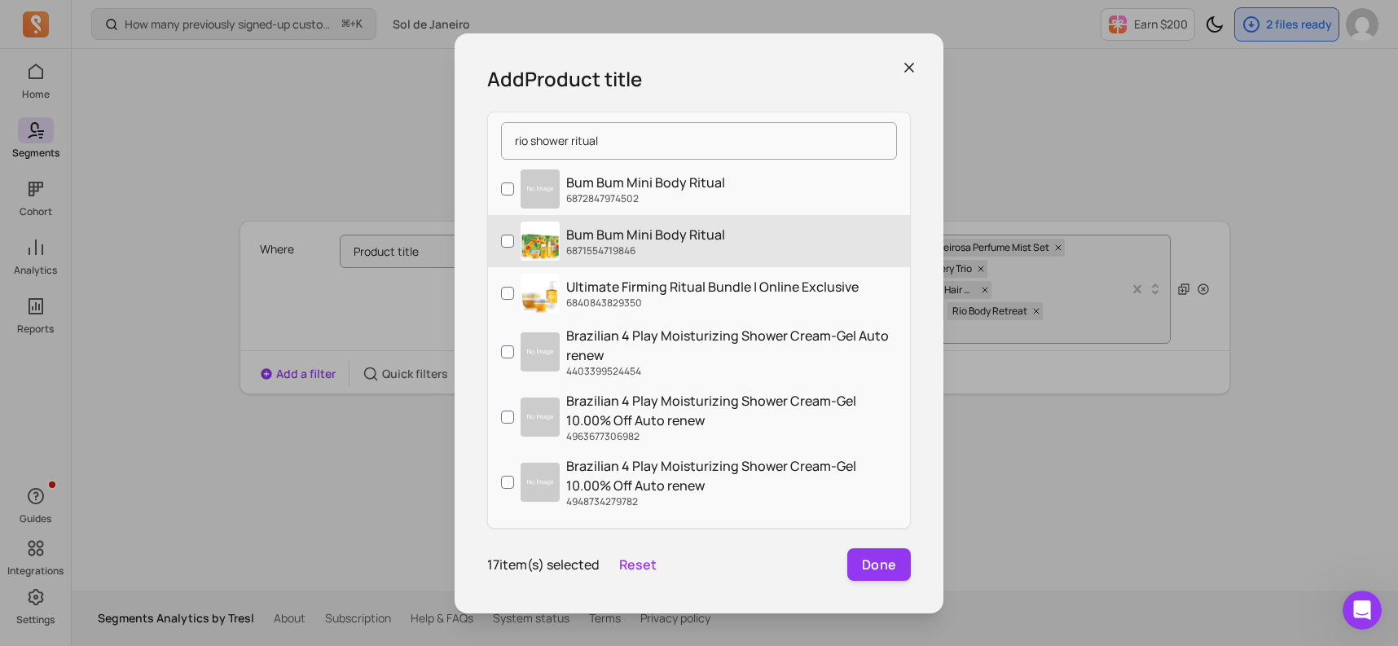
click at [694, 241] on p "Bum Bum Mini Body Ritual" at bounding box center [645, 235] width 159 height 20
click at [514, 241] on input "Bum Bum Mini Body Ritual 6871554719846" at bounding box center [507, 241] width 13 height 13
checkbox input "true"
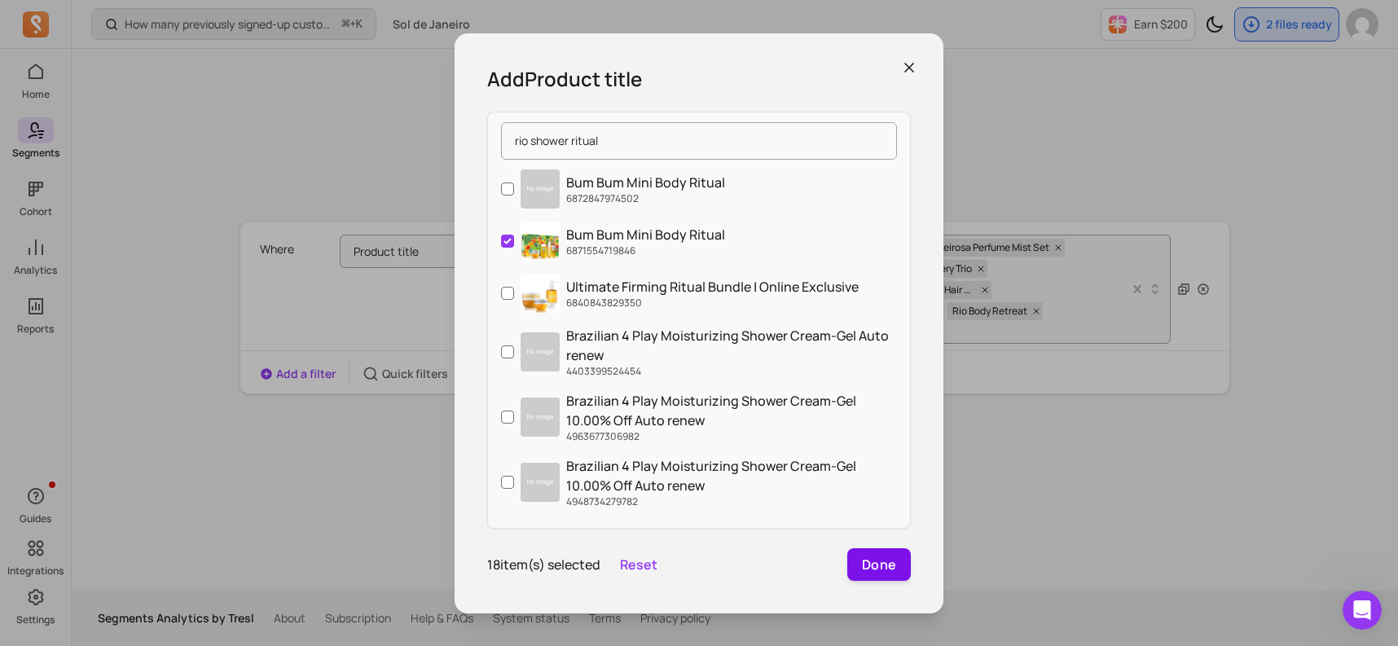
click at [887, 563] on button "Done" at bounding box center [880, 564] width 64 height 33
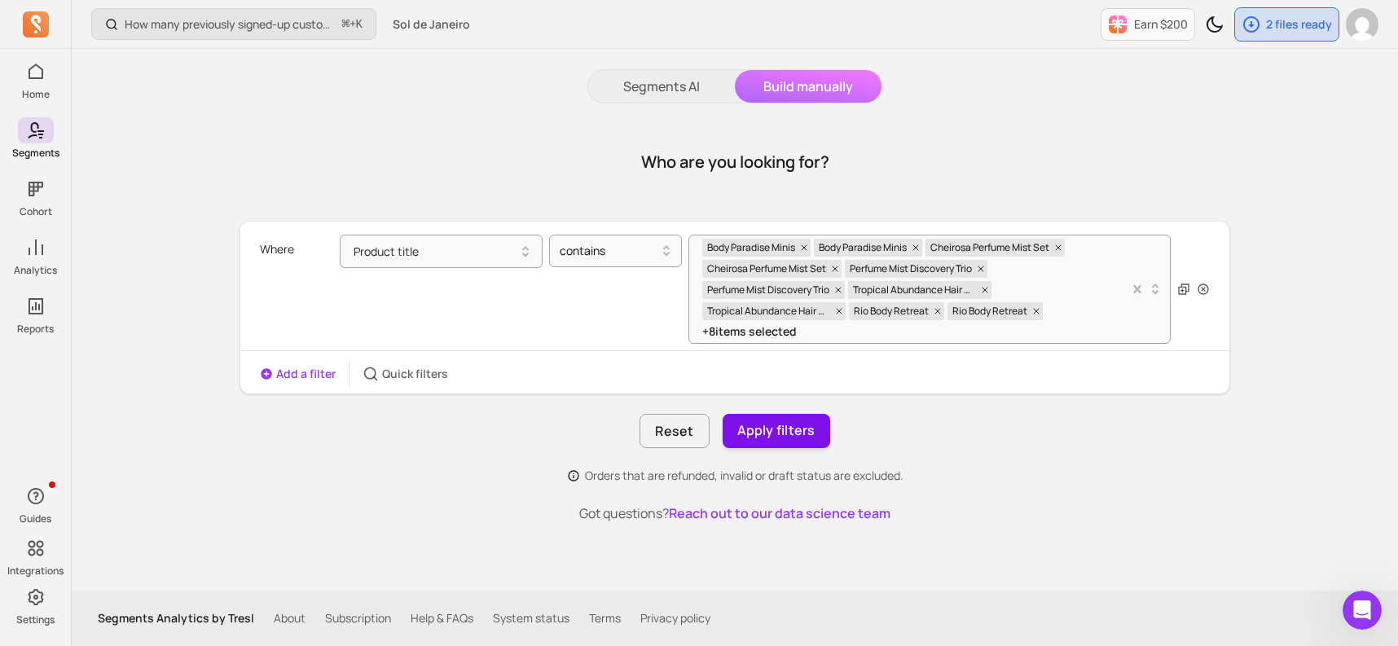
click at [763, 434] on button "Apply filters" at bounding box center [777, 431] width 108 height 34
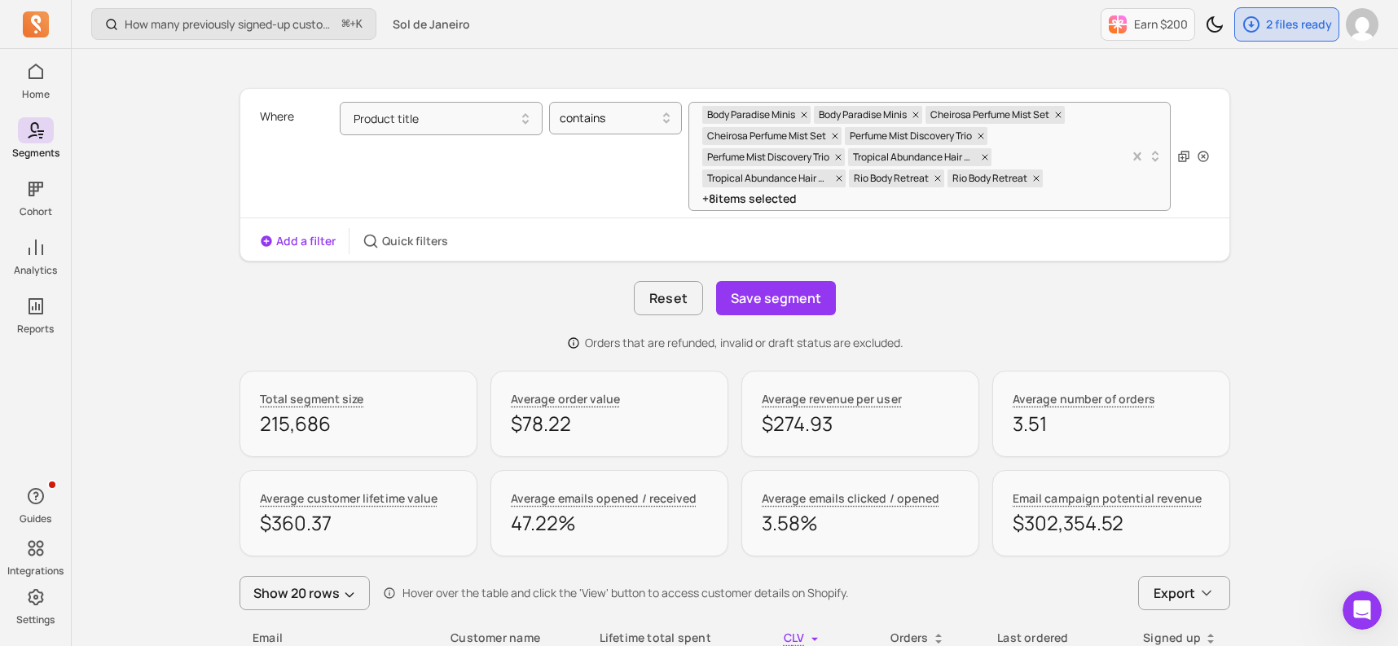
scroll to position [187, 0]
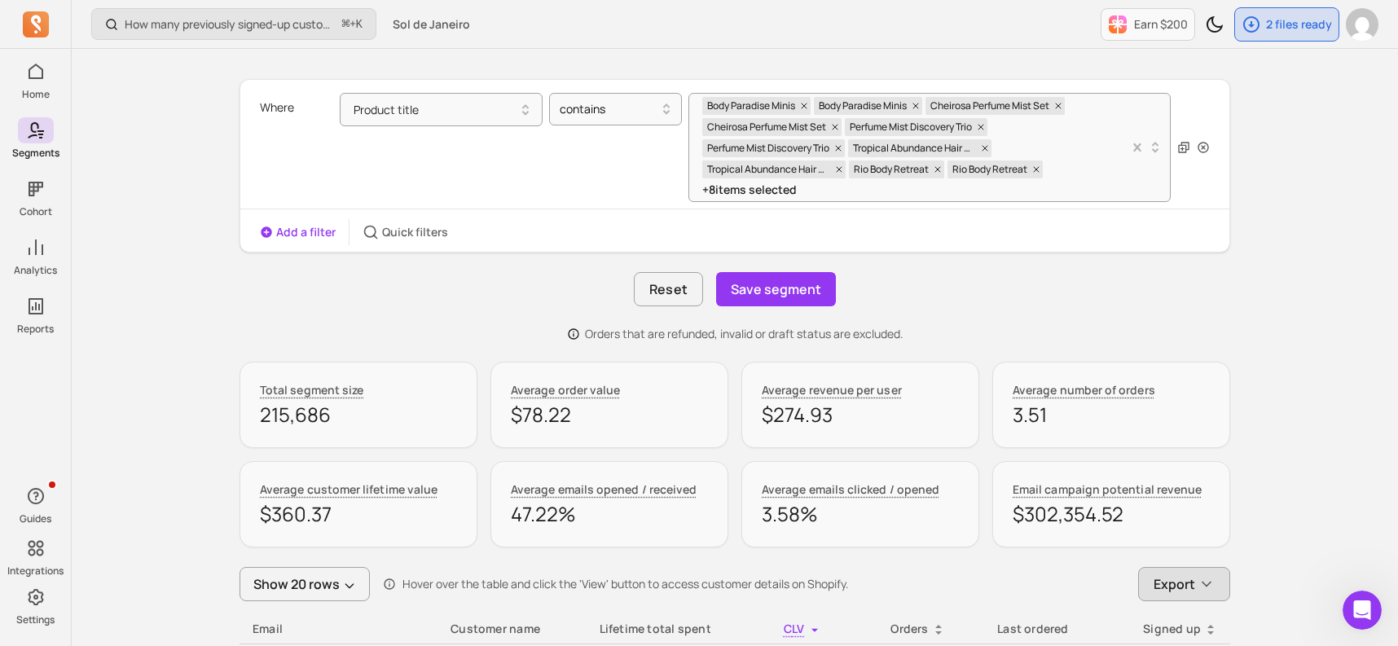
click at [1179, 588] on span "Export" at bounding box center [1175, 585] width 42 height 20
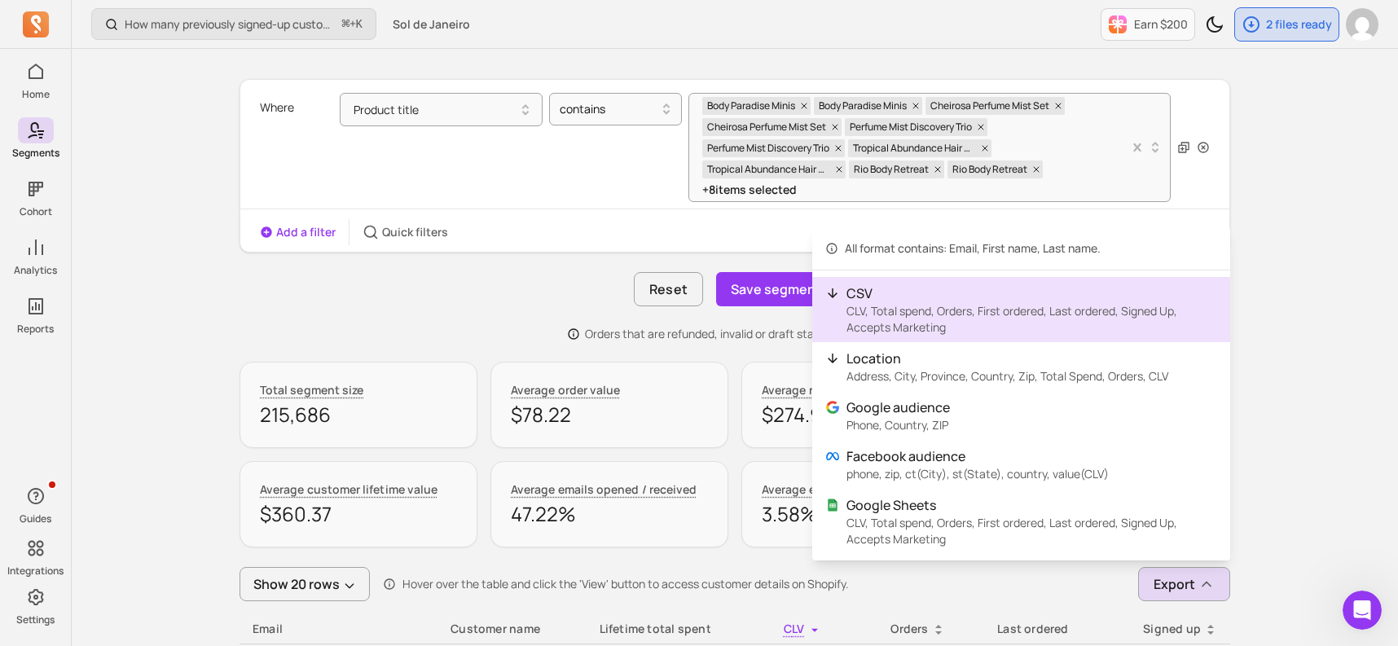
click at [1056, 315] on p "CLV, Total spend, Orders, First ordered, Last ordered, Signed Up, Accepts Marke…" at bounding box center [1032, 319] width 371 height 33
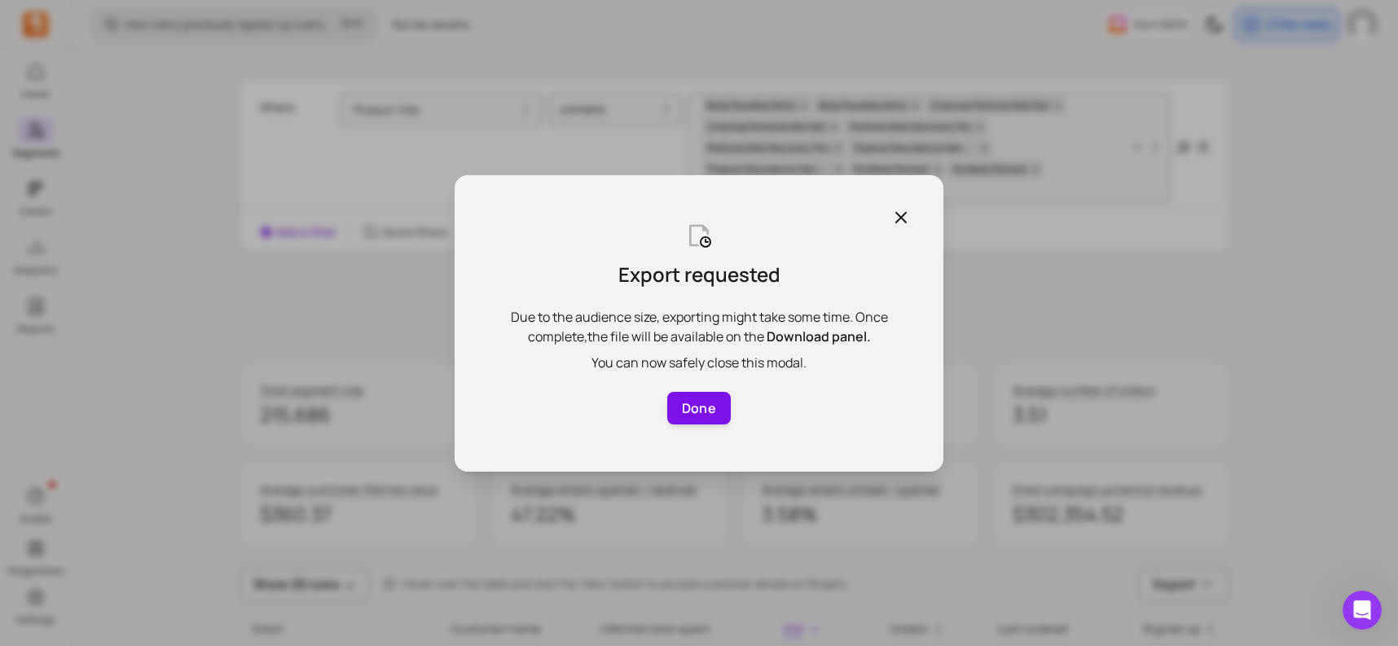
click at [689, 399] on button "Done" at bounding box center [699, 408] width 64 height 33
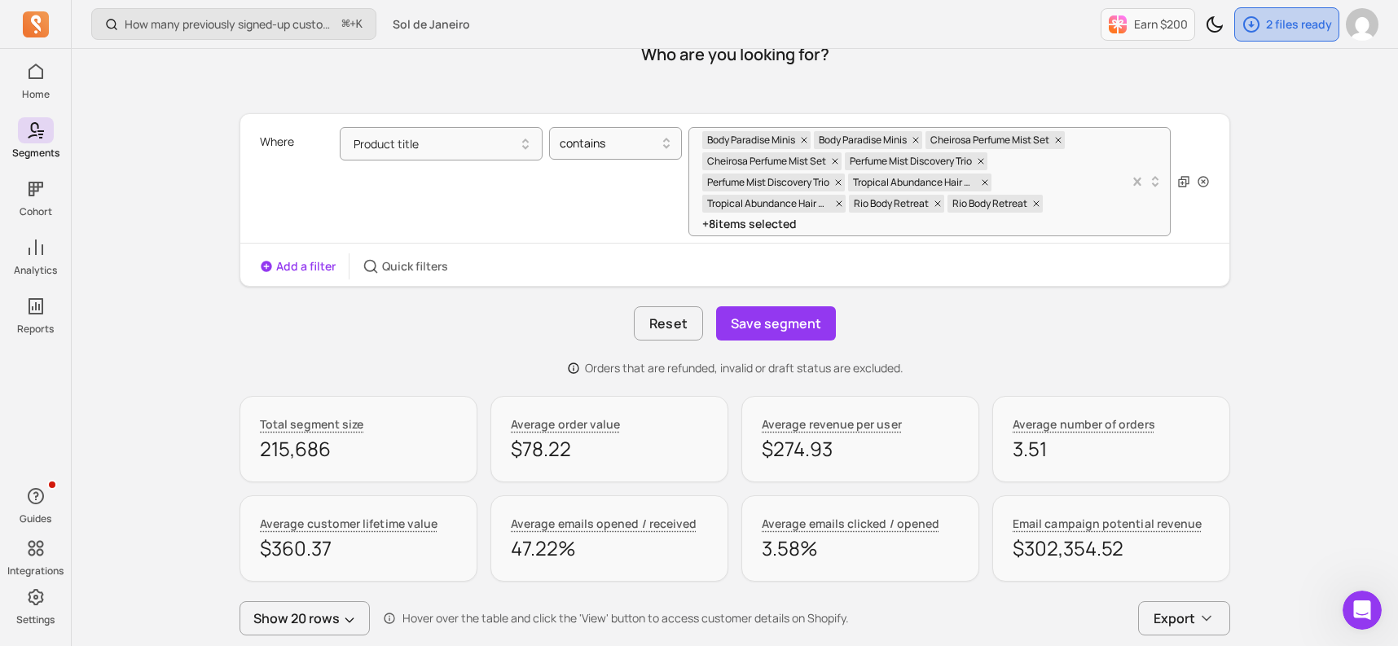
scroll to position [145, 0]
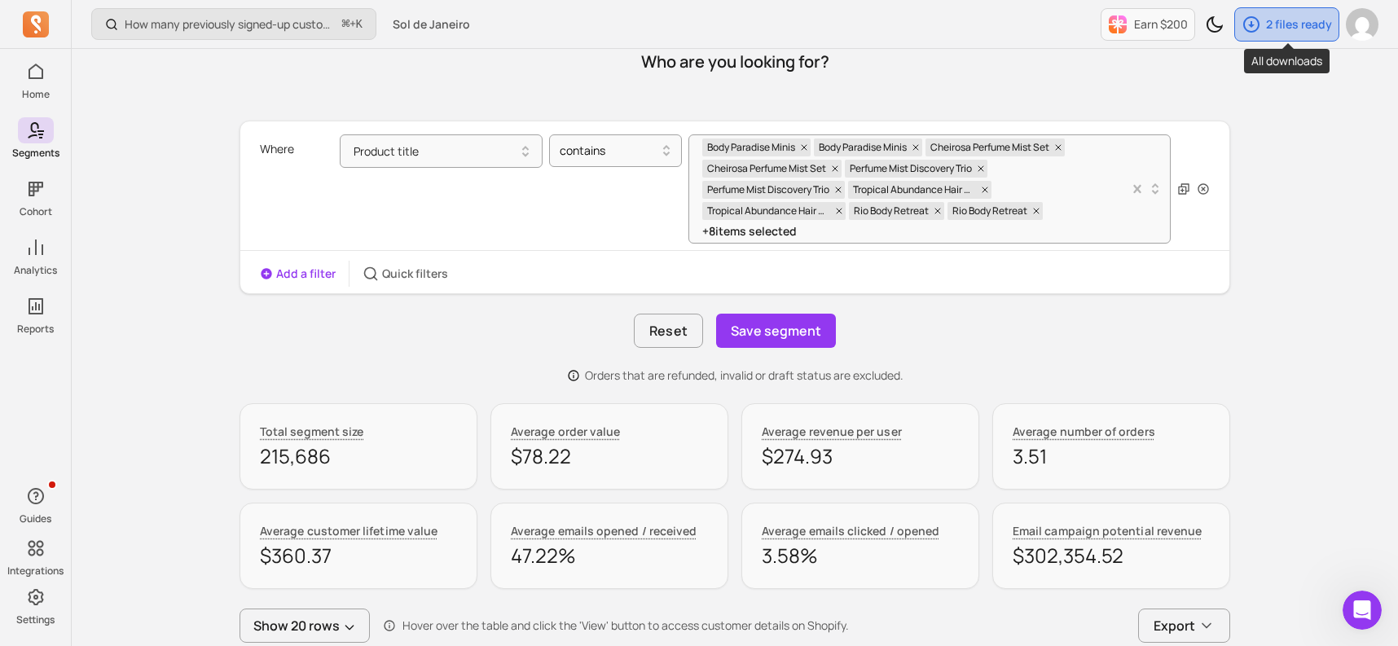
click at [1312, 20] on p "2 files ready" at bounding box center [1299, 24] width 66 height 16
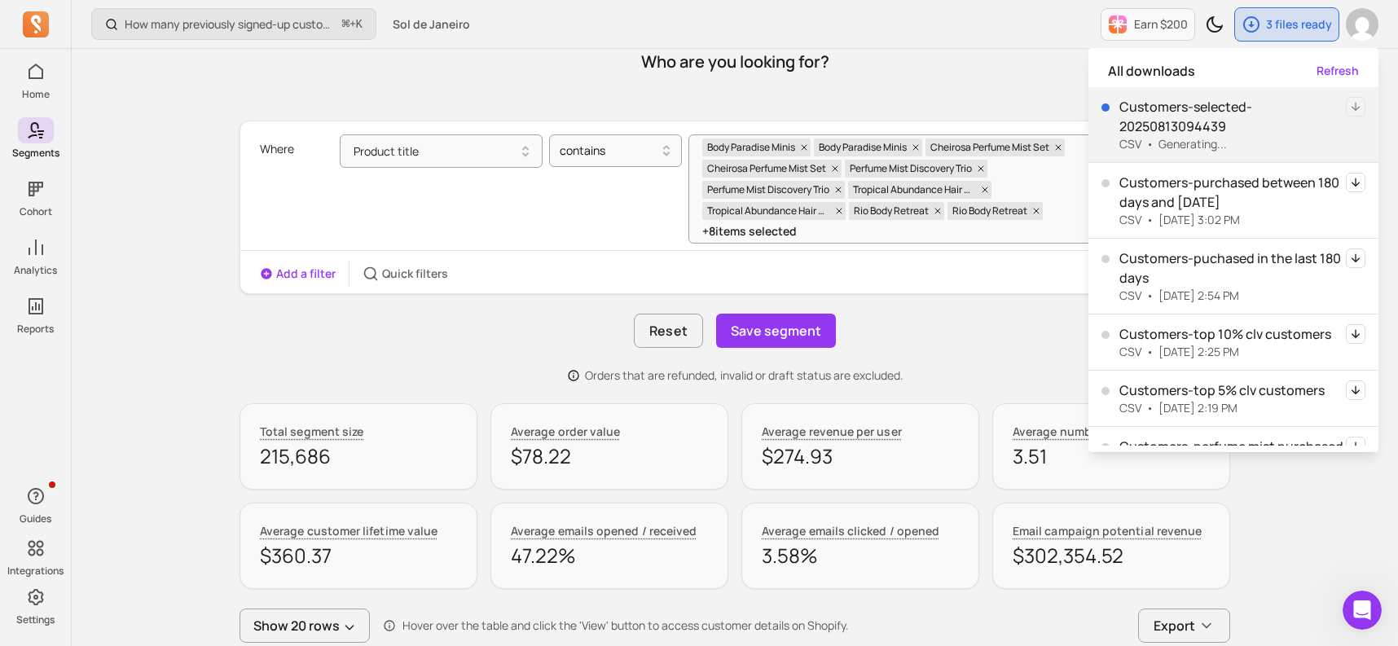
click at [1350, 116] on div at bounding box center [1356, 109] width 20 height 24
click at [1063, 62] on div "Who are you looking for?" at bounding box center [735, 62] width 991 height 78
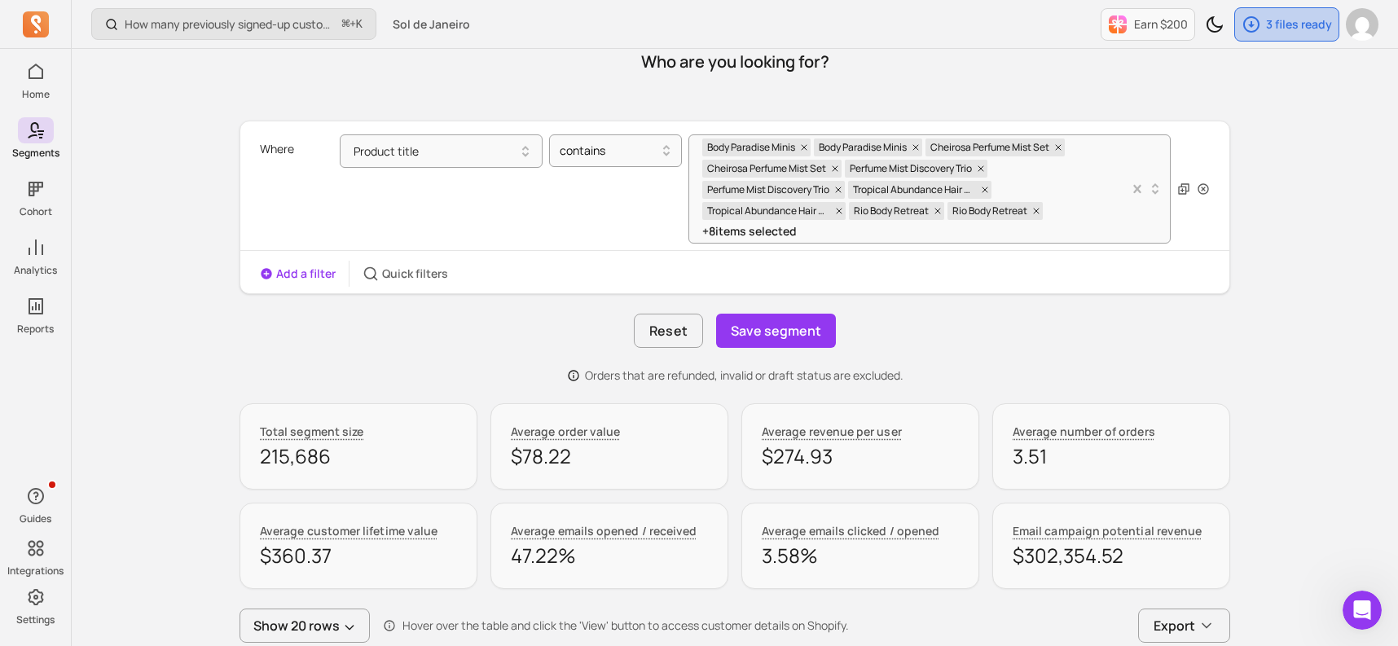
click at [1310, 22] on p "3 files ready" at bounding box center [1299, 24] width 66 height 16
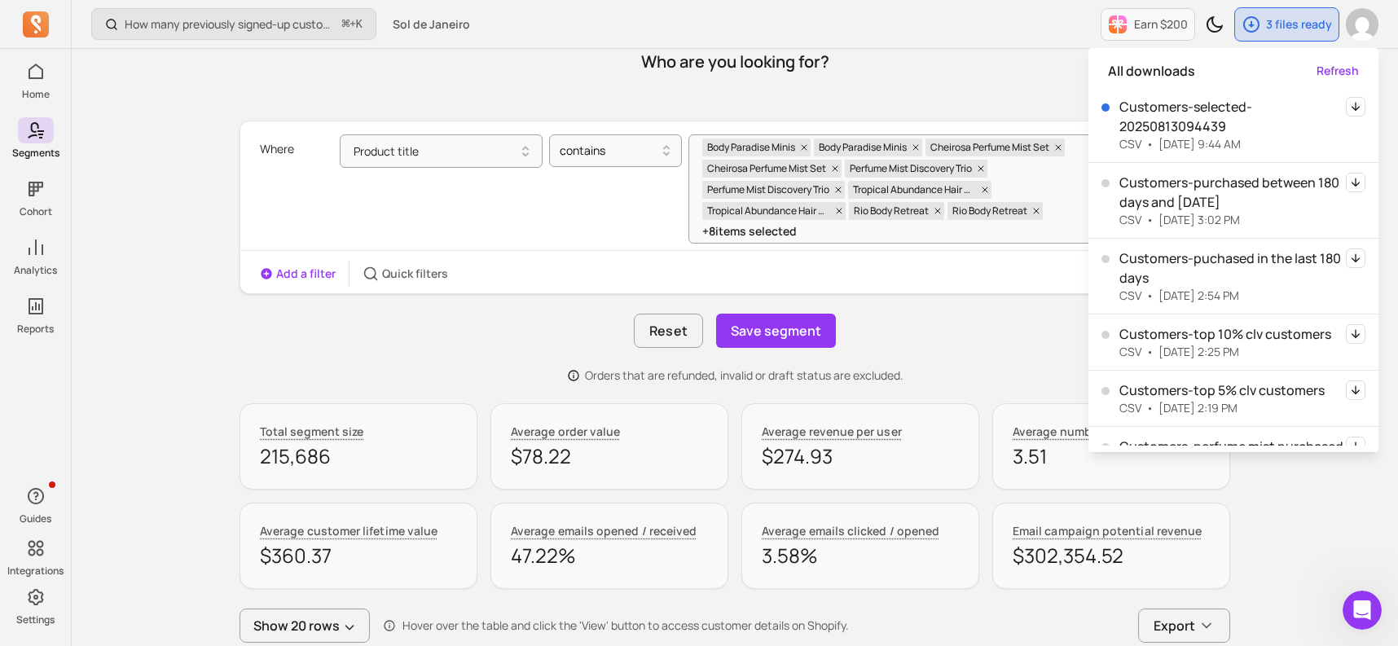
click at [1359, 107] on icon "button" at bounding box center [1356, 106] width 8 height 9
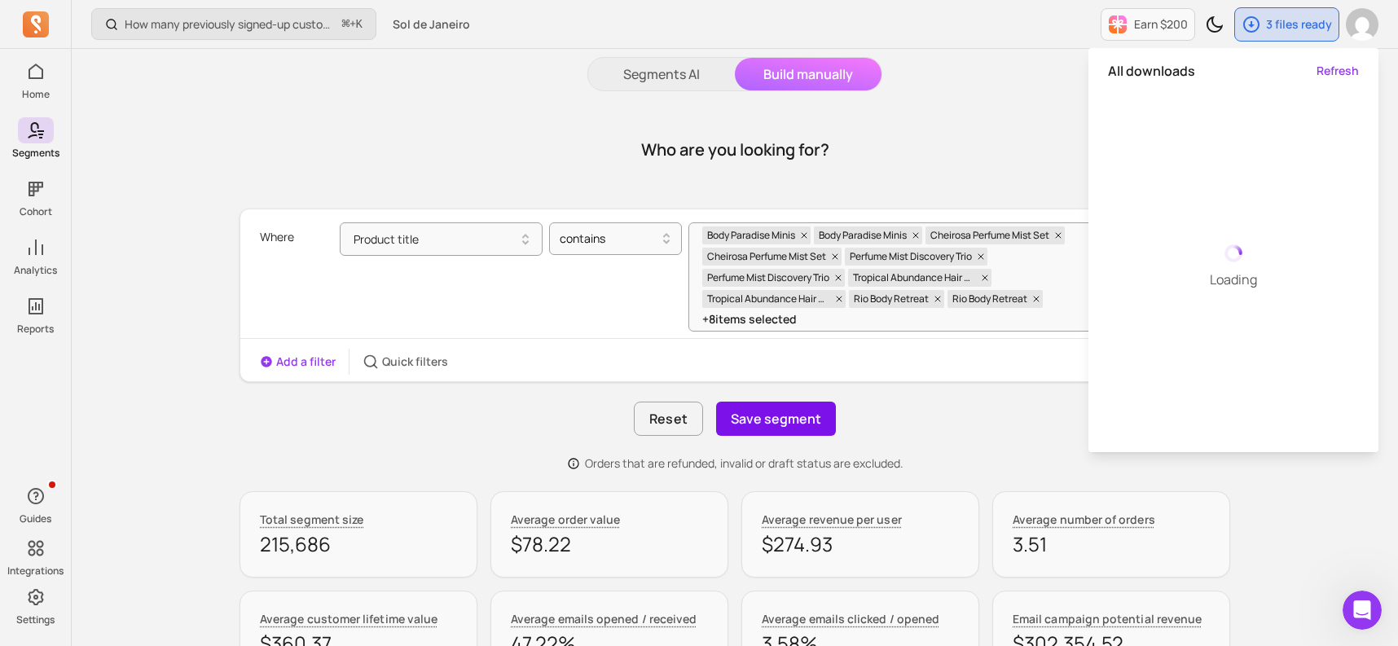
scroll to position [56, 0]
click at [783, 415] on button "Save segment" at bounding box center [776, 420] width 120 height 34
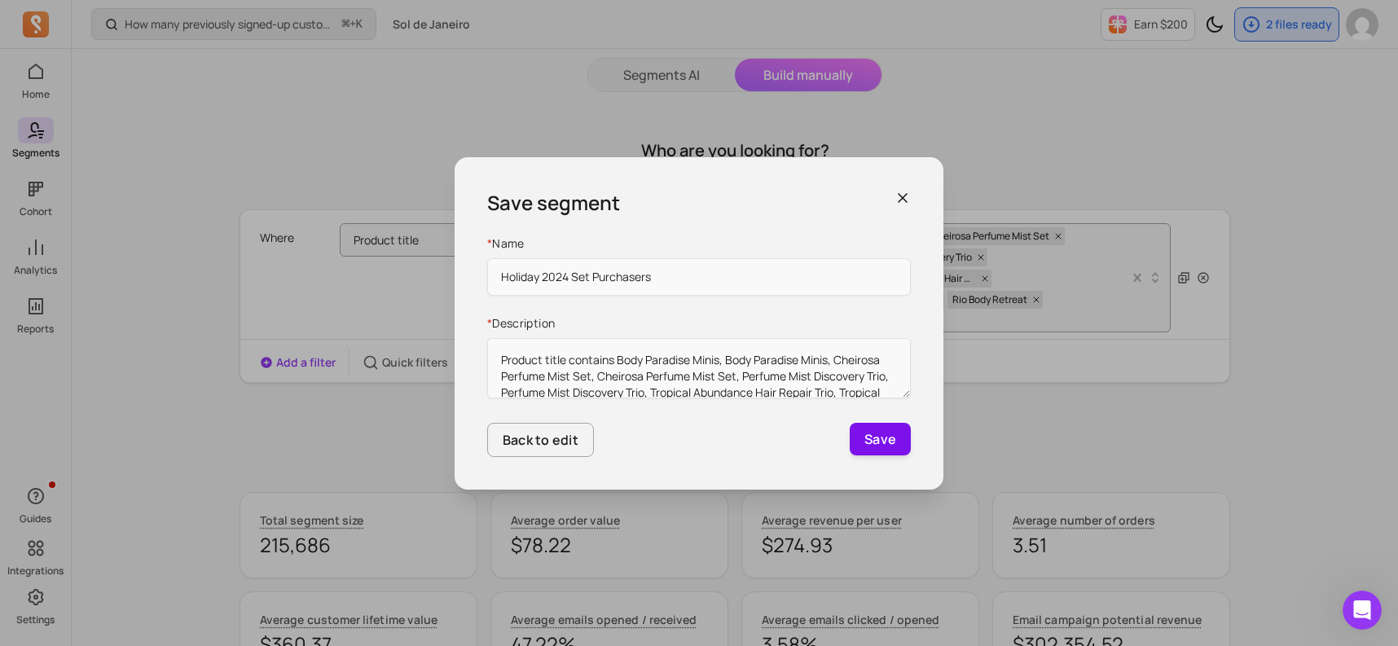
type input "Holiday 2024 Set Purchasers"
click at [882, 443] on button "Save" at bounding box center [880, 439] width 61 height 33
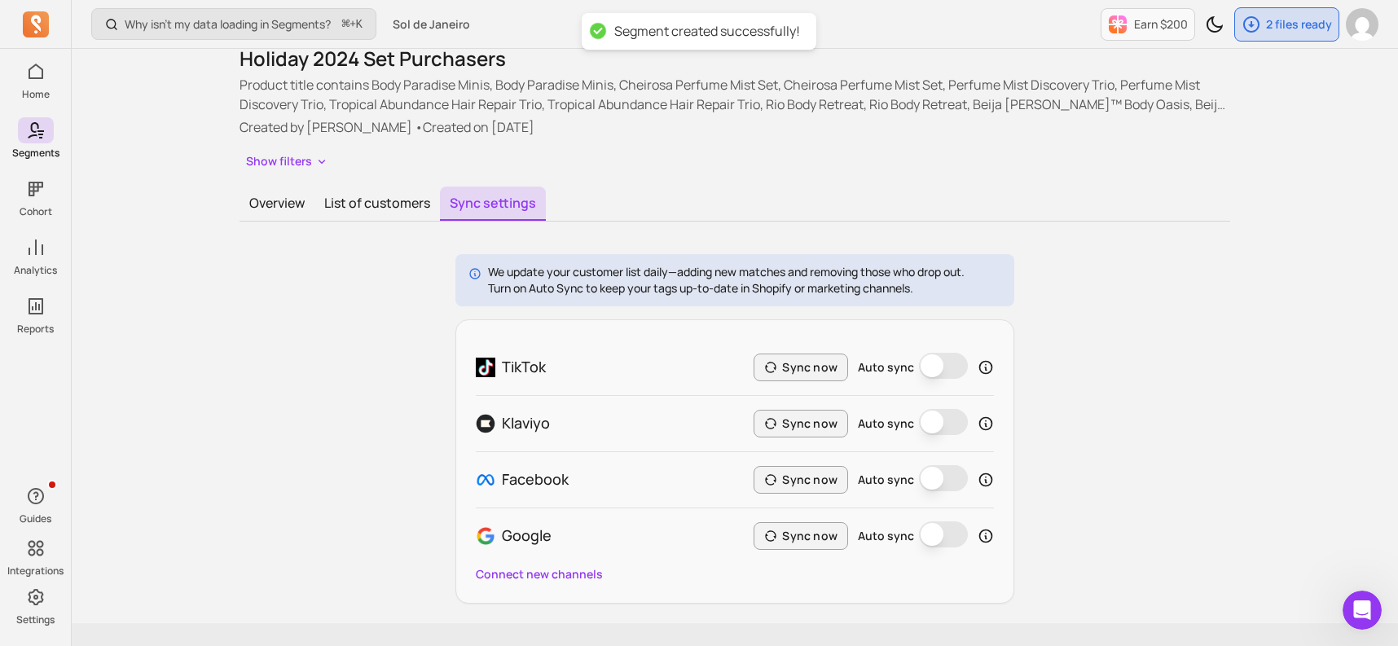
scroll to position [101, 0]
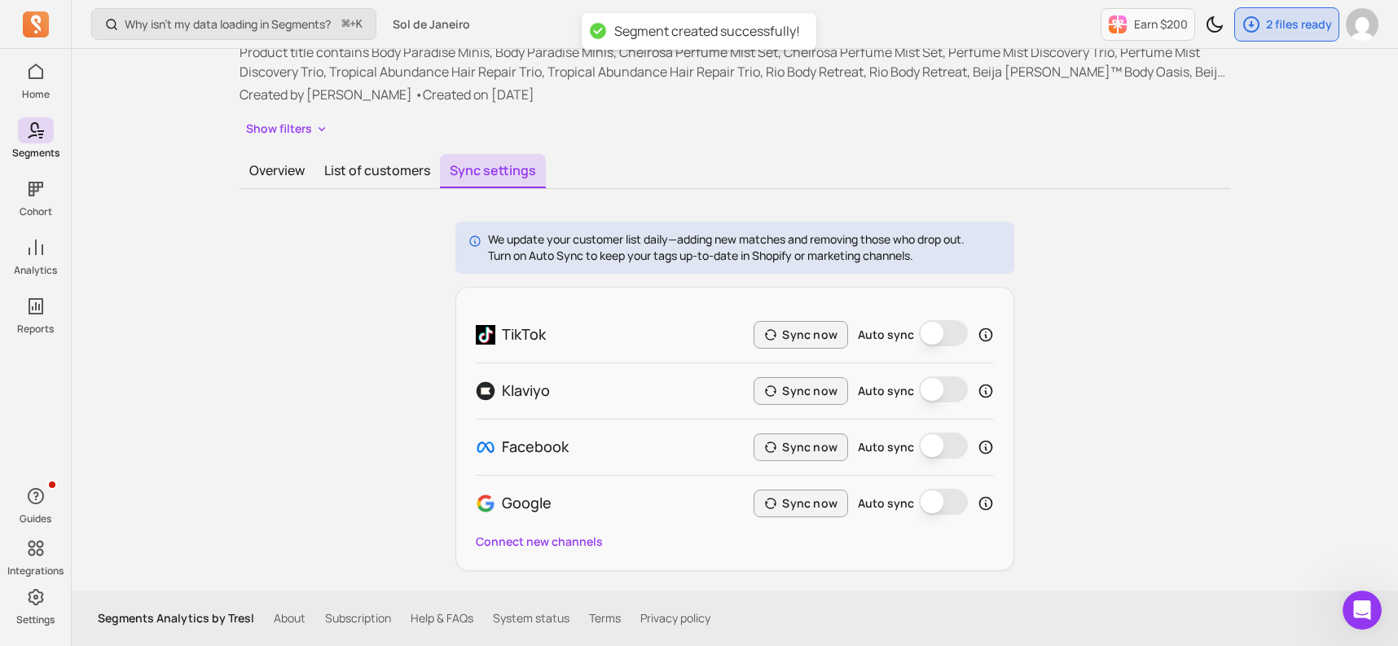
click at [940, 328] on button "Auto sync" at bounding box center [943, 333] width 49 height 26
click at [931, 443] on button "Auto sync" at bounding box center [943, 446] width 49 height 26
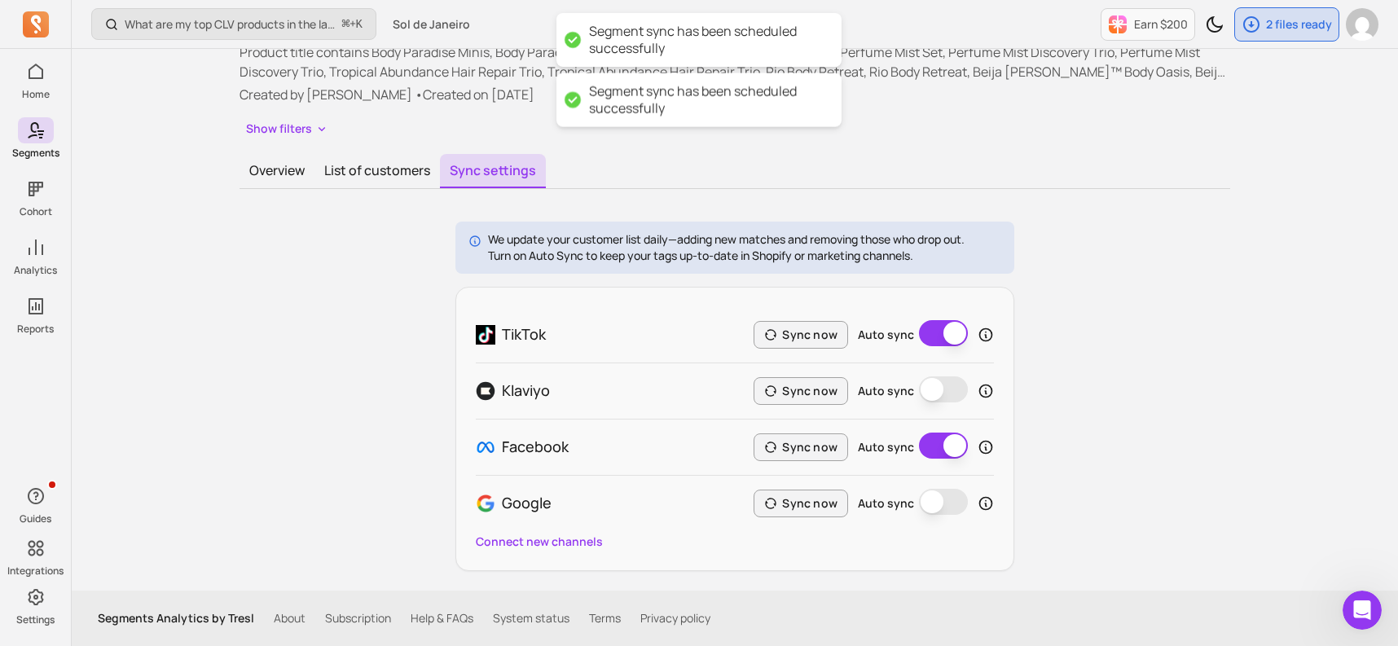
click at [934, 507] on button "Auto sync" at bounding box center [943, 502] width 49 height 26
